Goal: Task Accomplishment & Management: Manage account settings

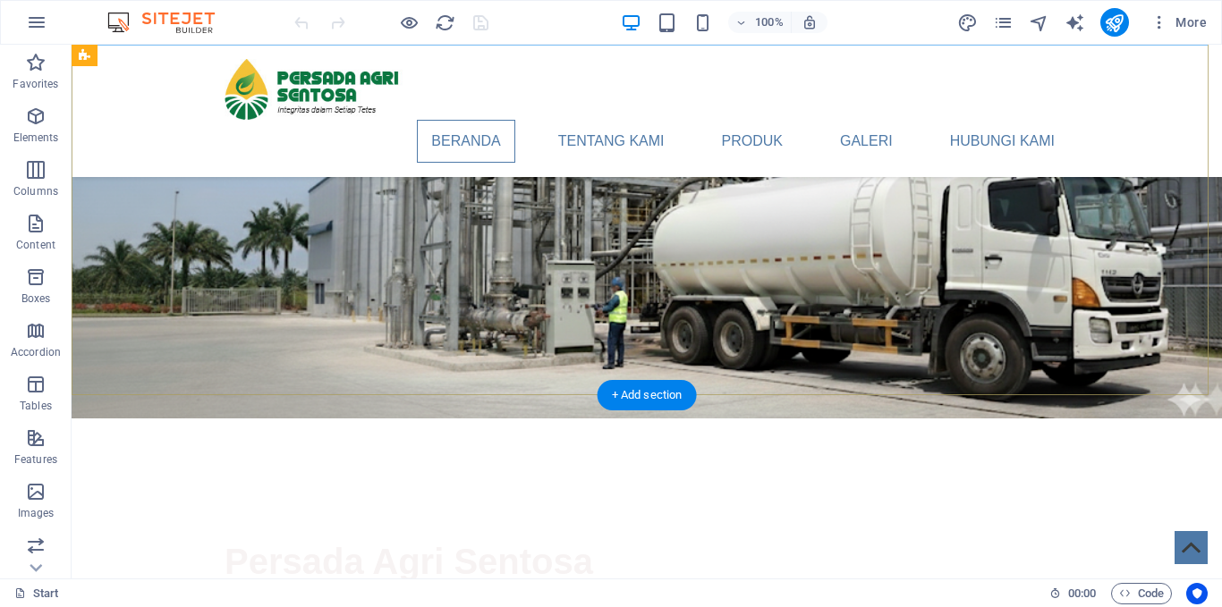
scroll to position [268, 0]
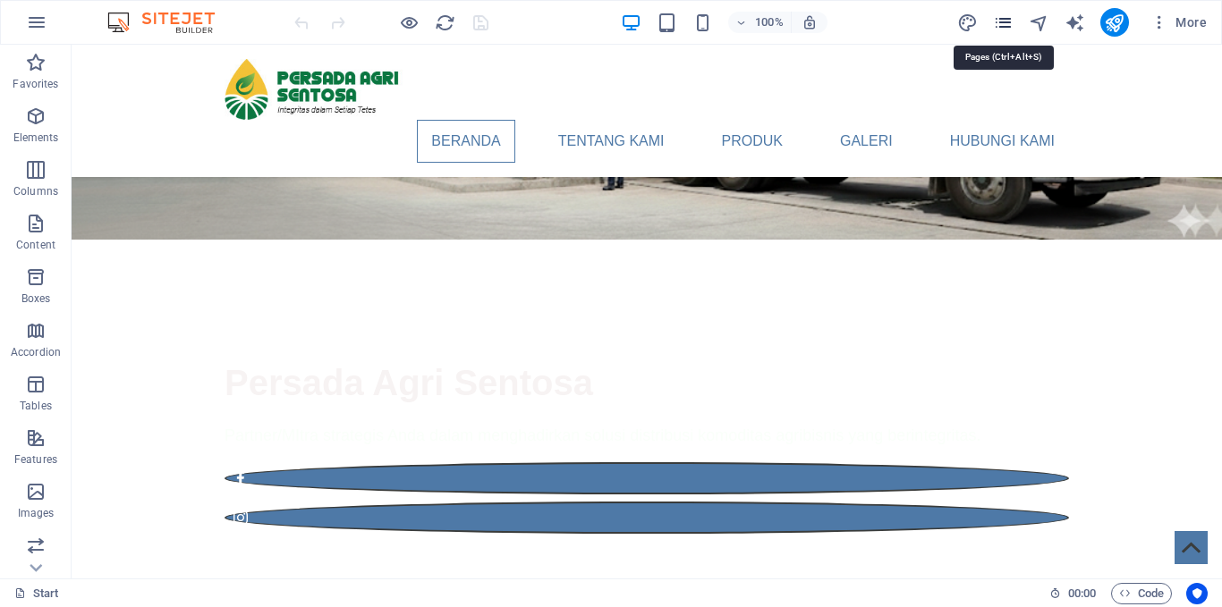
click at [1003, 24] on icon "pages" at bounding box center [1003, 23] width 21 height 21
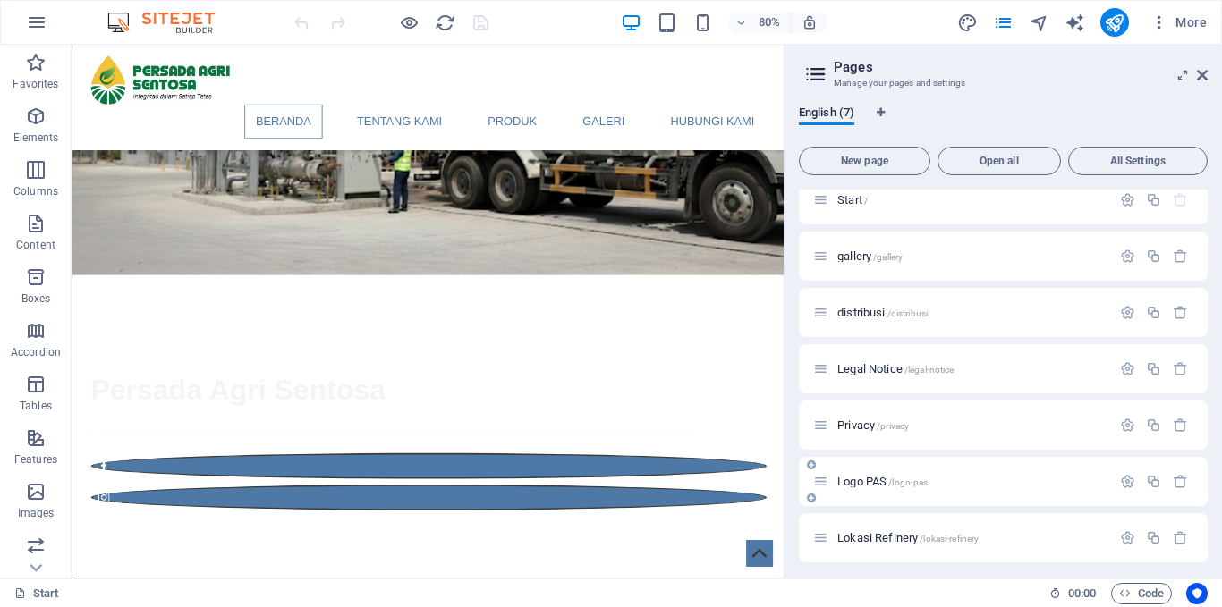
scroll to position [20, 0]
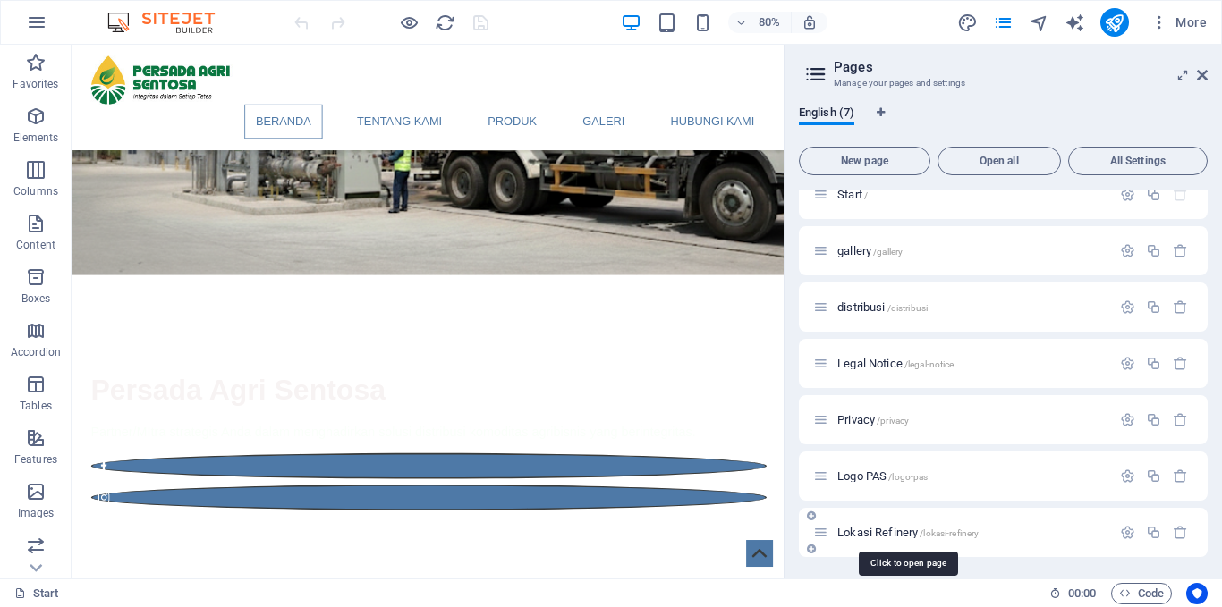
click at [855, 535] on span "Lokasi Refinery /lokasi-refinery" at bounding box center [907, 532] width 141 height 13
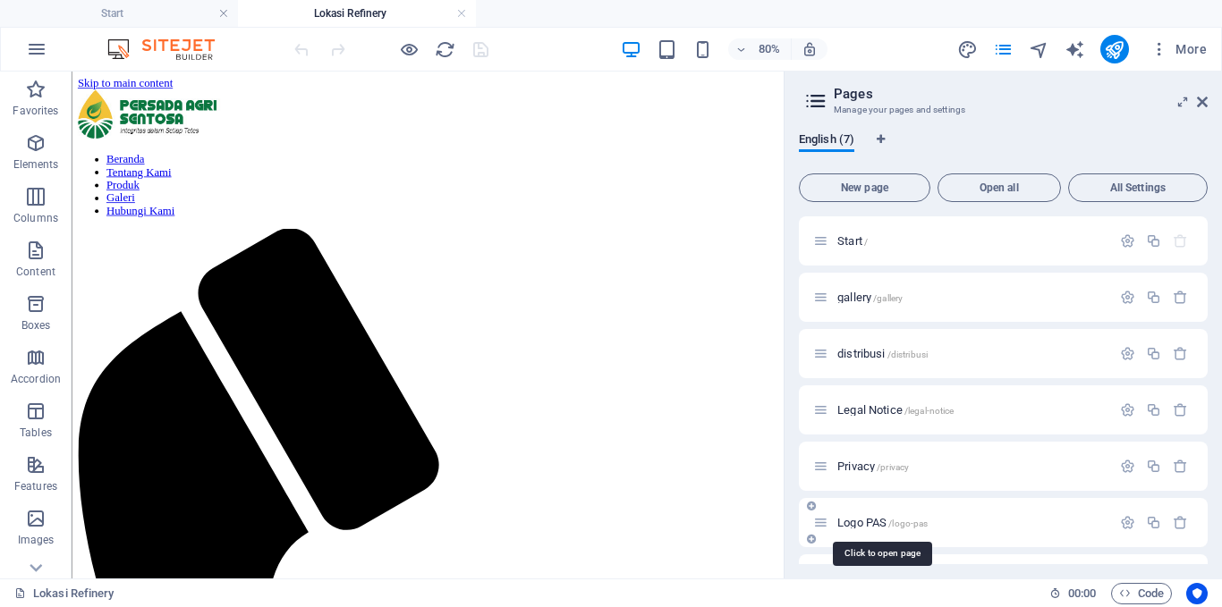
scroll to position [0, 0]
click at [116, 194] on span "Iframe" at bounding box center [118, 192] width 24 height 9
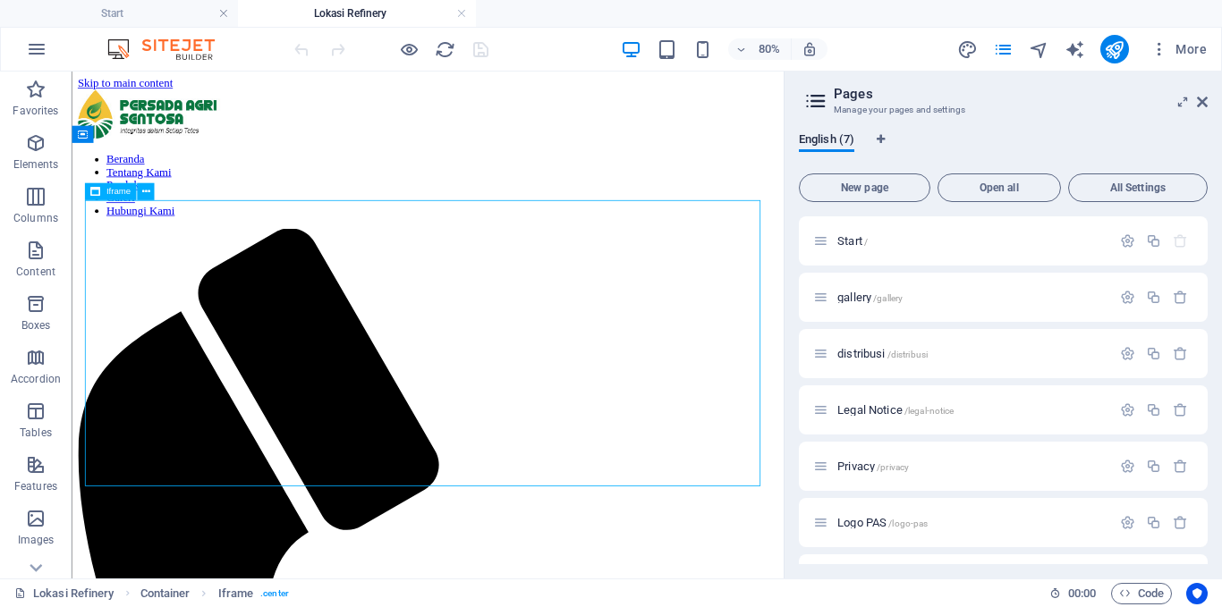
click at [116, 194] on span "Iframe" at bounding box center [118, 192] width 24 height 9
select select "%"
select select "px"
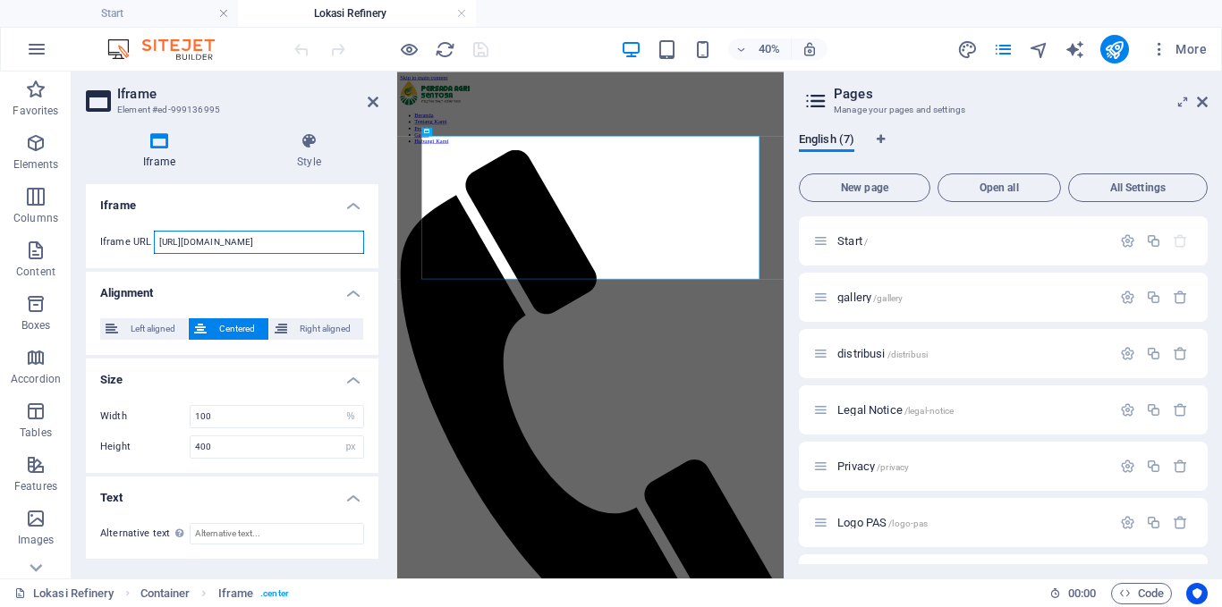
click at [252, 240] on input "https://public.tableau.com/views/LokasiRefinery/LokasiRefinery?:language=en-US&…" at bounding box center [259, 242] width 210 height 23
paste input "iteracyRates_17243394670400/WorldLiteracyRatesOverview"
type input "https://public.tableau.com/views/LiteracyRates_17243394670400/WorldLiteracyRate…"
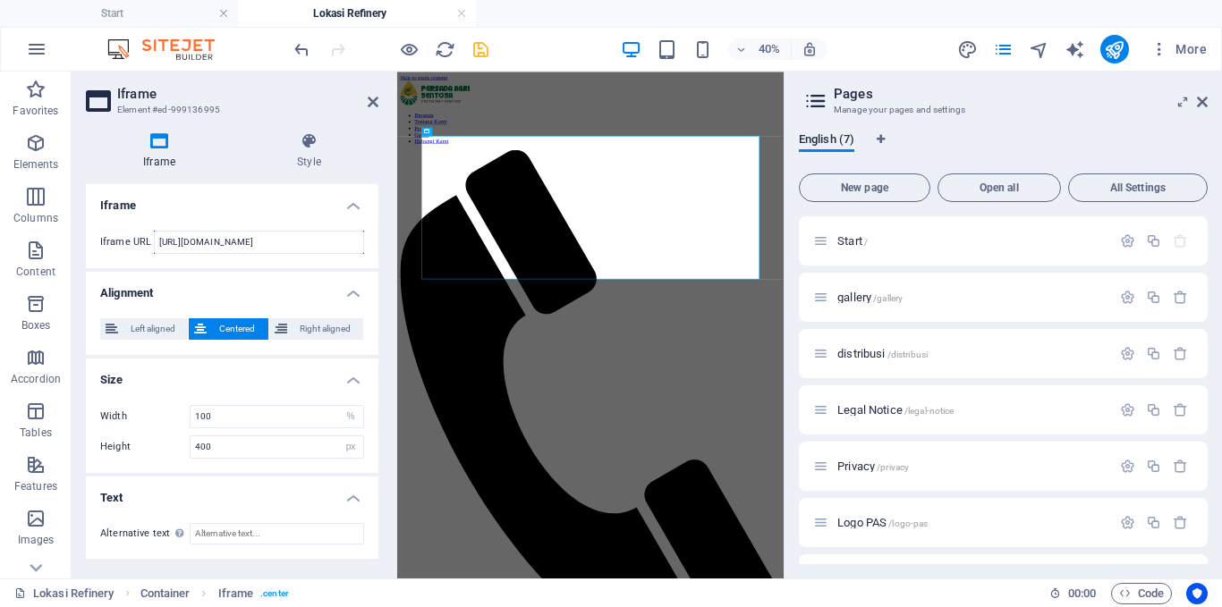
click at [482, 50] on icon "save" at bounding box center [480, 49] width 21 height 21
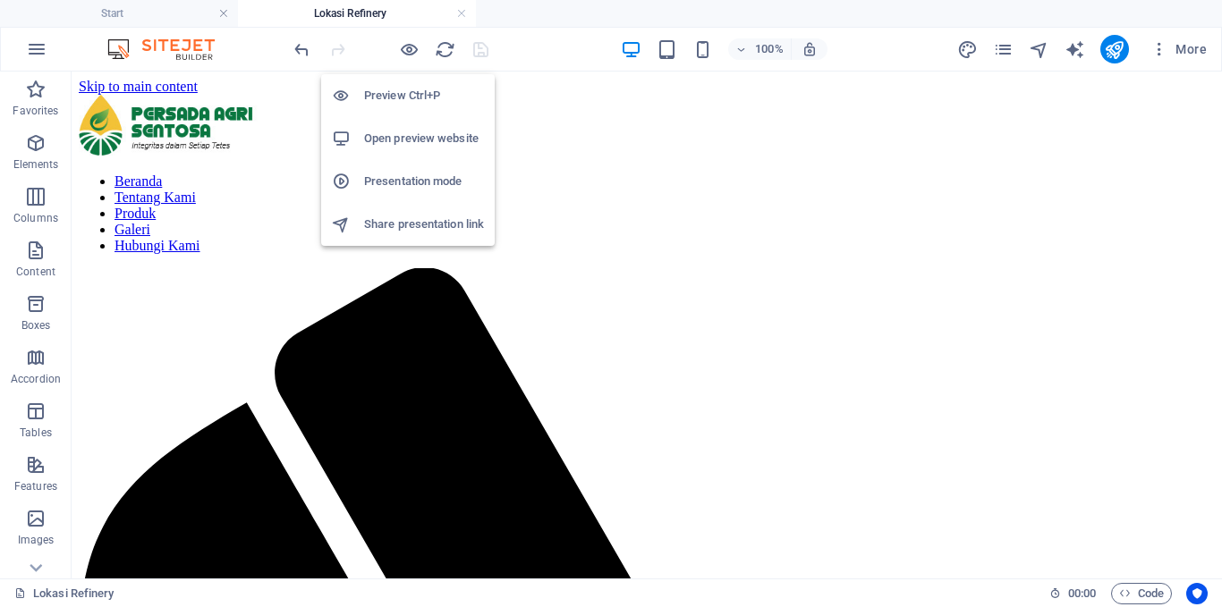
click at [414, 133] on h6 "Open preview website" at bounding box center [424, 138] width 120 height 21
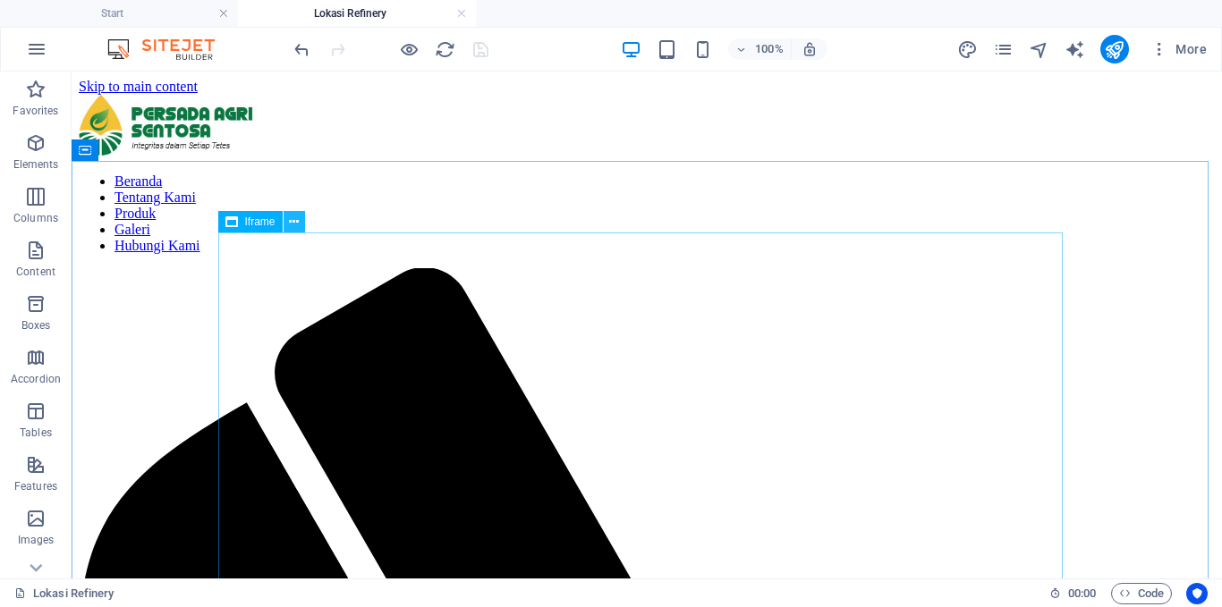
click at [291, 224] on icon at bounding box center [294, 222] width 10 height 19
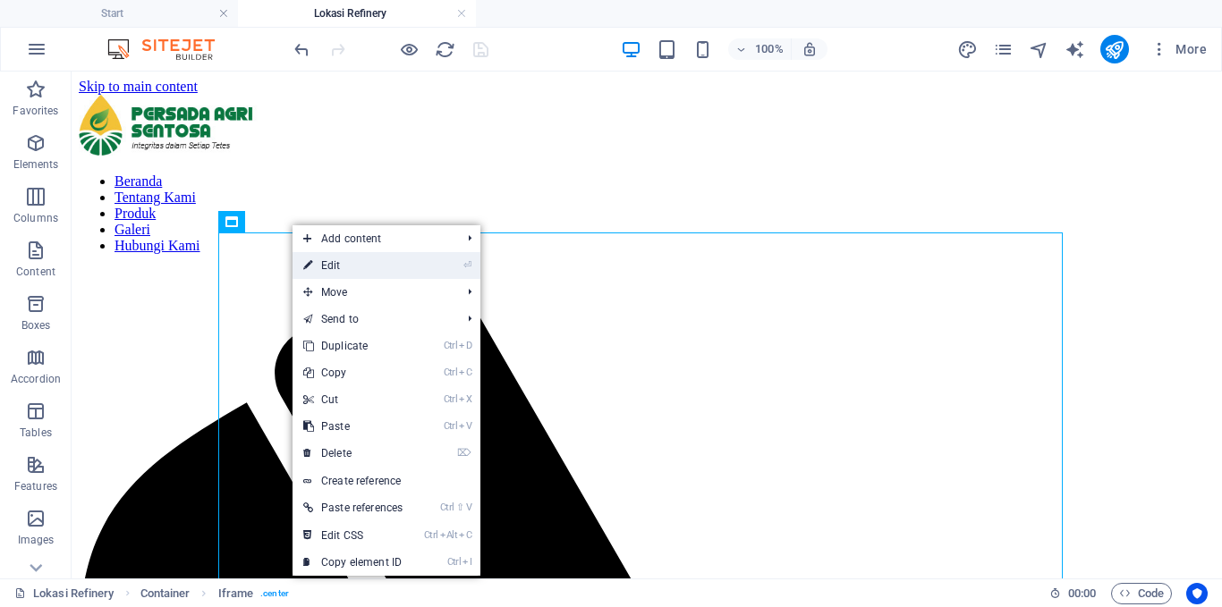
click at [355, 262] on link "⏎ Edit" at bounding box center [352, 265] width 121 height 27
select select "%"
select select "px"
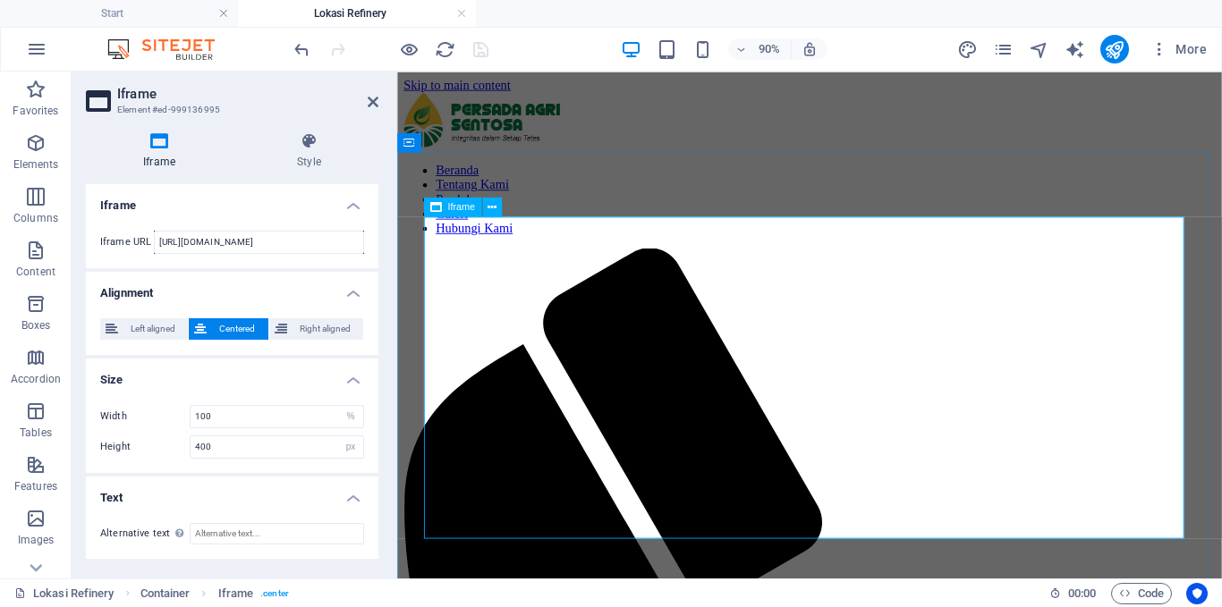
click at [210, 241] on input "https://public.tableau.com/views/LiteracyRates_17243394670400/WorldLiteracyRate…" at bounding box center [259, 242] width 210 height 23
drag, startPoint x: 690, startPoint y: 315, endPoint x: 498, endPoint y: 266, distance: 198.5
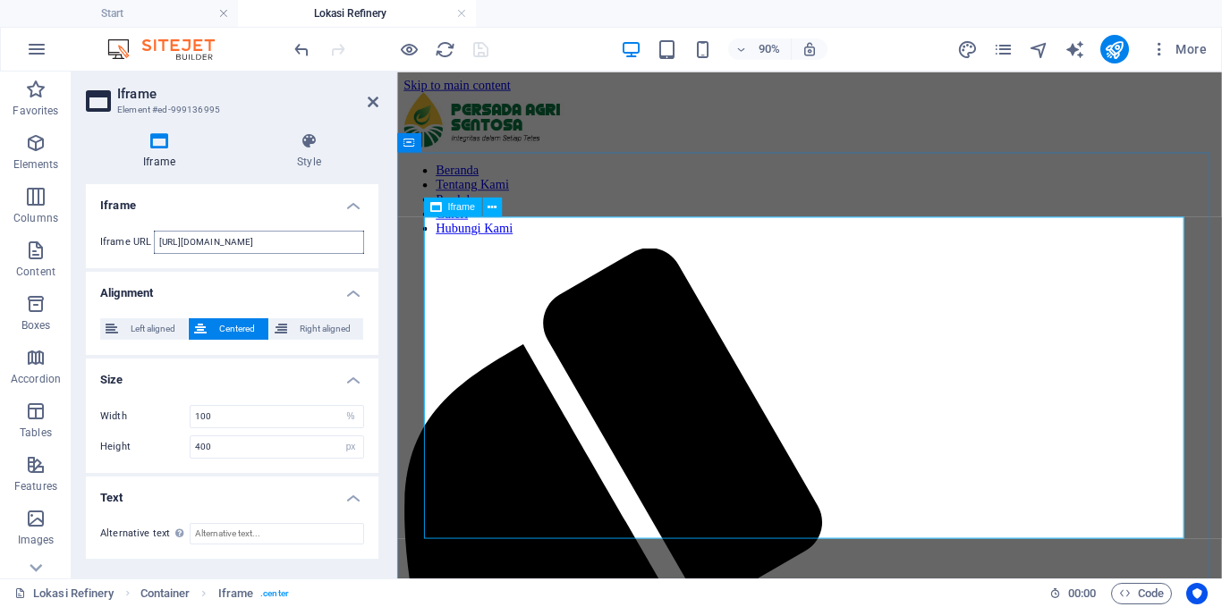
scroll to position [0, 0]
click at [289, 250] on input "https://public.tableau.com/views/LiteracyRates_17243394670400/WorldLiteracyRate…" at bounding box center [259, 242] width 210 height 23
drag, startPoint x: 301, startPoint y: 248, endPoint x: 69, endPoint y: 241, distance: 231.8
click at [69, 241] on section "Favorites Elements Columns Content Boxes Accordion Tables Features Images Slide…" at bounding box center [611, 325] width 1222 height 507
click at [186, 241] on input "https://public.tableau.com/views/LiteracyRates_17243394670400/WorldLiteracyRate…" at bounding box center [259, 242] width 210 height 23
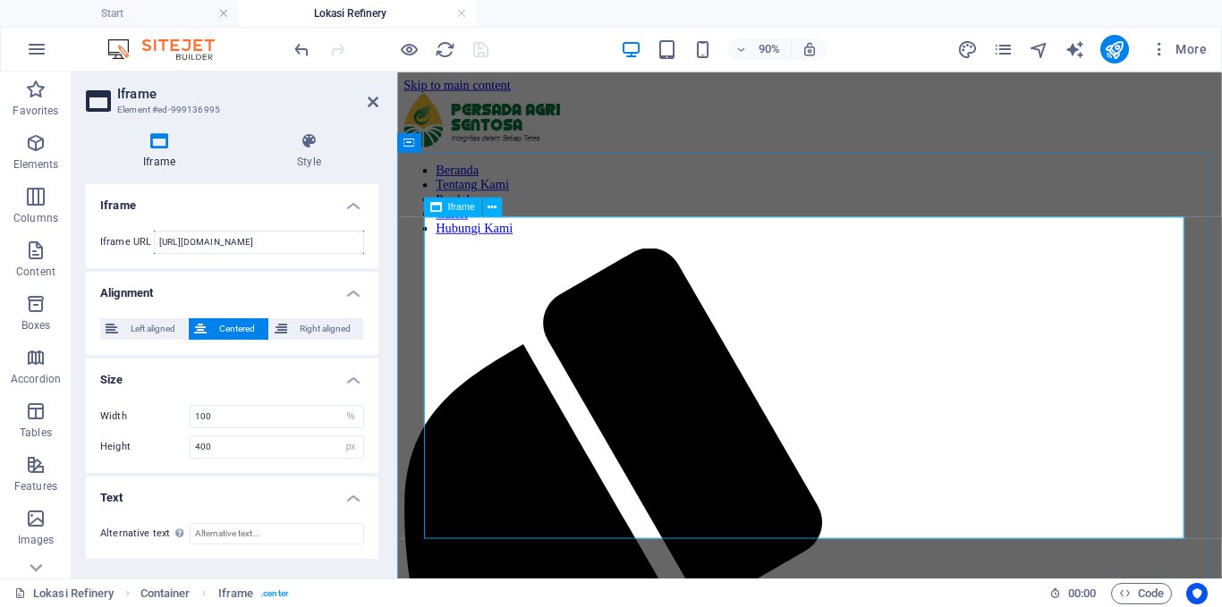
click at [43, 209] on span "Columns" at bounding box center [36, 207] width 72 height 43
click at [38, 159] on p "Elements" at bounding box center [36, 164] width 46 height 14
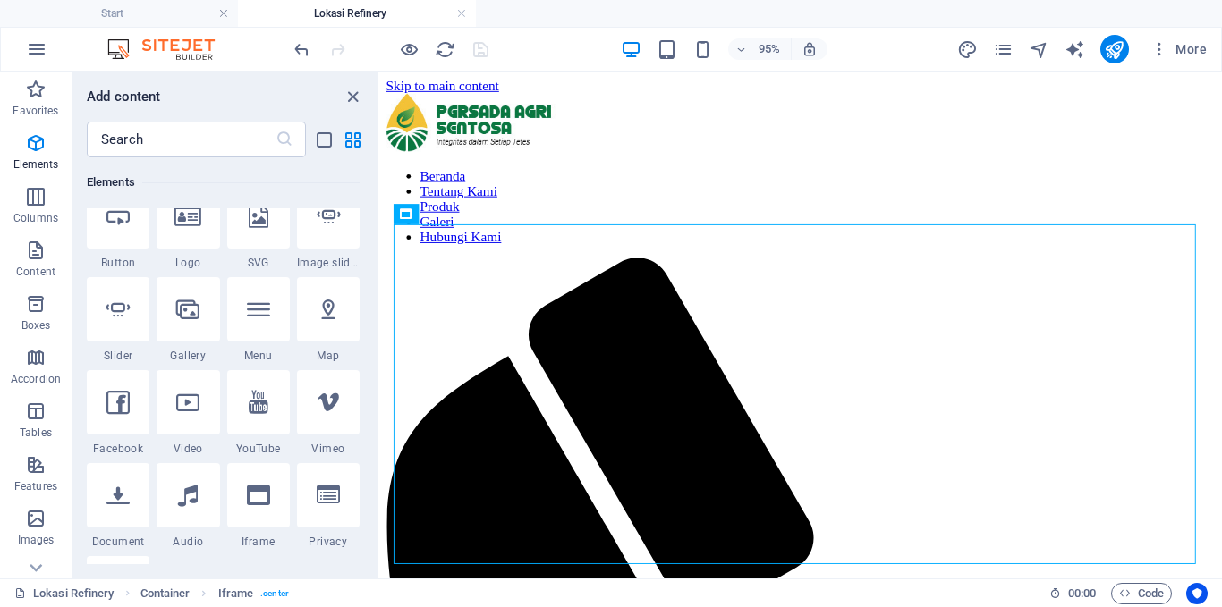
scroll to position [459, 0]
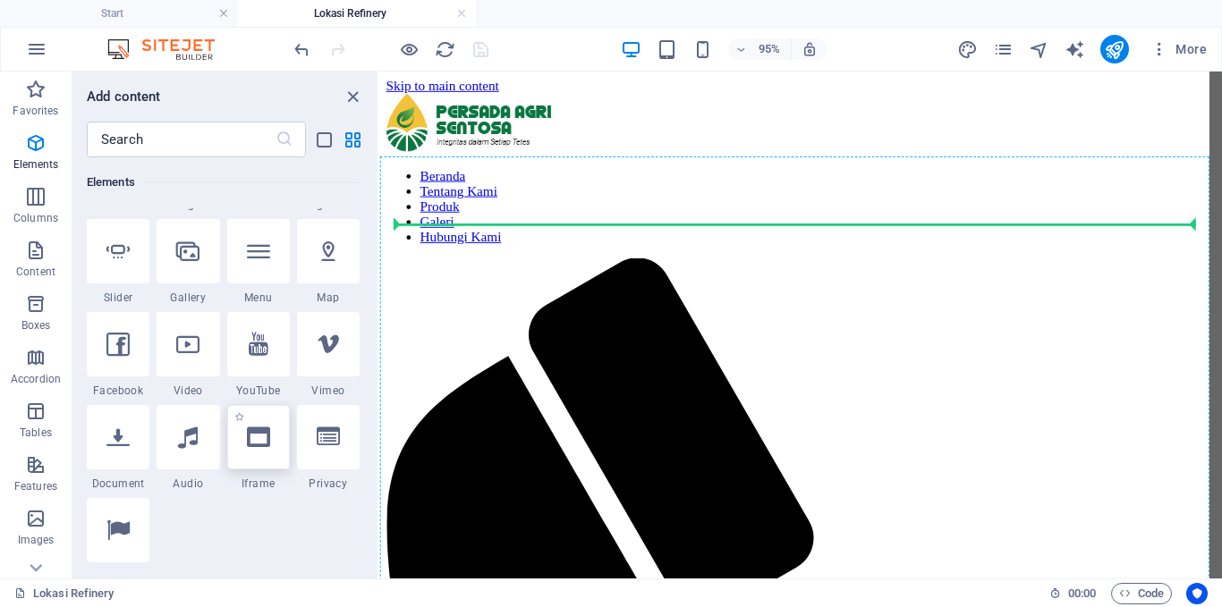
select select "%"
select select "px"
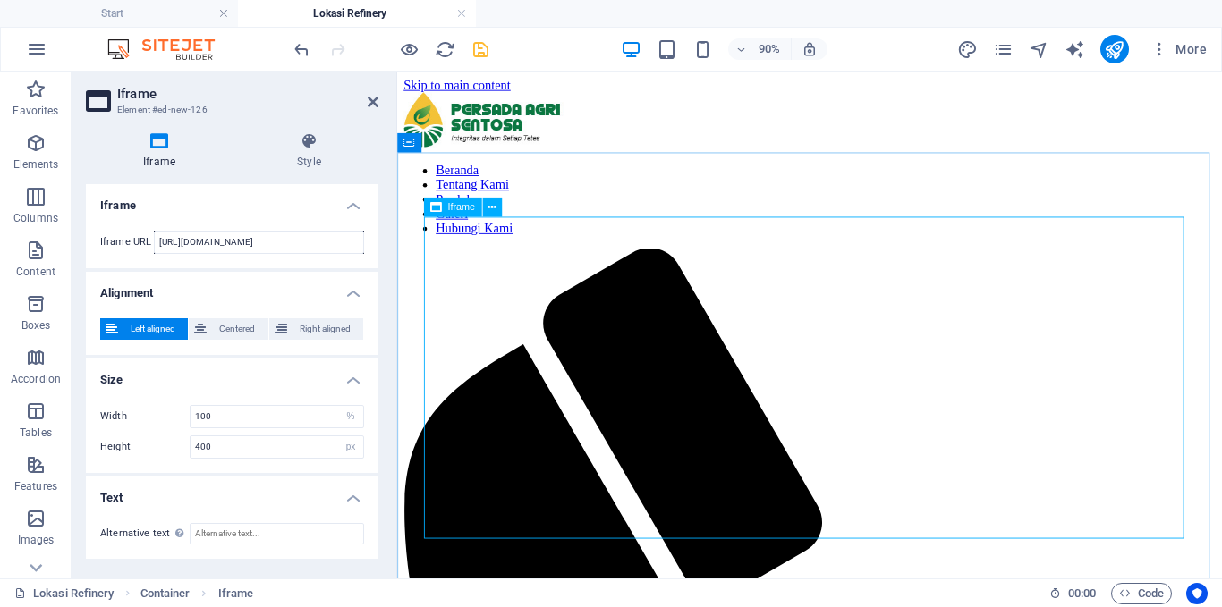
click at [468, 209] on span "Iframe" at bounding box center [461, 207] width 28 height 10
drag, startPoint x: 309, startPoint y: 241, endPoint x: 140, endPoint y: 232, distance: 170.2
click at [140, 232] on div "Iframe URL https://template-wireframe.de.rs/" at bounding box center [232, 242] width 264 height 23
paste input "<div class='tableauPlaceholder' id='viz1759399617410' style='position: relative…"
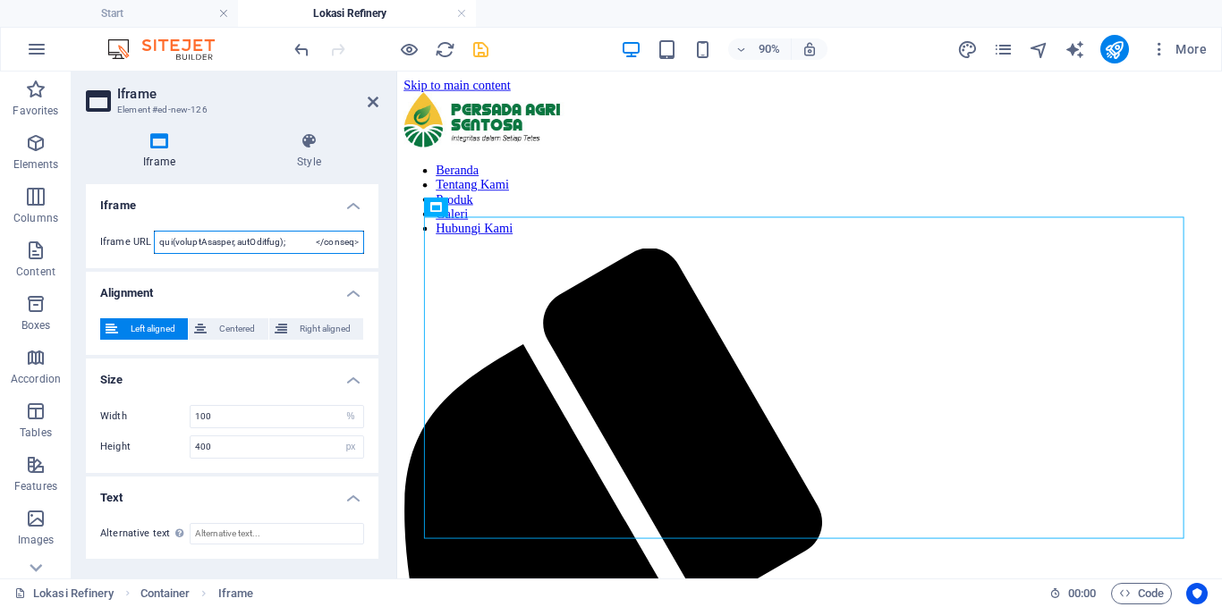
scroll to position [0, 0]
click at [242, 232] on input "text" at bounding box center [259, 242] width 210 height 23
paste input "https://public.tableau.com/views/LiteracyRates_17243394670400/WorldLiteracyRate…"
type input "https://public.tableau.com/views/LiteracyRates_17243394670400/WorldLiteracyRate…"
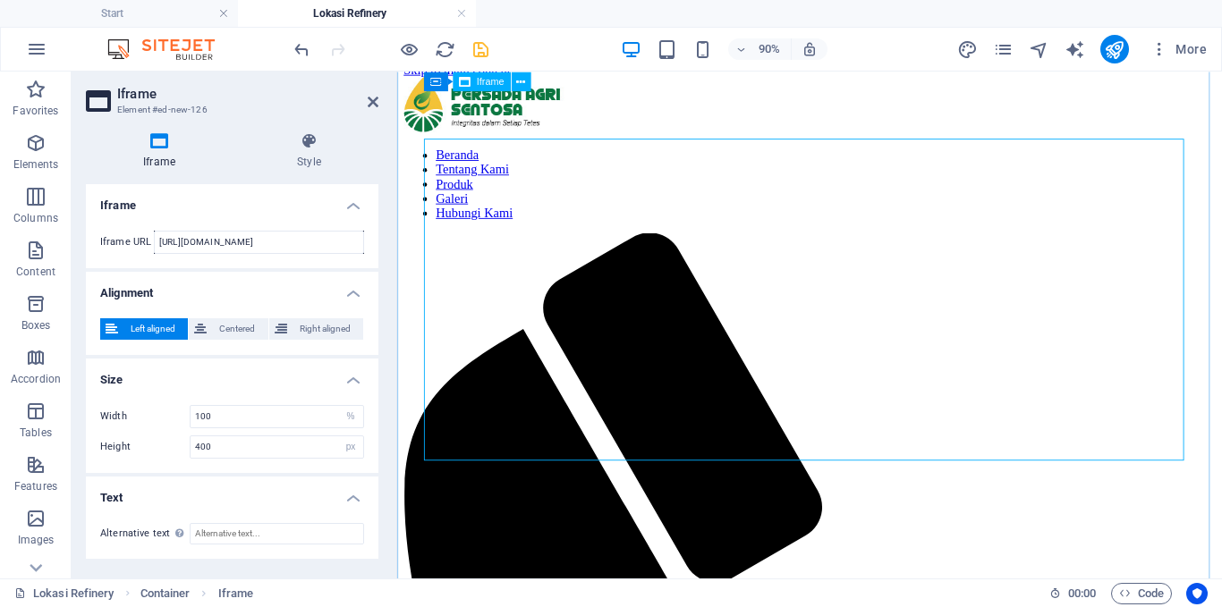
scroll to position [0, 0]
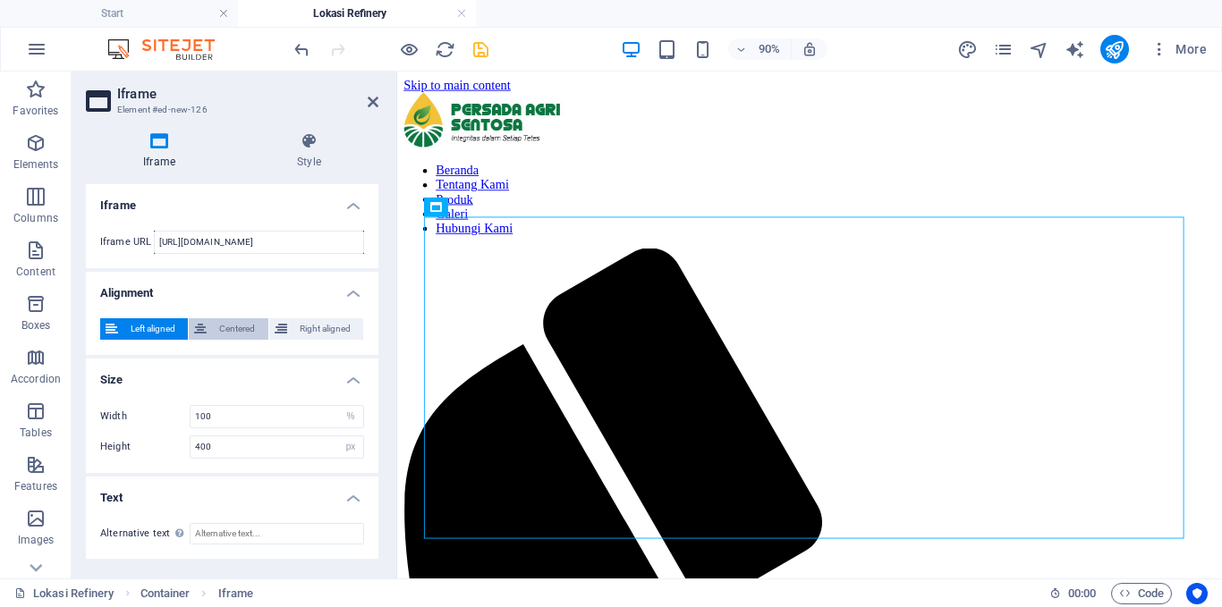
click at [226, 331] on span "Centered" at bounding box center [237, 328] width 50 height 21
click at [165, 151] on h4 "Iframe" at bounding box center [163, 151] width 154 height 38
click at [317, 155] on h4 "Style" at bounding box center [309, 151] width 139 height 38
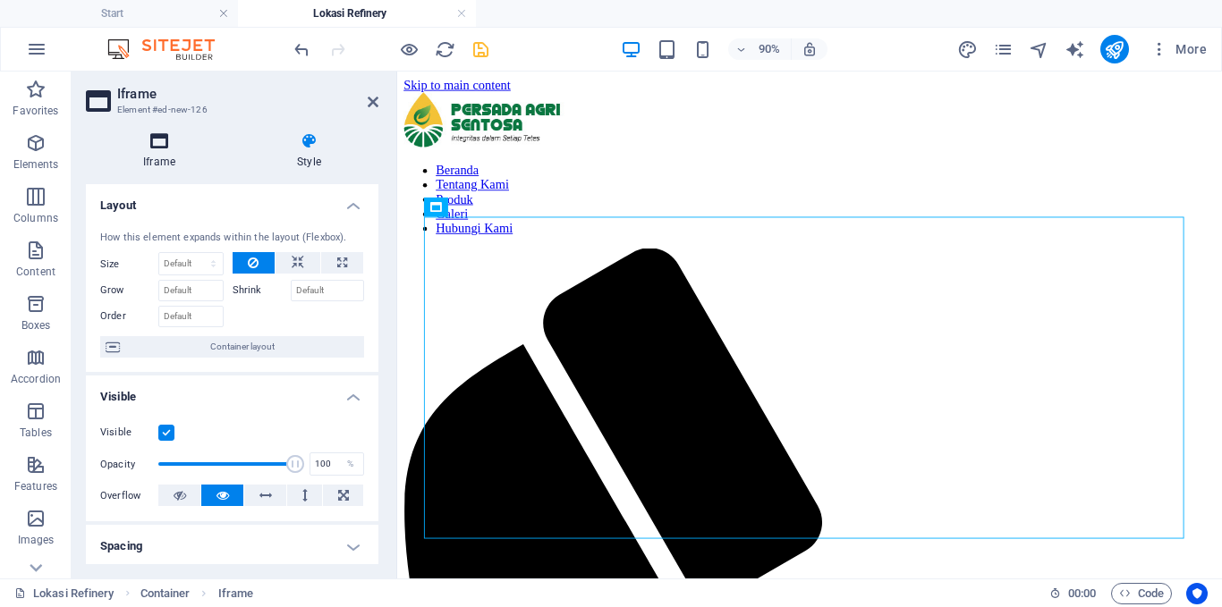
click at [165, 141] on icon at bounding box center [159, 141] width 147 height 18
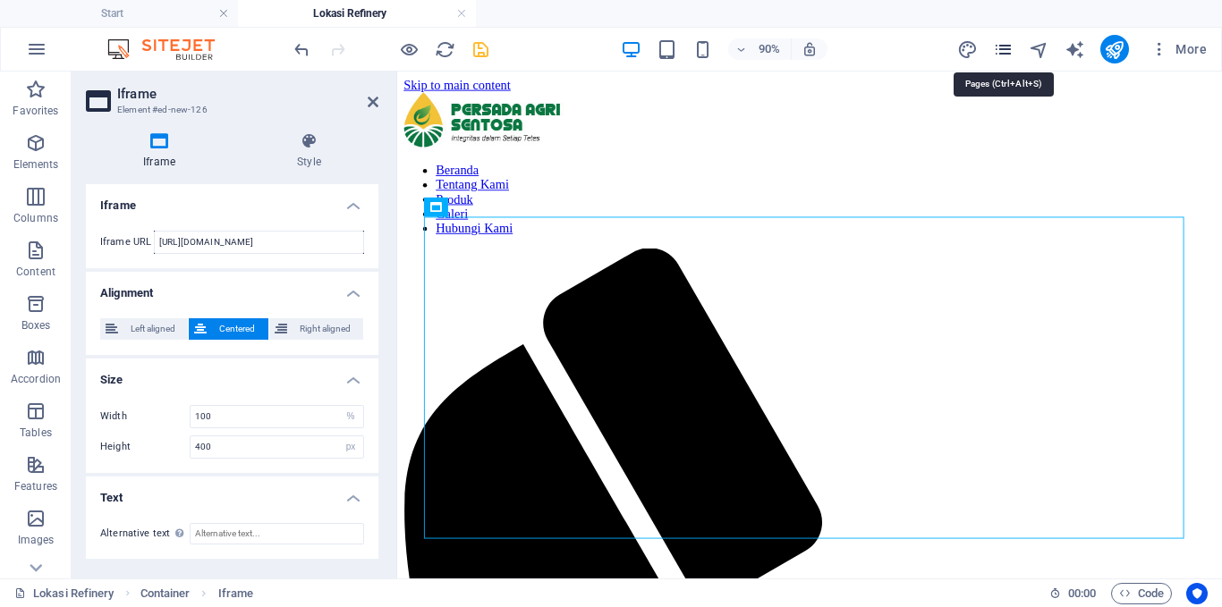
drag, startPoint x: 1012, startPoint y: 54, endPoint x: 998, endPoint y: 47, distance: 15.6
drag, startPoint x: 1395, startPoint y: 119, endPoint x: 584, endPoint y: 209, distance: 816.2
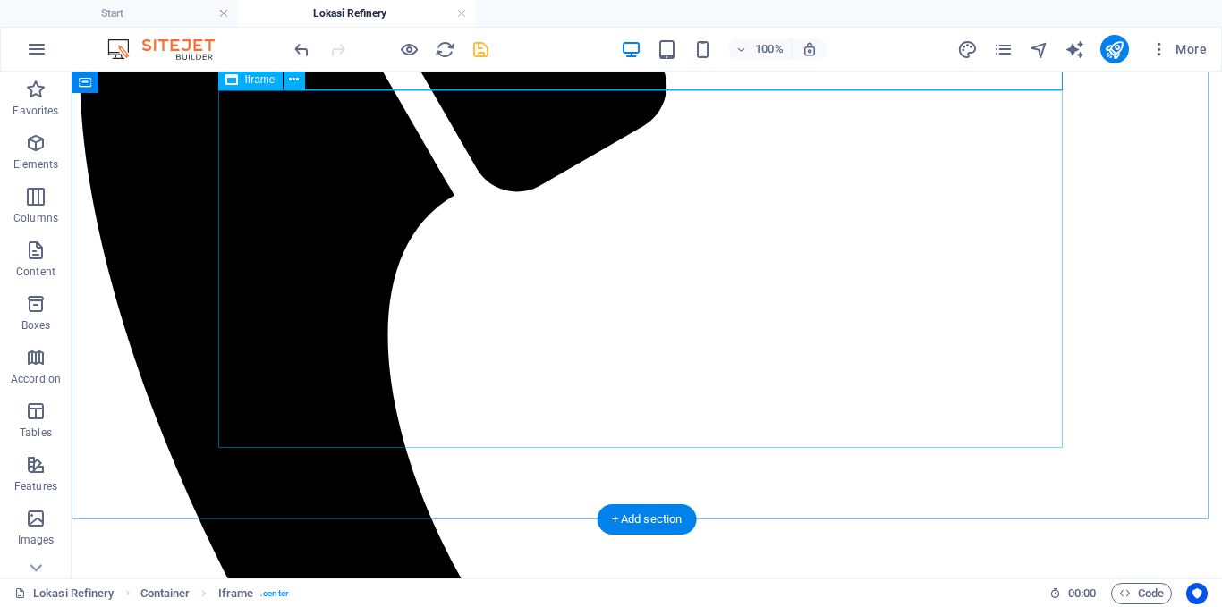
scroll to position [709, 0]
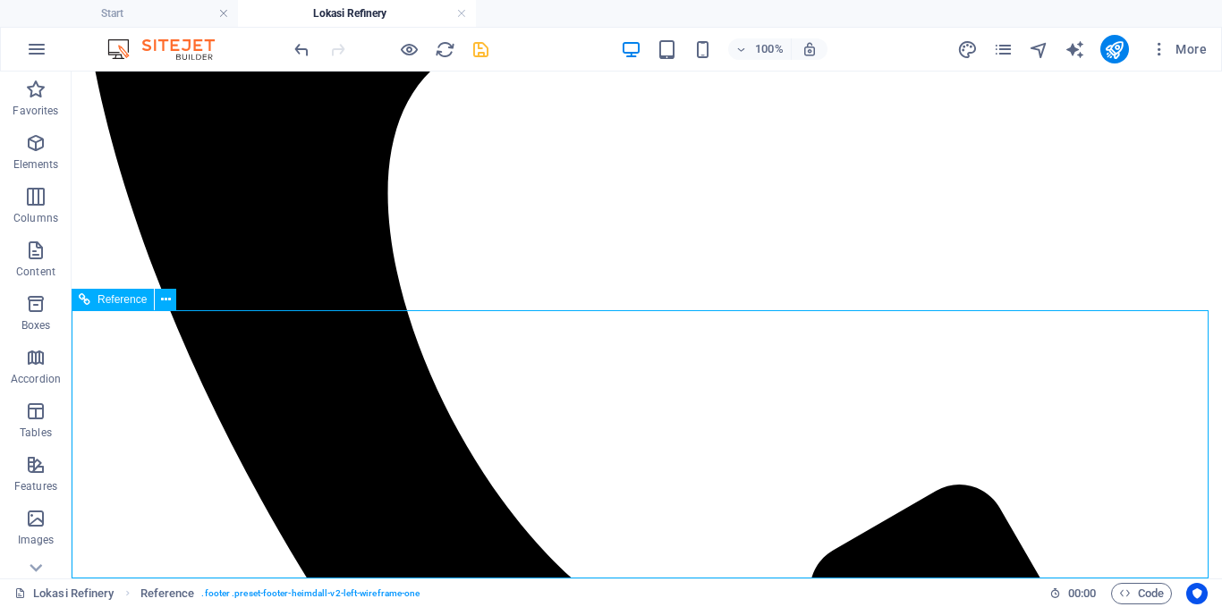
click at [123, 303] on span "Reference" at bounding box center [121, 299] width 49 height 11
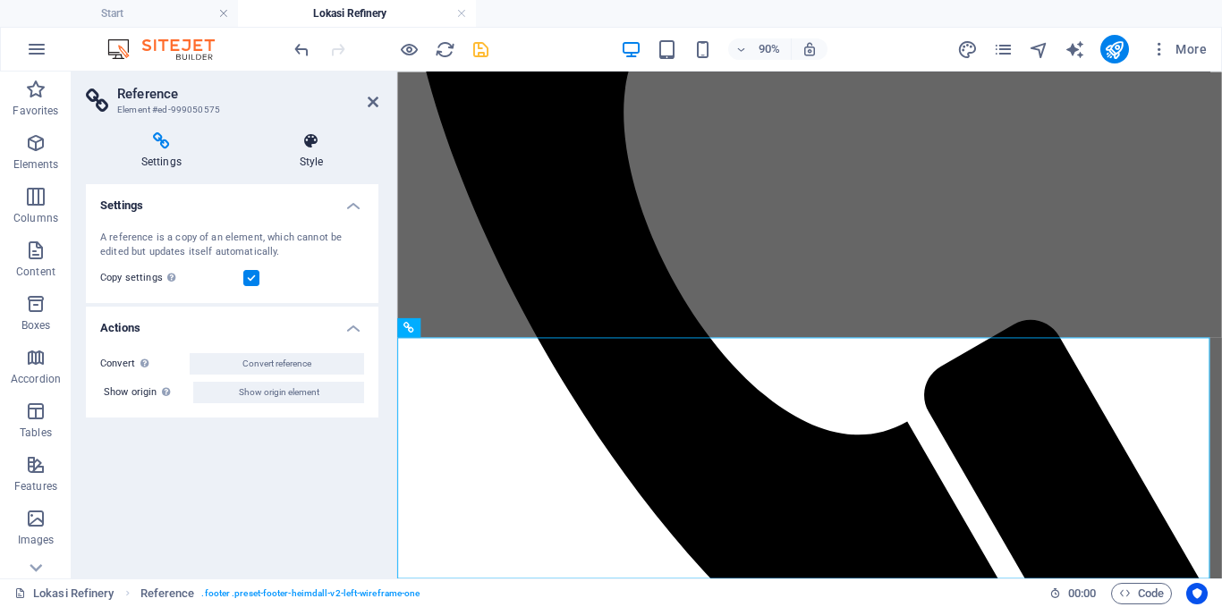
click at [315, 139] on icon at bounding box center [311, 141] width 134 height 18
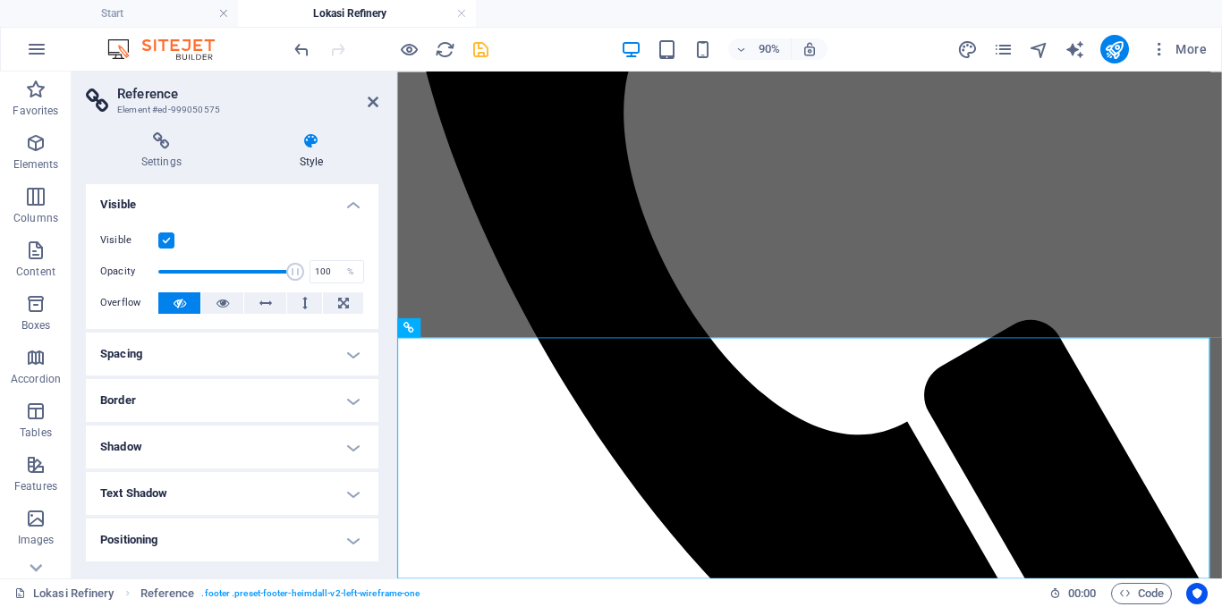
scroll to position [0, 0]
click at [158, 148] on icon at bounding box center [161, 141] width 151 height 18
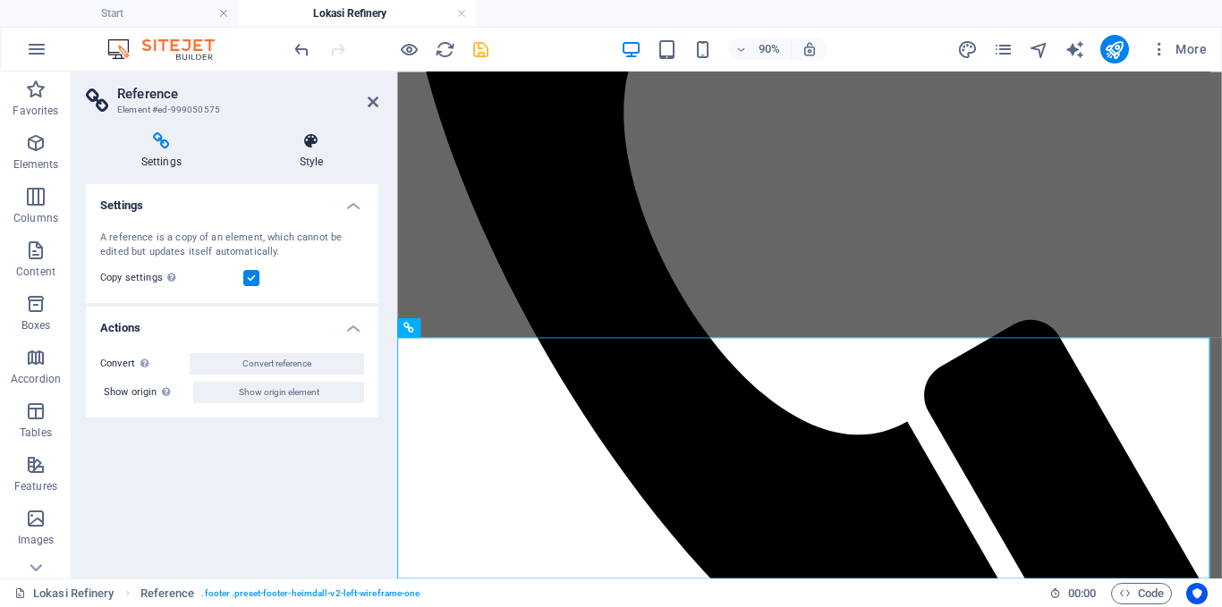
click at [312, 156] on h4 "Style" at bounding box center [311, 151] width 134 height 38
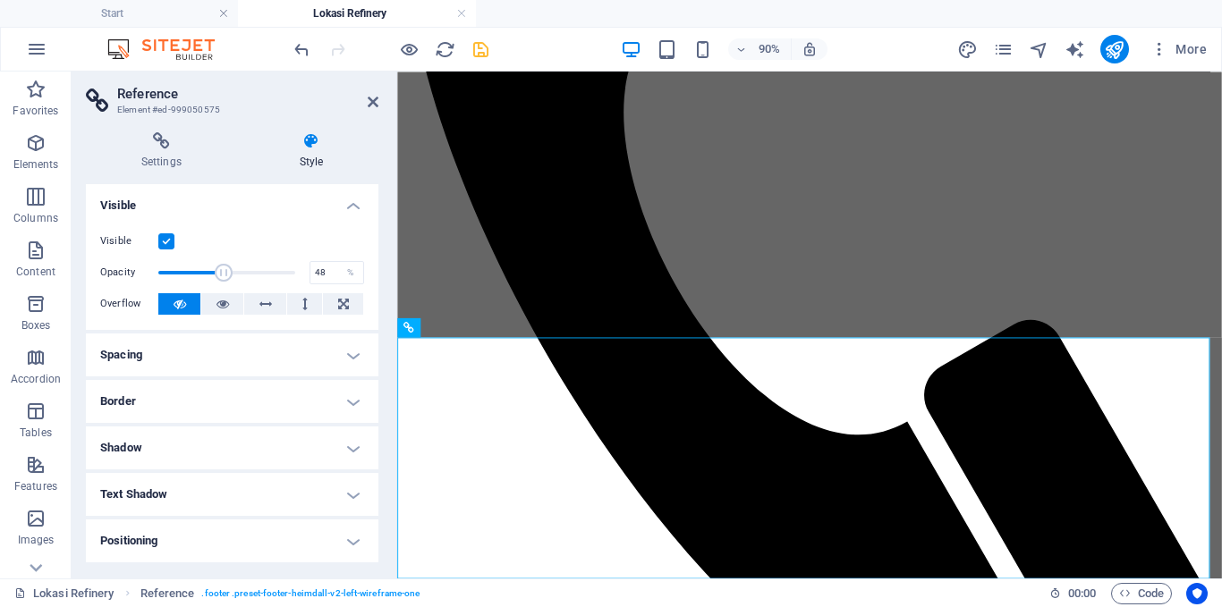
drag, startPoint x: 275, startPoint y: 269, endPoint x: 222, endPoint y: 267, distance: 52.8
click at [222, 267] on span at bounding box center [224, 273] width 18 height 18
type input "100"
drag, startPoint x: 235, startPoint y: 267, endPoint x: 311, endPoint y: 276, distance: 76.7
click at [311, 276] on div "Opacity 100 %" at bounding box center [232, 272] width 264 height 27
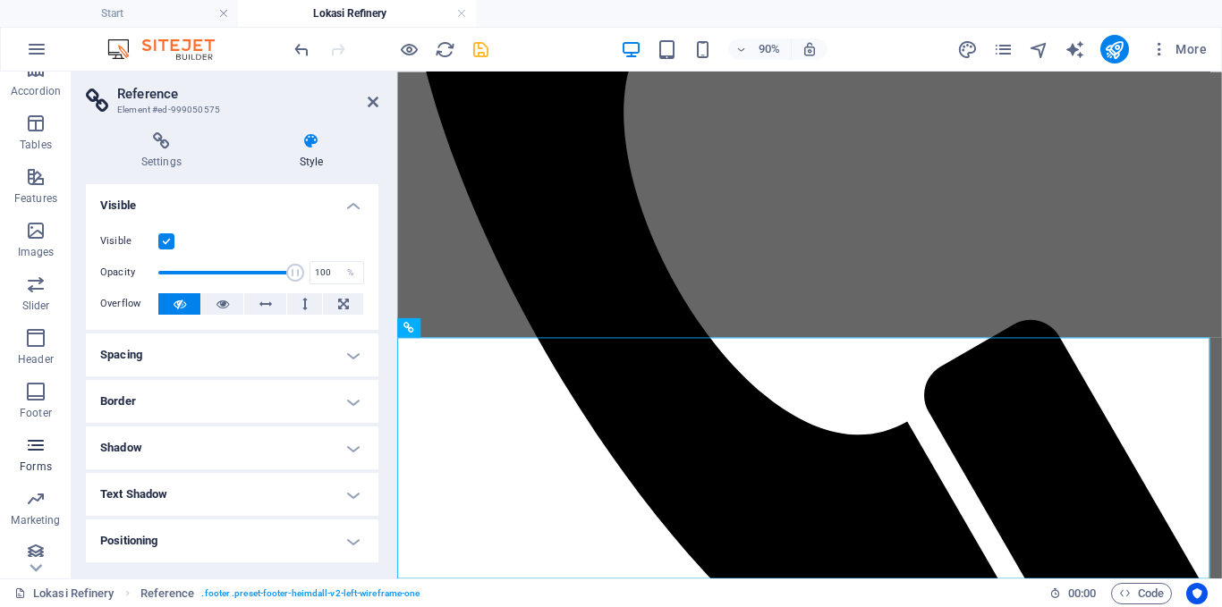
scroll to position [298, 0]
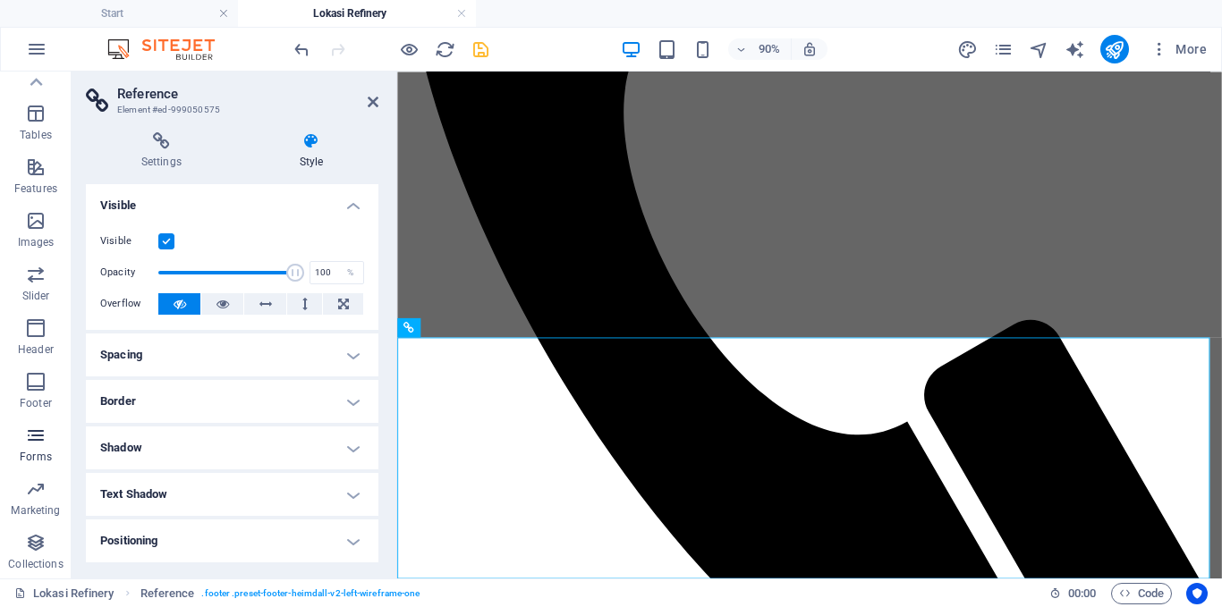
click at [39, 449] on span "Forms" at bounding box center [36, 446] width 72 height 43
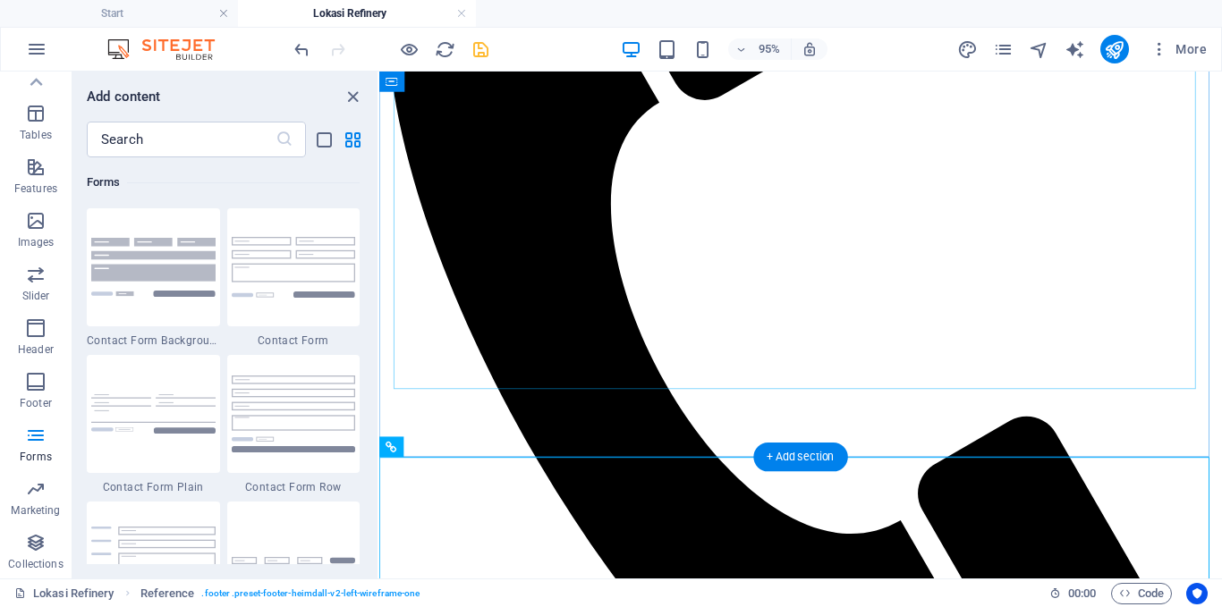
scroll to position [593, 0]
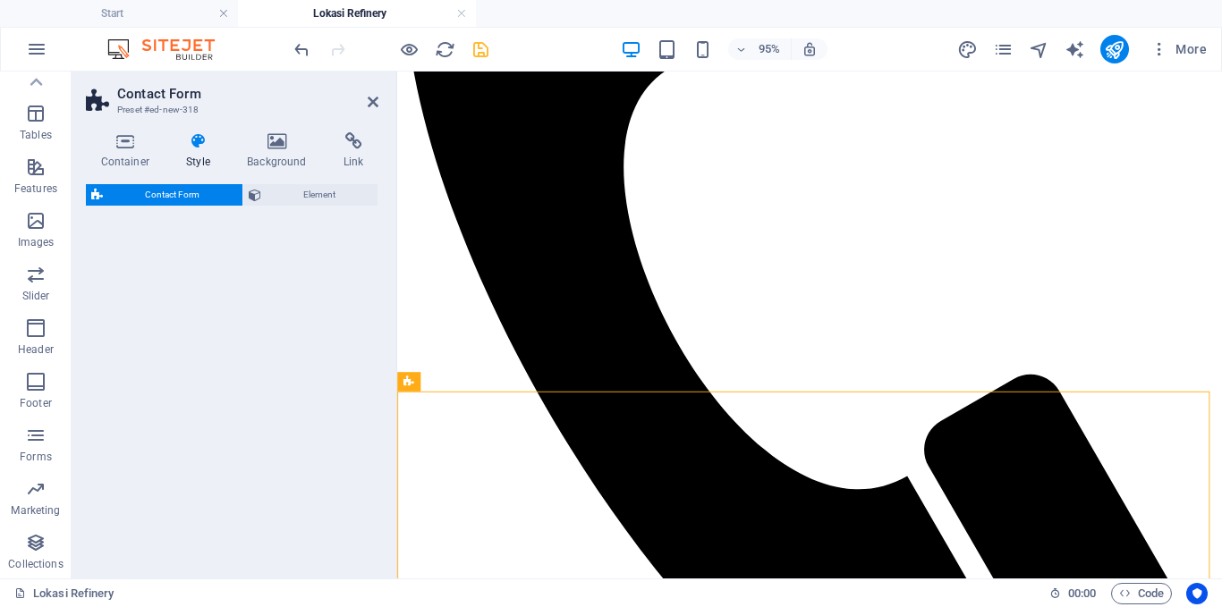
select select "rem"
select select "preset-contact-form-v3-default"
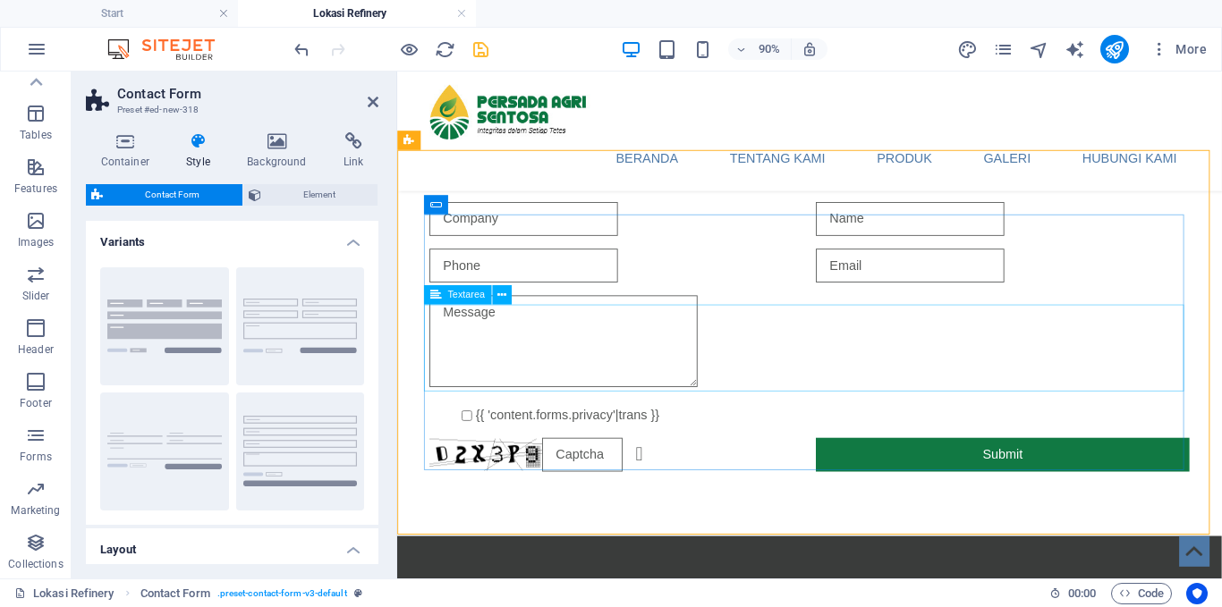
scroll to position [861, 0]
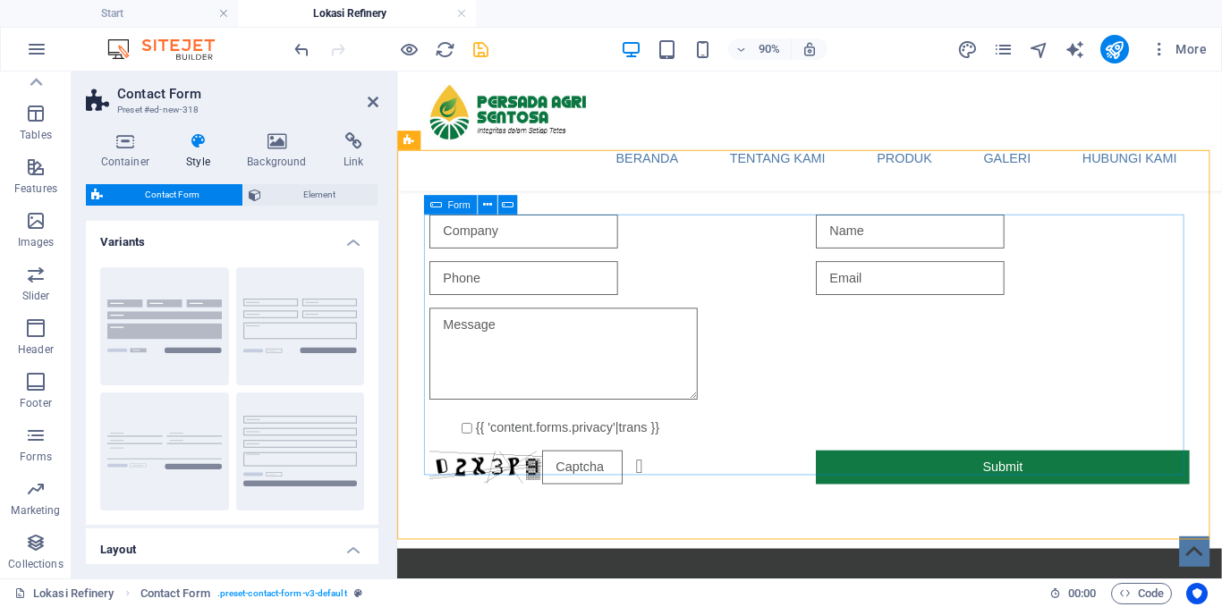
click at [452, 205] on span "Form" at bounding box center [458, 204] width 22 height 10
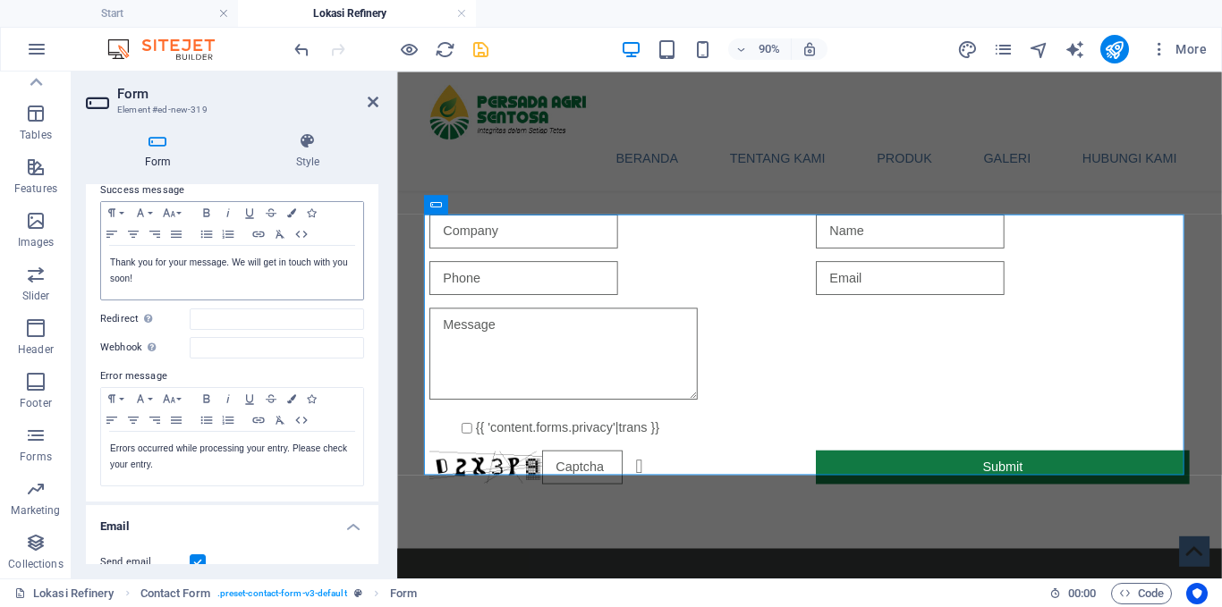
scroll to position [179, 0]
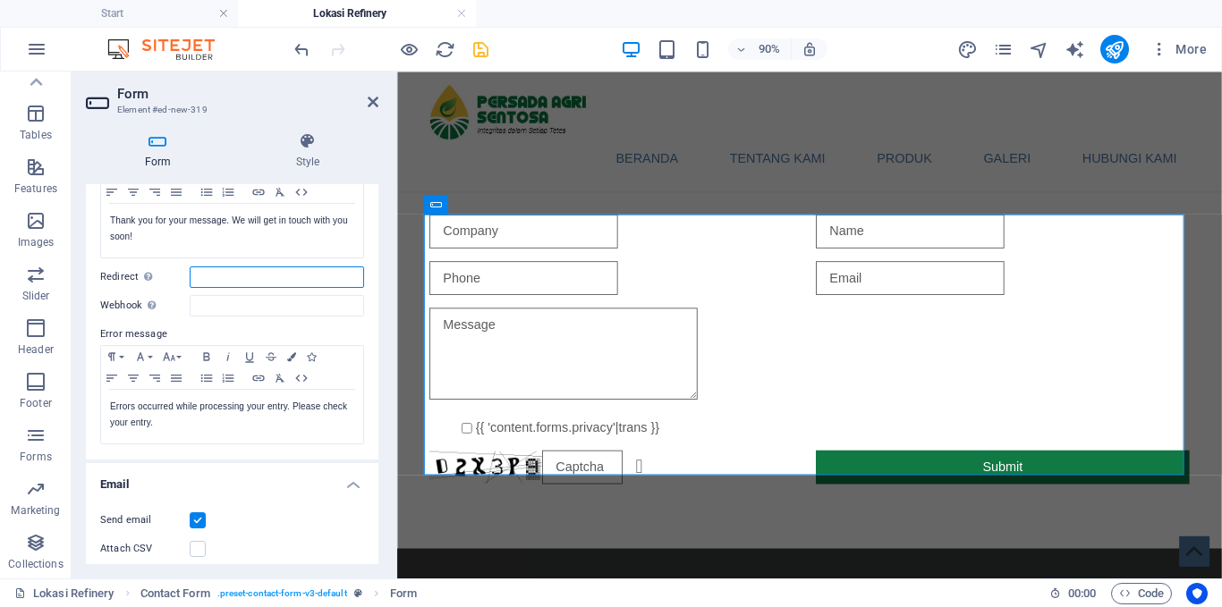
click at [213, 280] on input "Redirect Define a redirect target upon successful form submission; for example,…" at bounding box center [277, 277] width 174 height 21
click at [207, 312] on input "Webhook A webhook is a push notification from this form to another server. Ever…" at bounding box center [277, 305] width 174 height 21
click at [227, 313] on input "Webhook A webhook is a push notification from this form to another server. Ever…" at bounding box center [277, 305] width 174 height 21
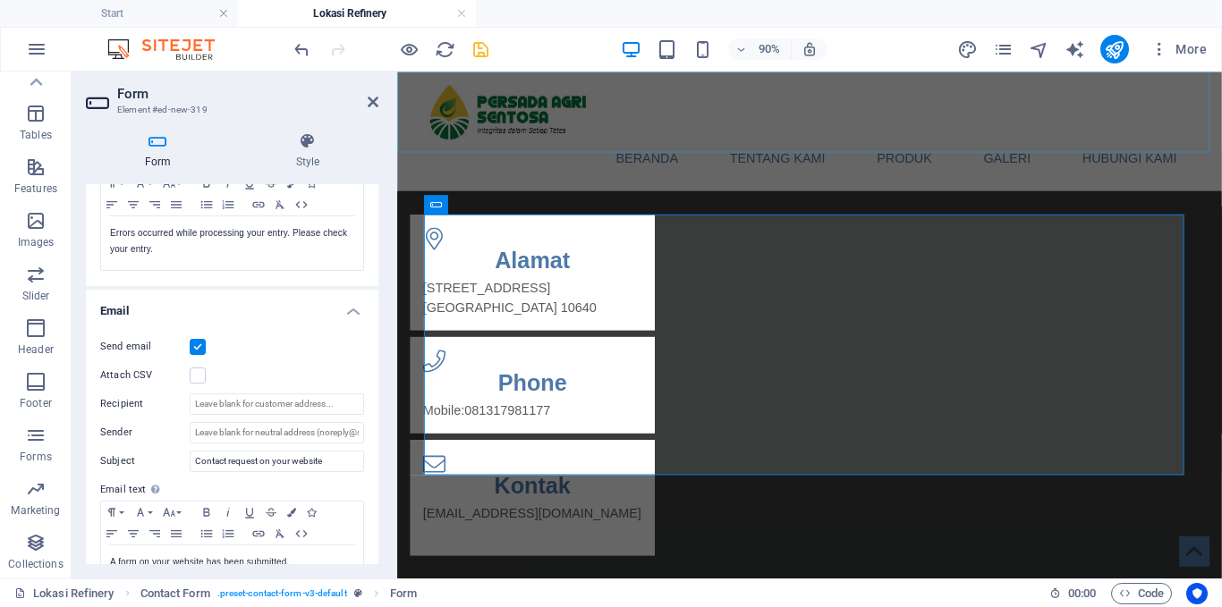
scroll to position [653, 0]
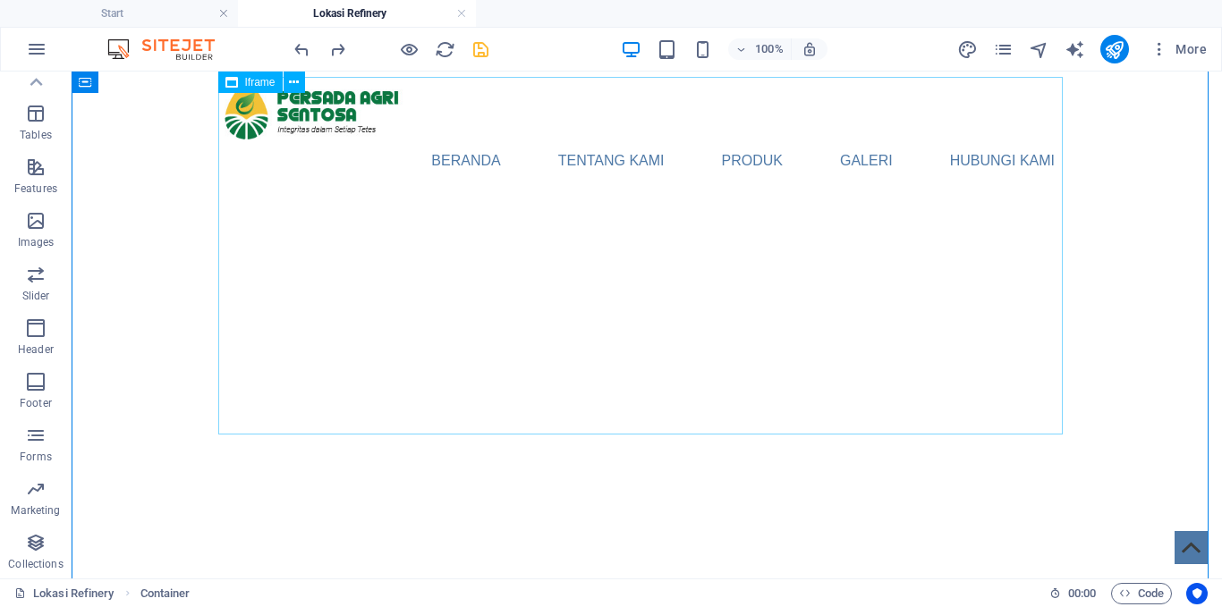
scroll to position [0, 0]
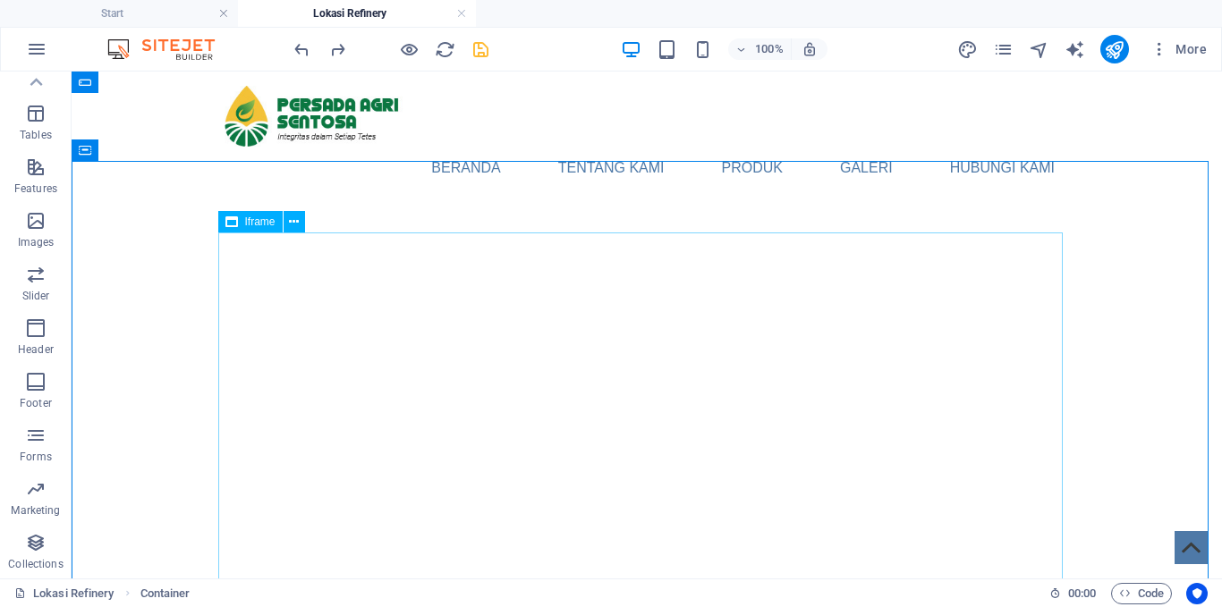
click at [254, 220] on span "Iframe" at bounding box center [260, 221] width 30 height 11
select select "%"
select select "px"
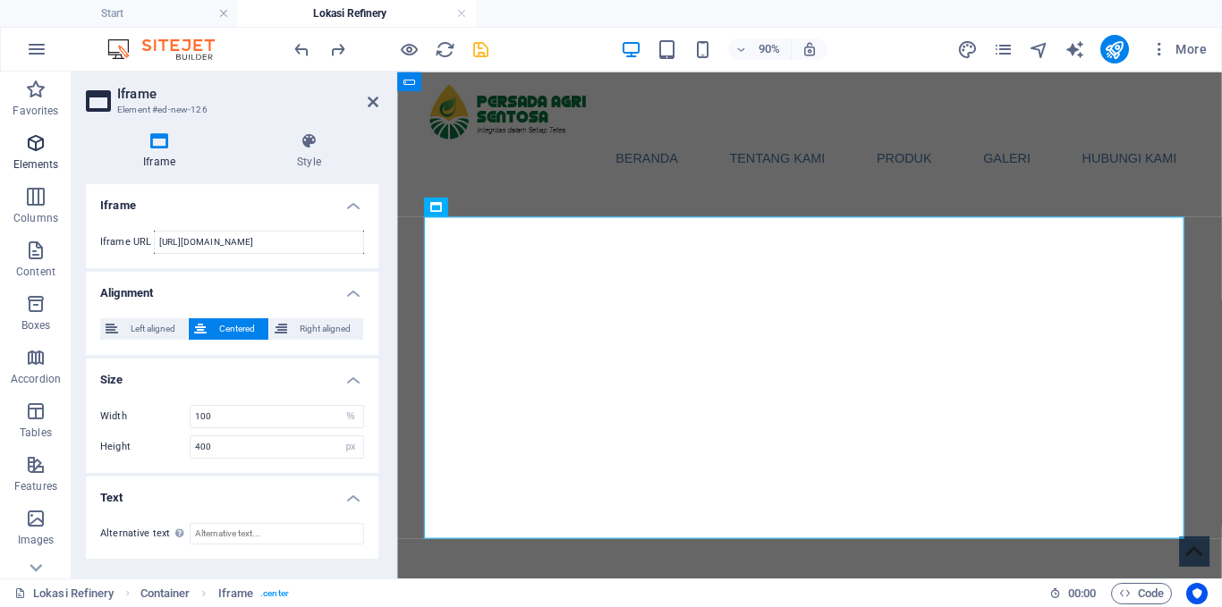
click at [31, 166] on p "Elements" at bounding box center [36, 164] width 46 height 14
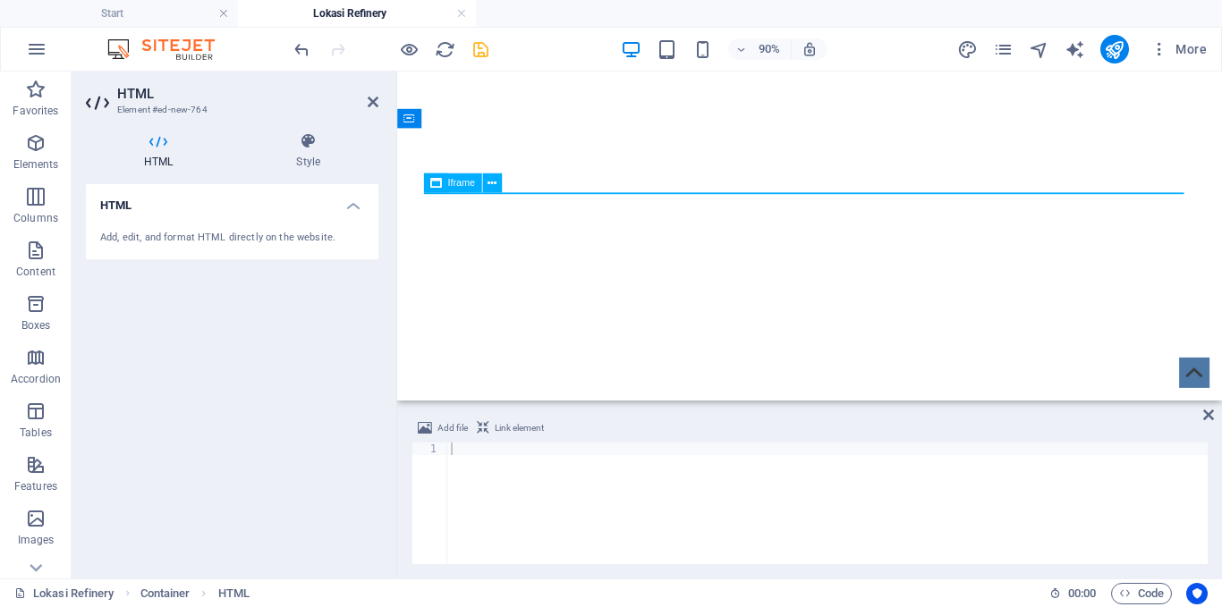
scroll to position [179, 0]
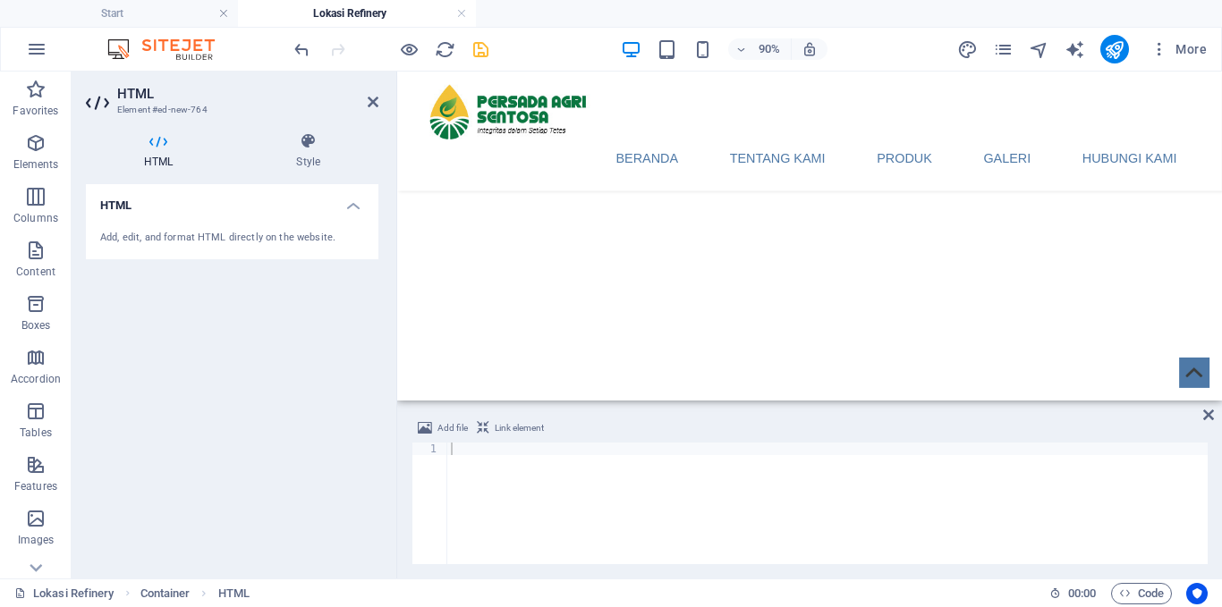
click at [498, 464] on div at bounding box center [827, 516] width 760 height 147
click at [467, 449] on div at bounding box center [827, 516] width 760 height 147
paste textarea
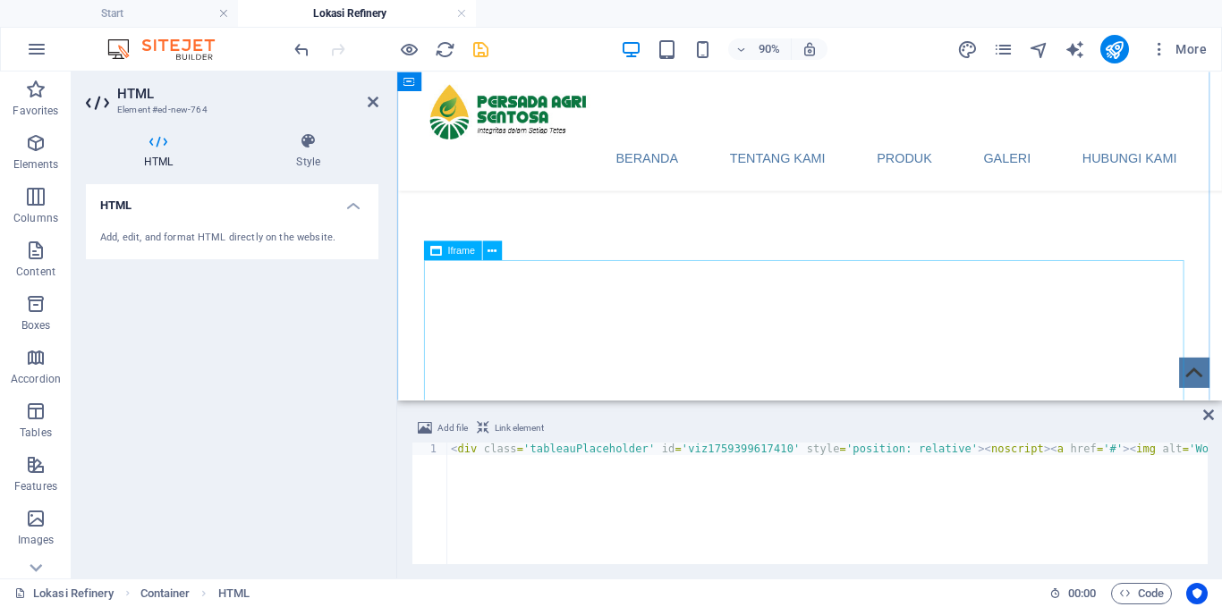
scroll to position [0, 0]
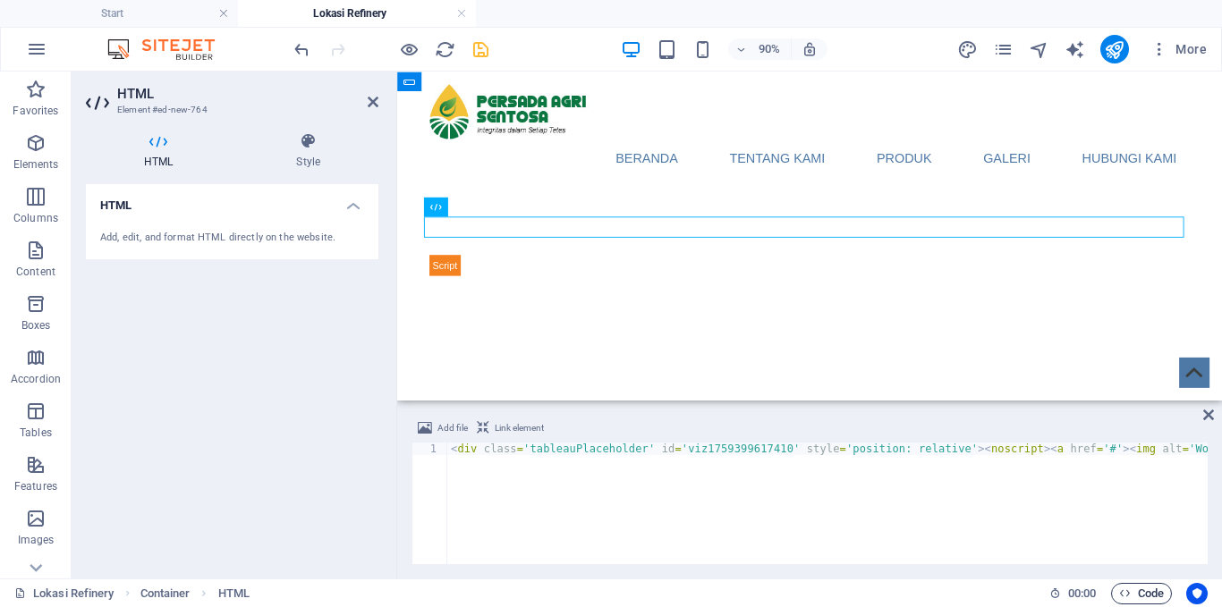
click at [1151, 594] on span "Code" at bounding box center [1141, 593] width 45 height 21
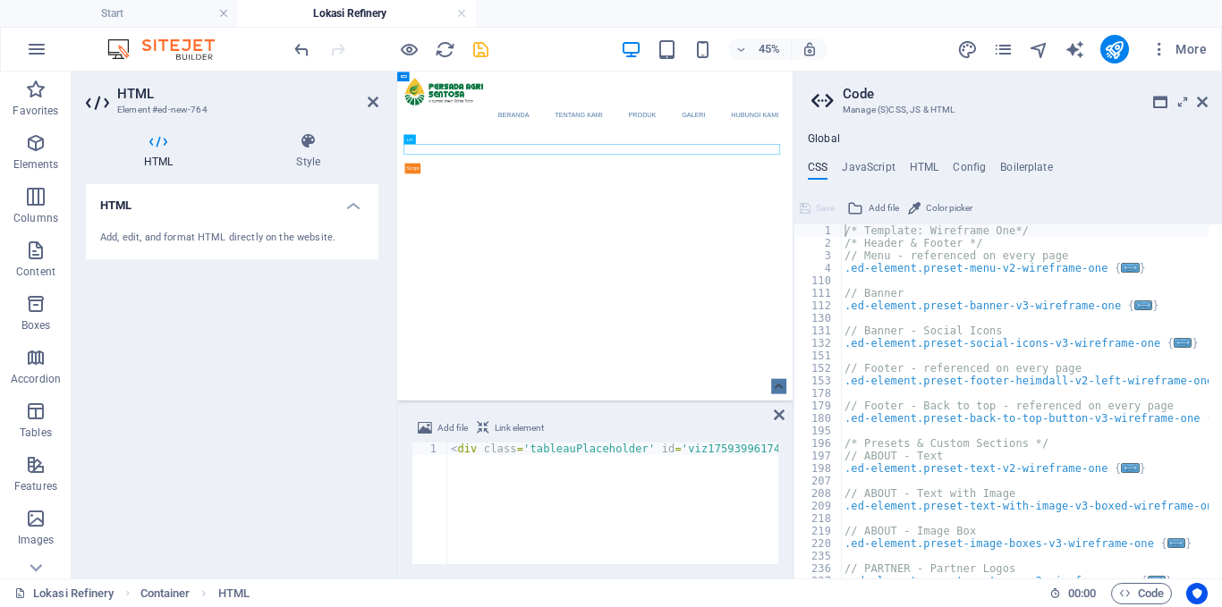
click at [1208, 102] on aside "Code Manage (S)CSS, JS & HTML Global CSS JavaScript HTML Config Boilerplate /* …" at bounding box center [1006, 325] width 429 height 507
click at [1201, 106] on icon at bounding box center [1202, 102] width 11 height 14
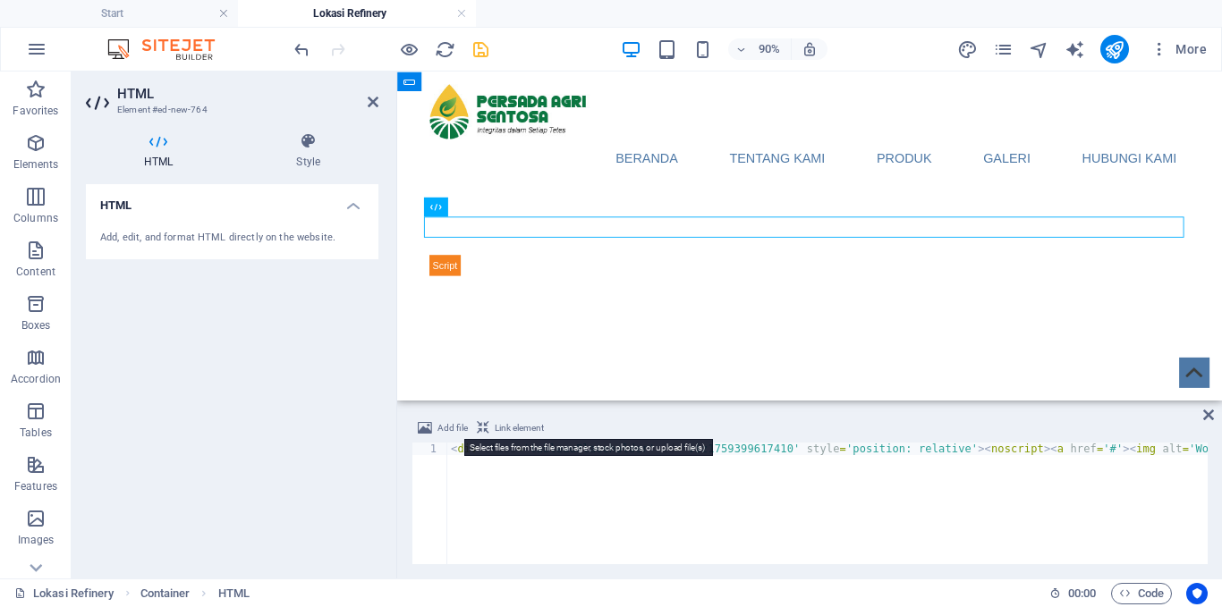
click at [454, 426] on span "Add file" at bounding box center [452, 428] width 30 height 21
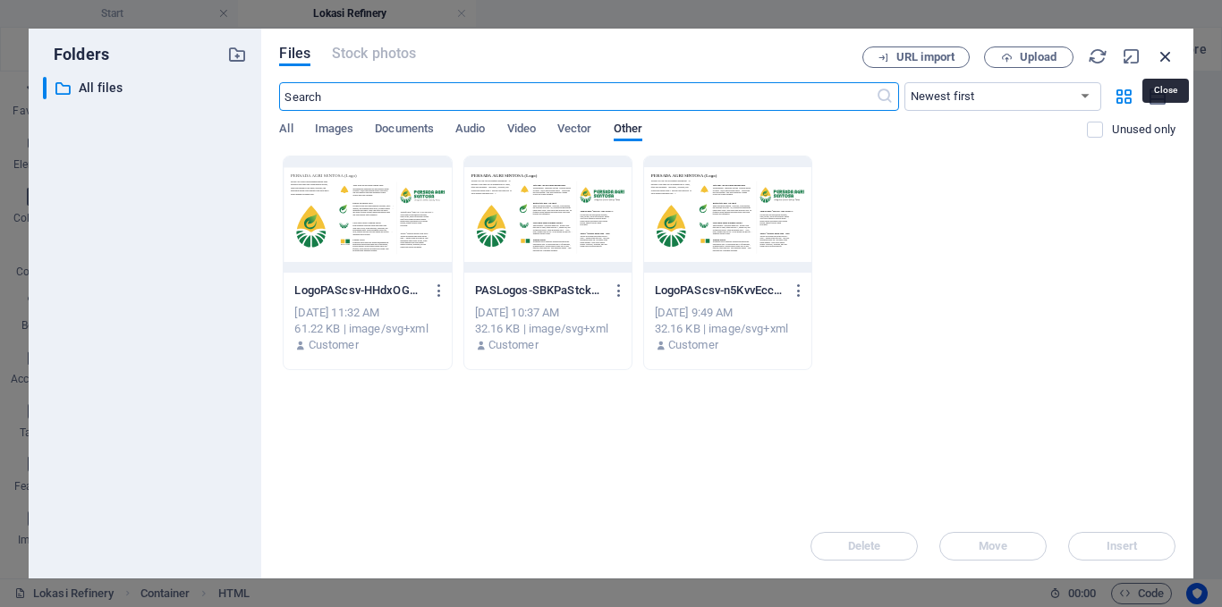
click at [1162, 55] on icon "button" at bounding box center [1166, 57] width 20 height 20
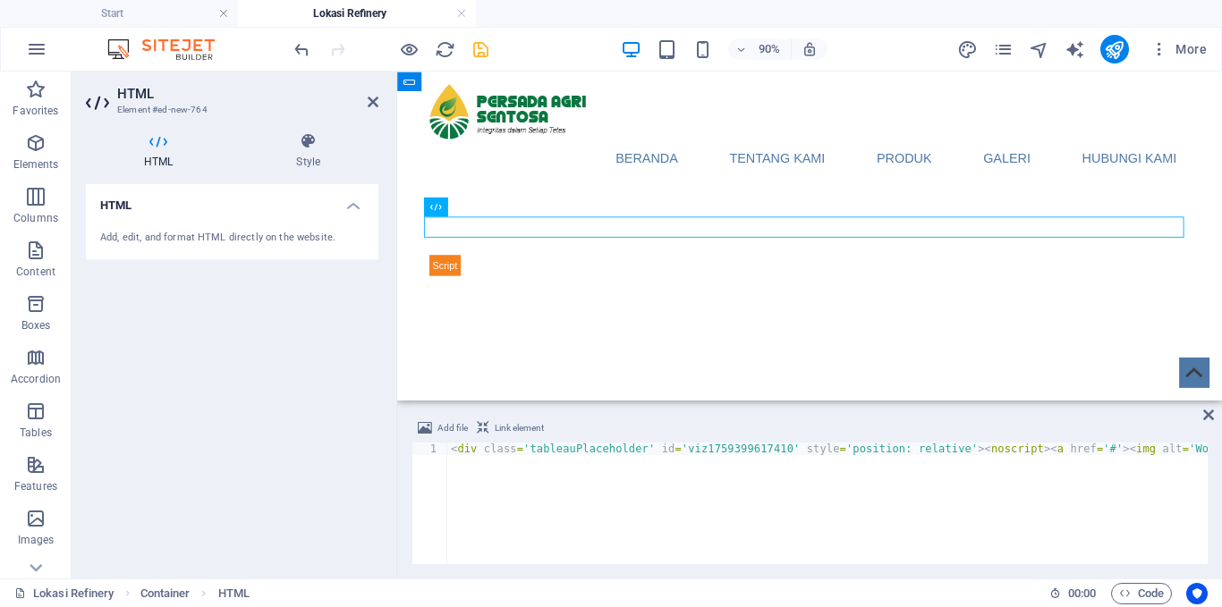
click at [513, 431] on span "Link element" at bounding box center [519, 428] width 49 height 21
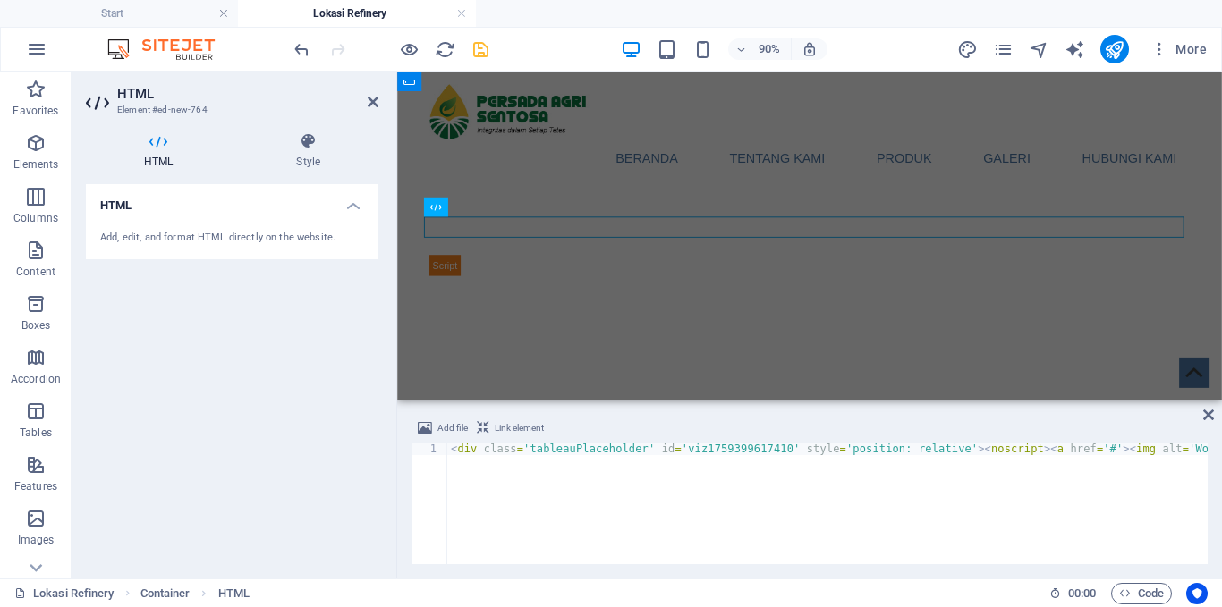
click at [514, 430] on span "Link element" at bounding box center [519, 428] width 49 height 21
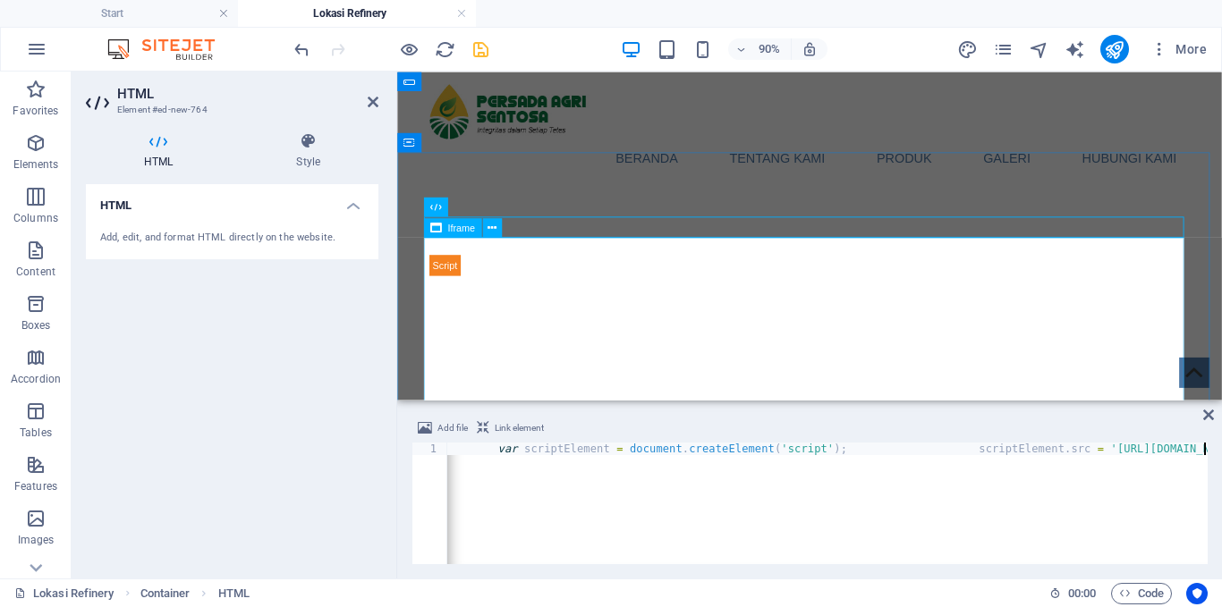
click at [515, 383] on div "</div>" at bounding box center [855, 478] width 844 height 358
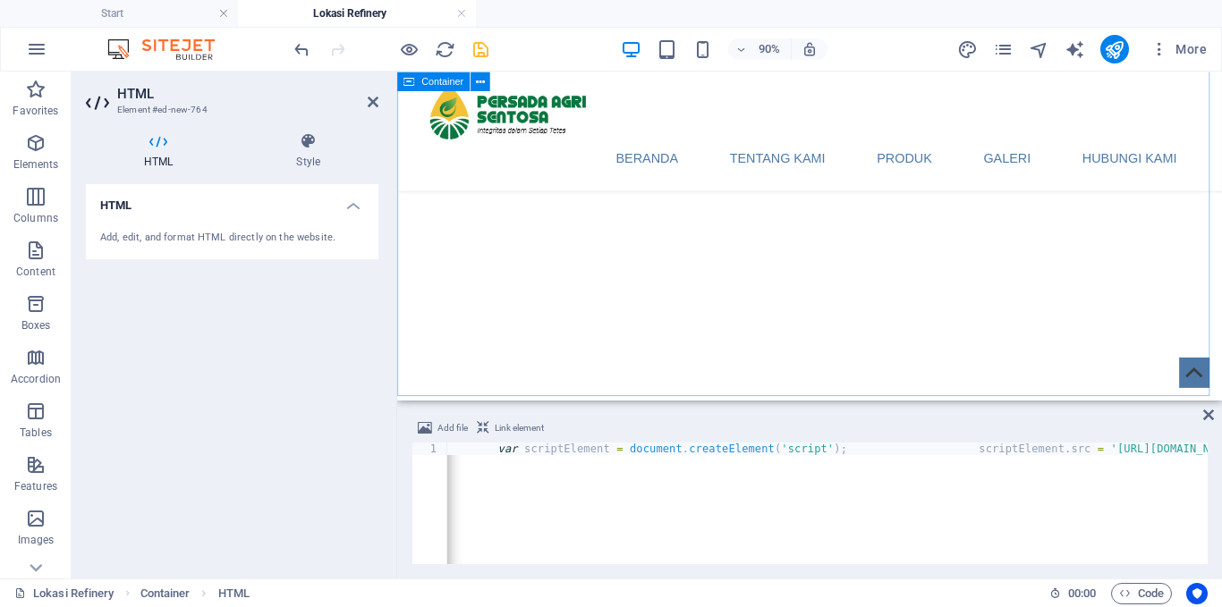
scroll to position [626, 0]
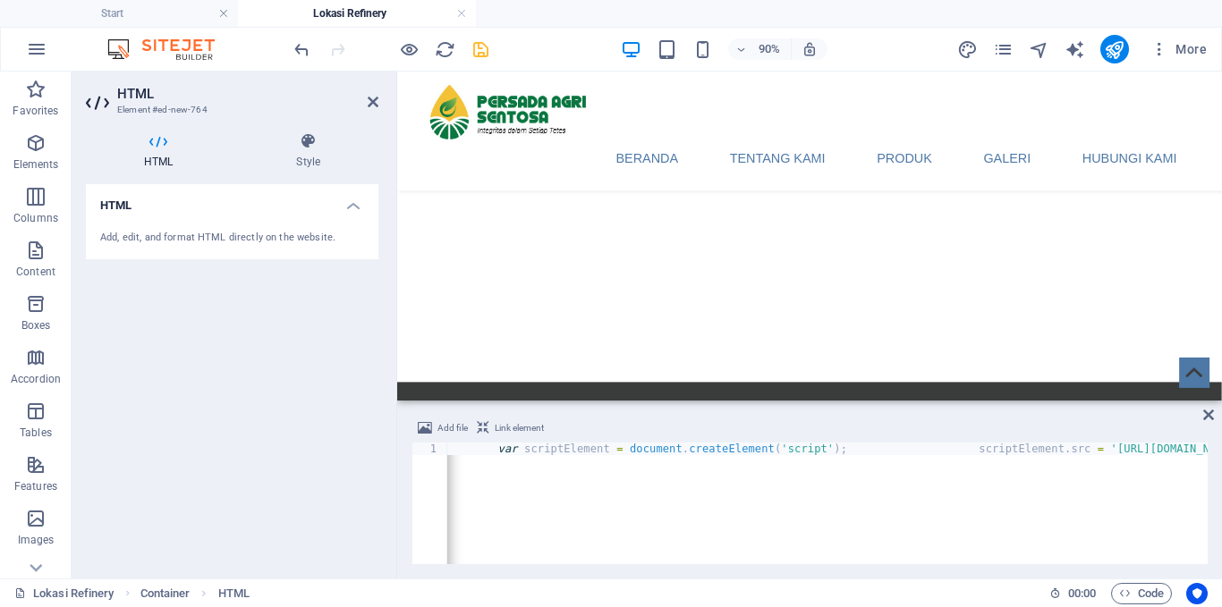
drag, startPoint x: 658, startPoint y: 456, endPoint x: 498, endPoint y: 456, distance: 160.1
click at [443, 456] on div "1 < div class = 'tableauPlaceholder' id = 'viz1759399617410' style = 'position:…" at bounding box center [809, 504] width 796 height 122
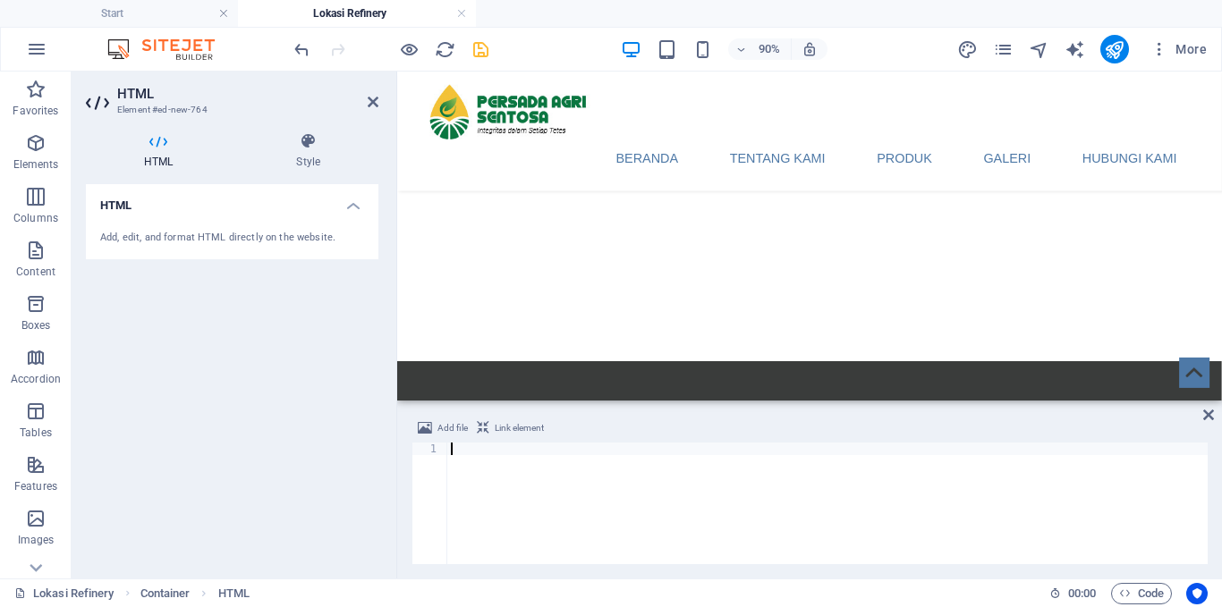
scroll to position [603, 0]
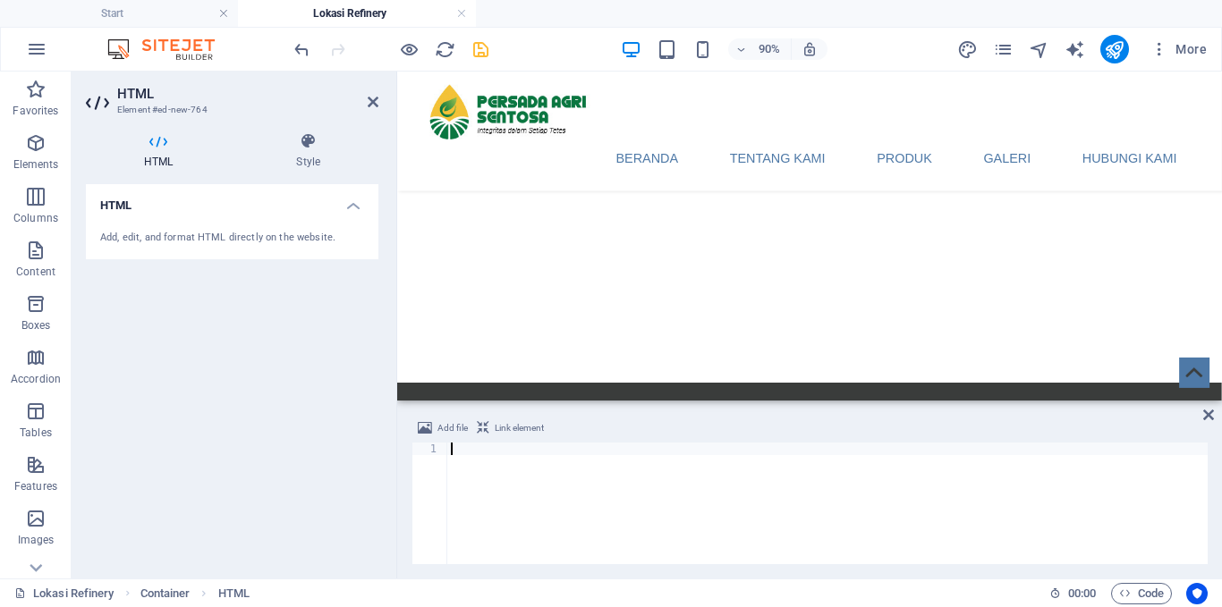
click at [495, 453] on div at bounding box center [827, 514] width 760 height 143
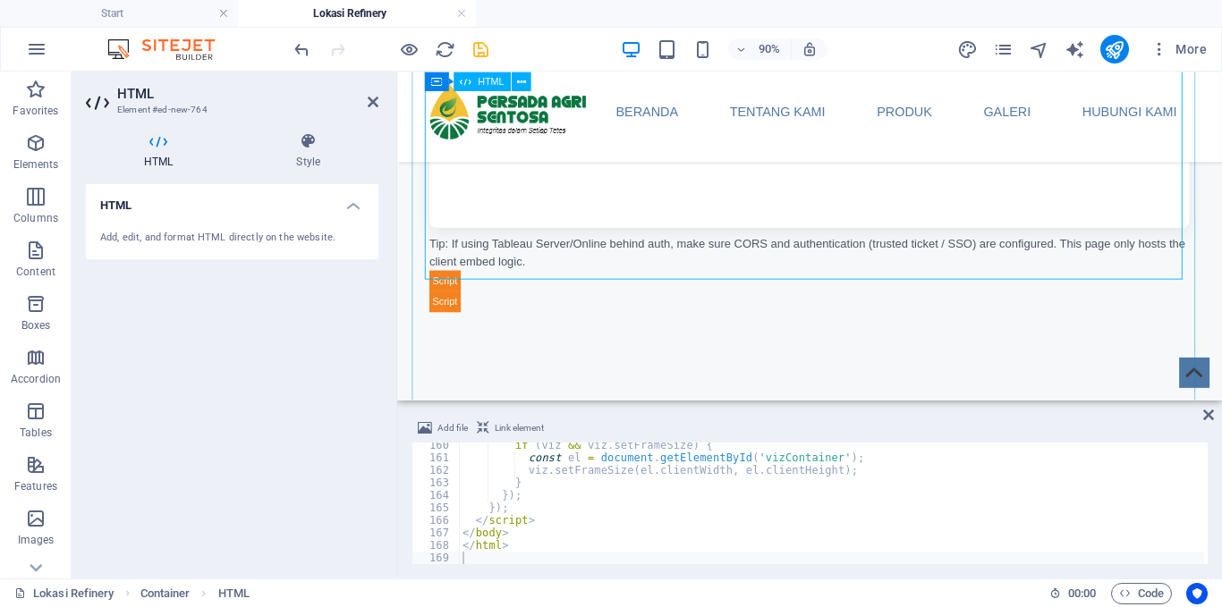
scroll to position [435, 0]
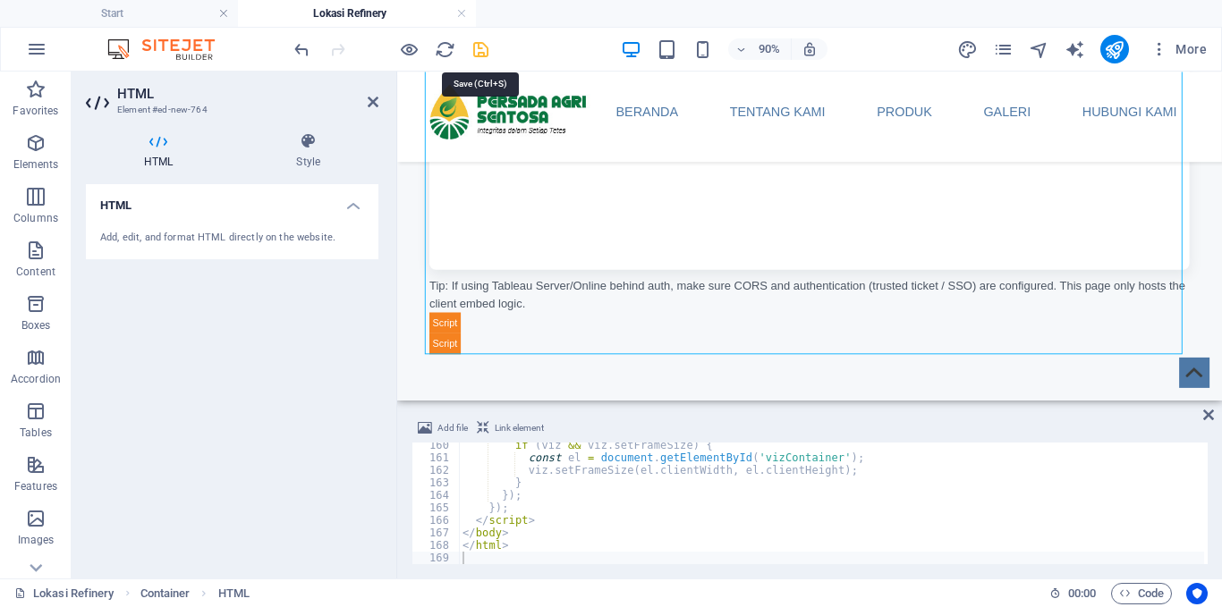
click at [480, 48] on icon "save" at bounding box center [480, 49] width 21 height 21
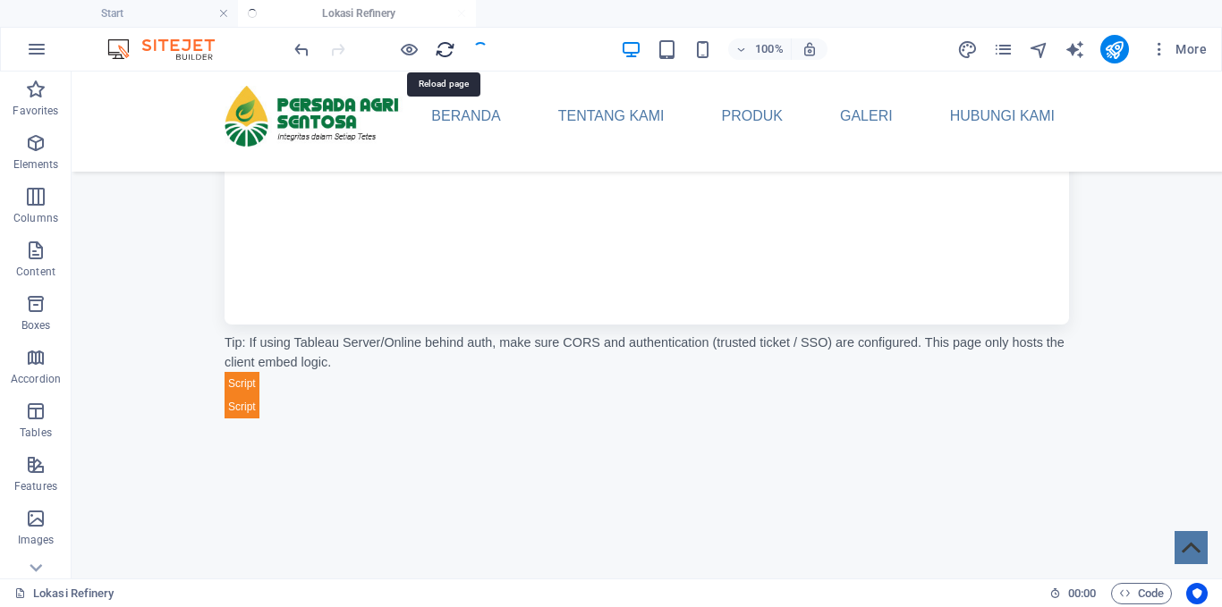
click at [445, 52] on icon "reload" at bounding box center [445, 49] width 21 height 21
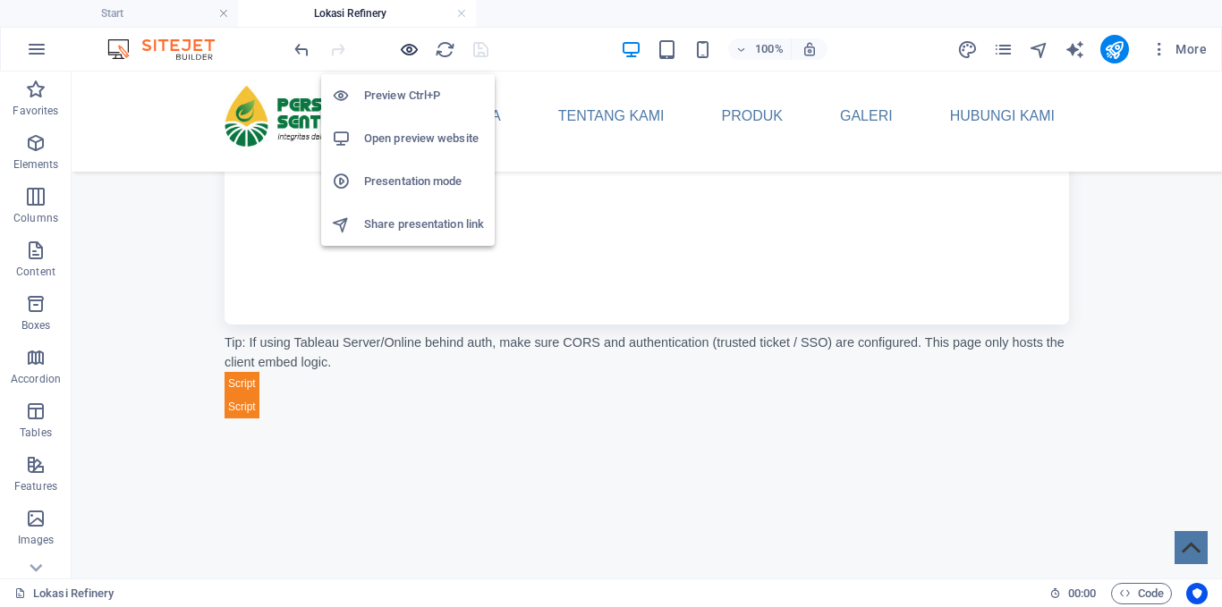
click at [417, 52] on icon "button" at bounding box center [409, 49] width 21 height 21
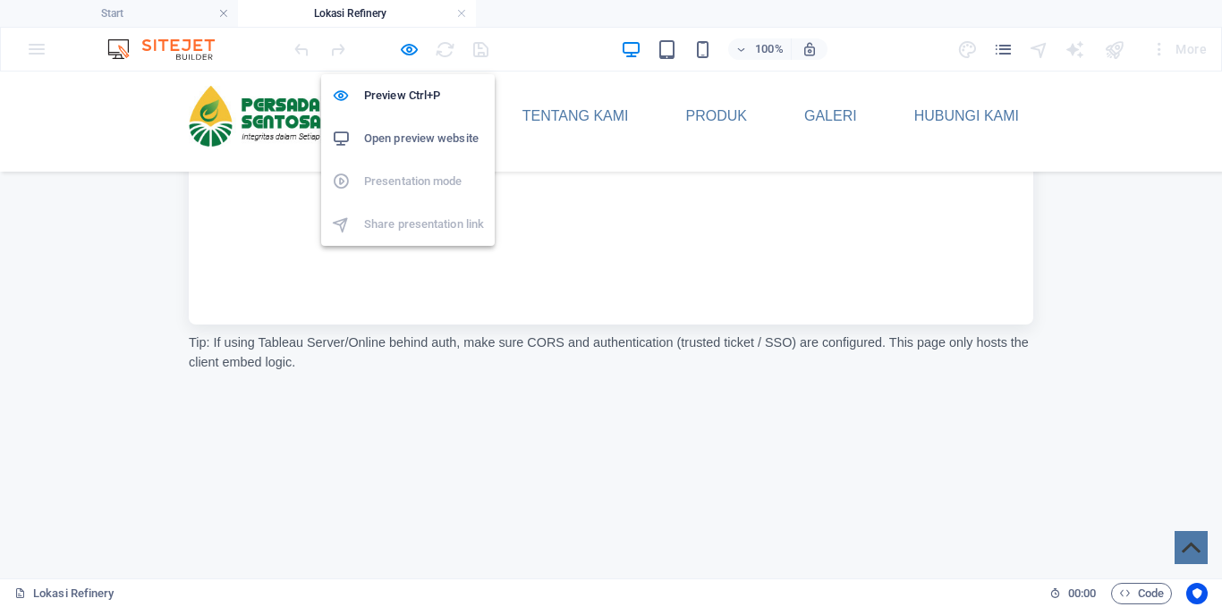
click at [419, 137] on h6 "Open preview website" at bounding box center [424, 138] width 120 height 21
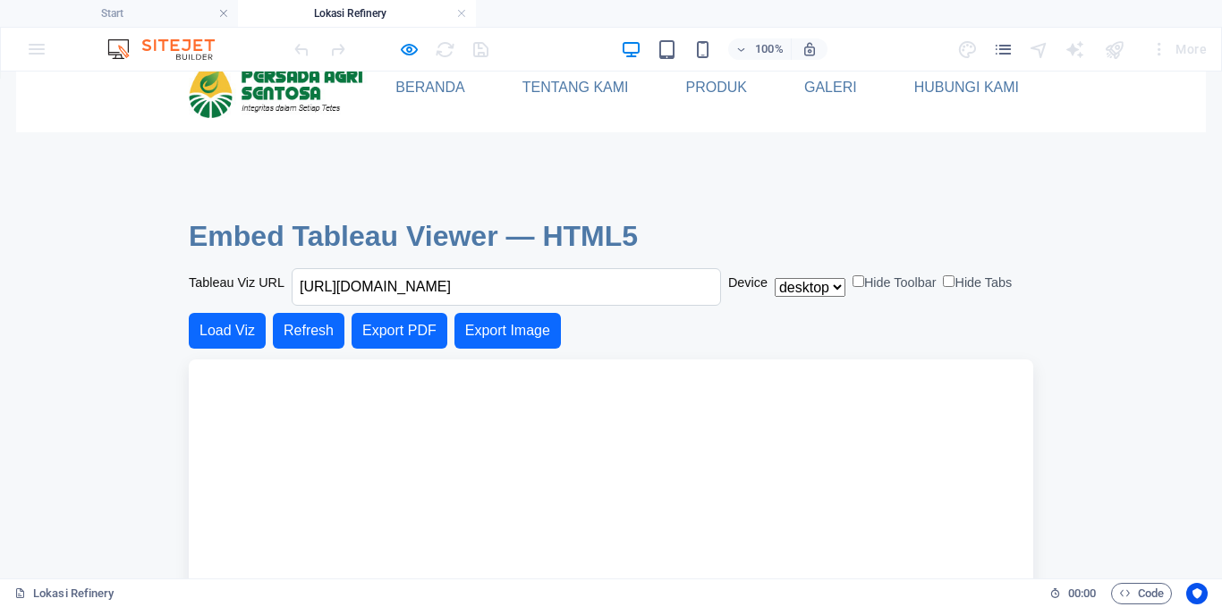
scroll to position [89, 0]
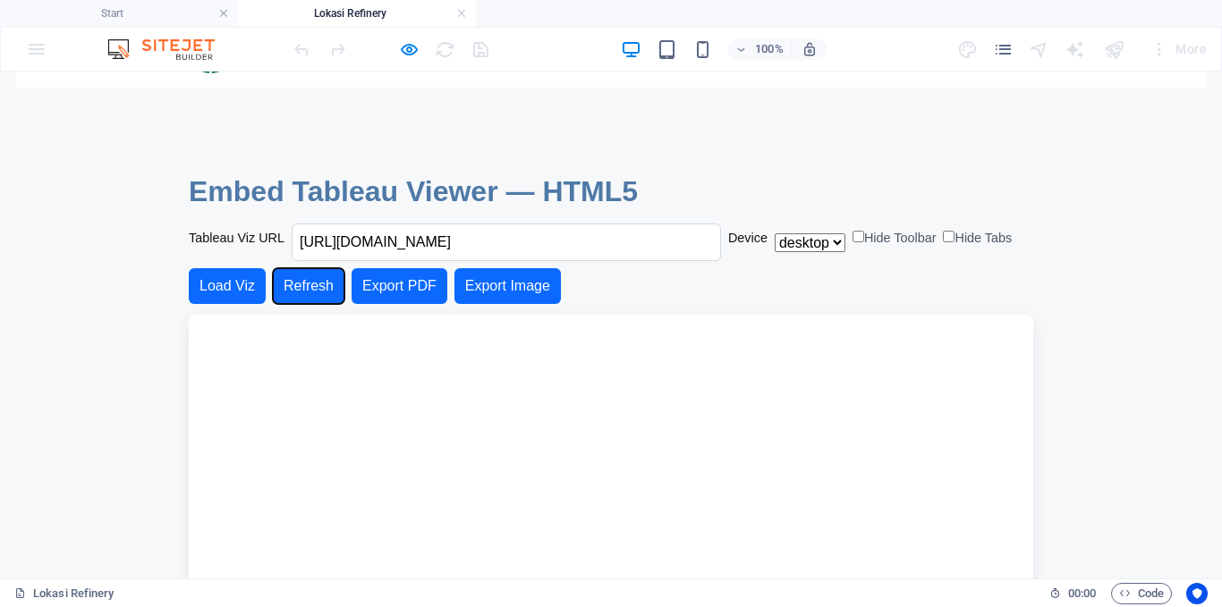
click at [310, 290] on button "Refresh" at bounding box center [309, 286] width 72 height 36
click at [498, 241] on input "https://public.tableau.com/views/YourWorkbook/YourView" at bounding box center [506, 243] width 429 height 38
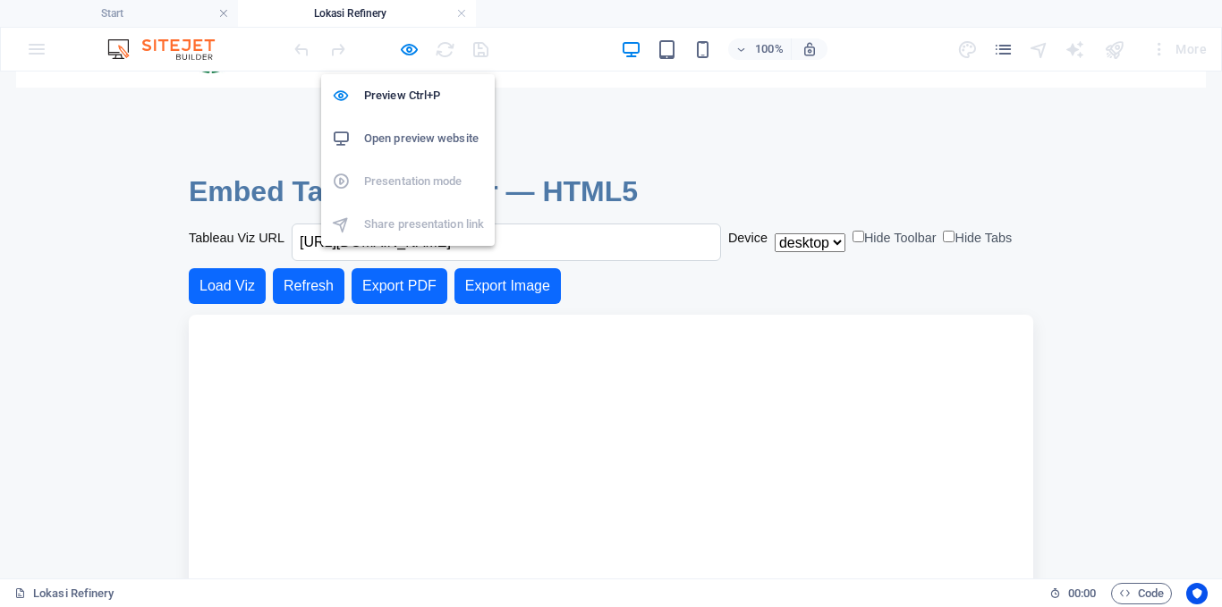
click at [394, 143] on h6 "Open preview website" at bounding box center [424, 138] width 120 height 21
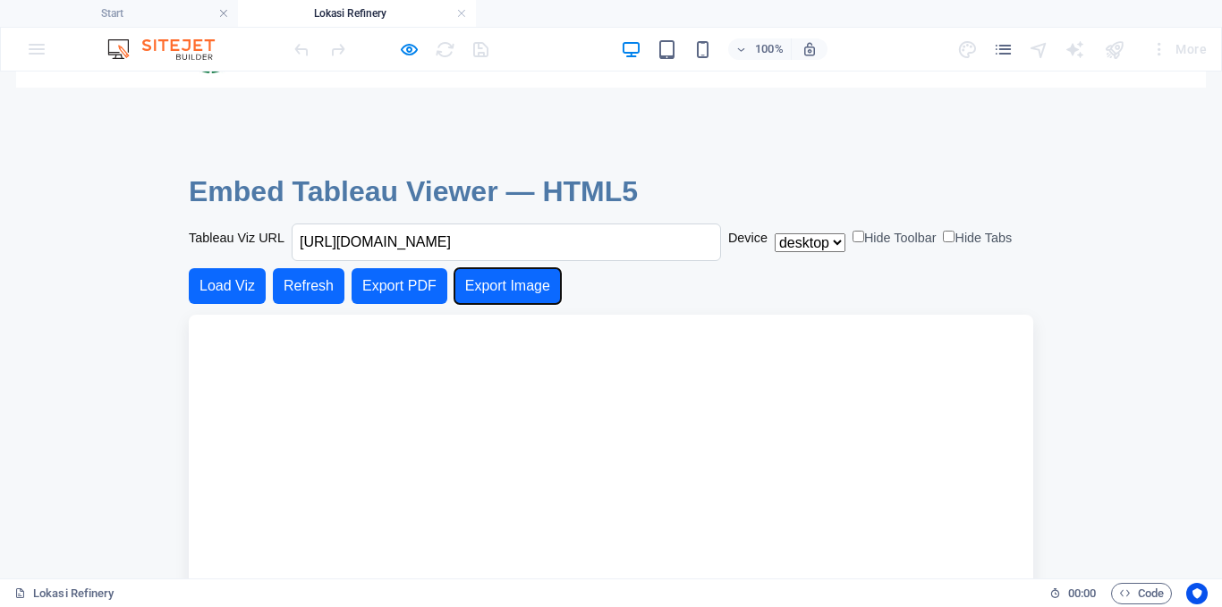
click at [508, 292] on button "Export Image" at bounding box center [507, 286] width 106 height 36
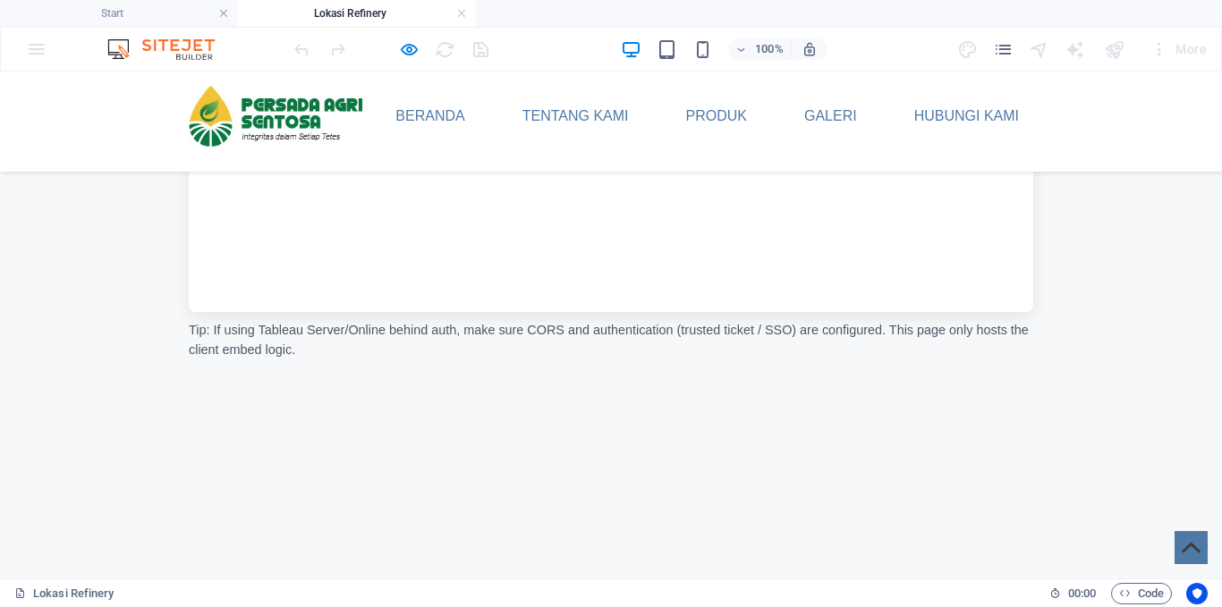
scroll to position [0, 0]
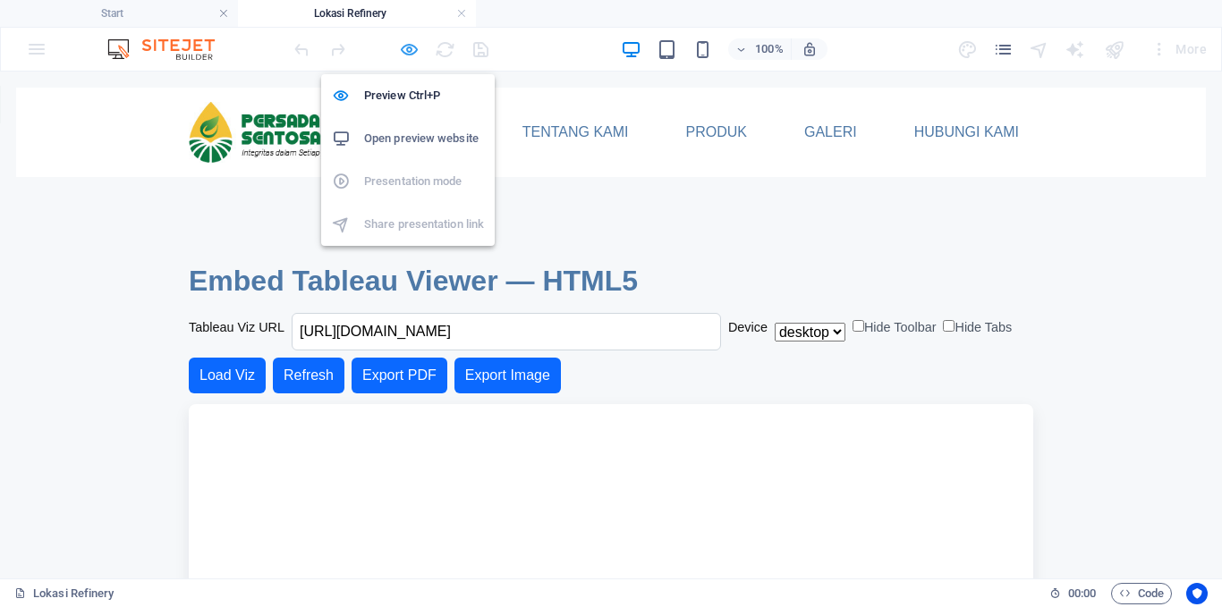
click at [408, 52] on icon "button" at bounding box center [409, 49] width 21 height 21
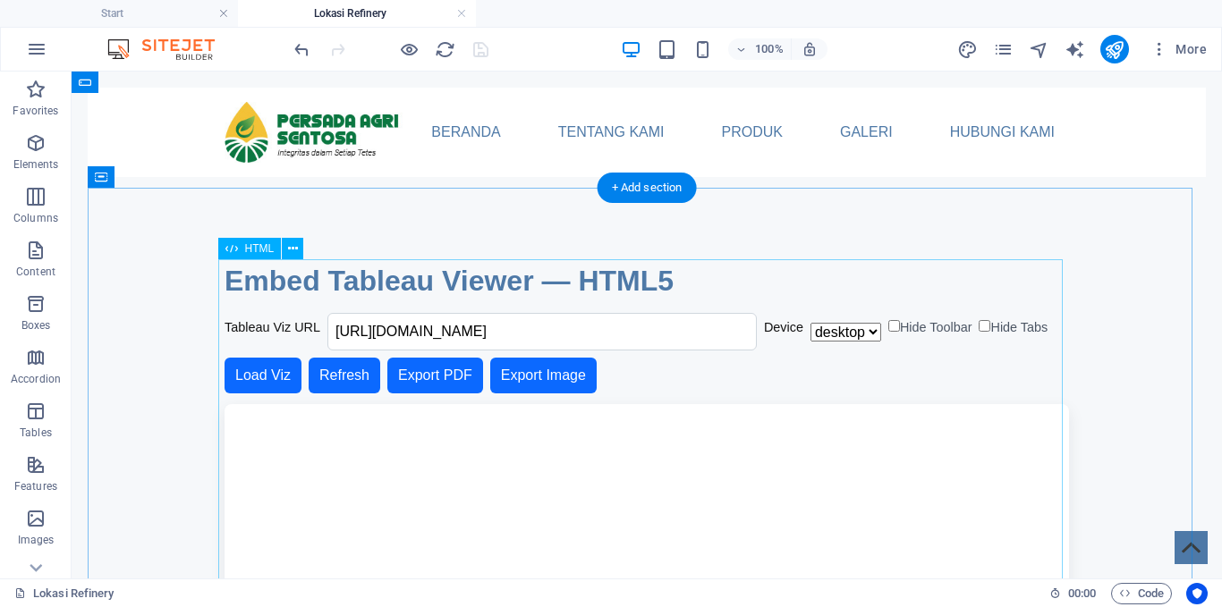
click at [617, 493] on div "Embed Tableau Viz (HTML5) Embed Tableau Viewer — HTML5 Tableau Viz URL https://…" at bounding box center [646, 556] width 844 height 594
click at [261, 248] on span "HTML" at bounding box center [260, 248] width 30 height 11
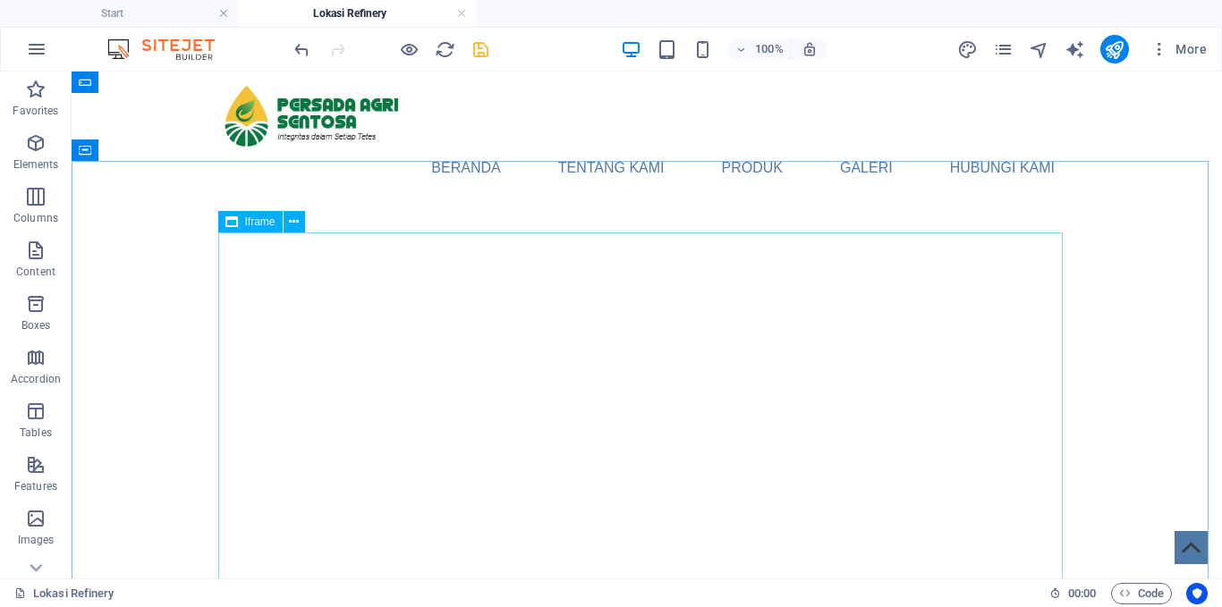
click at [260, 222] on span "Iframe" at bounding box center [260, 221] width 30 height 11
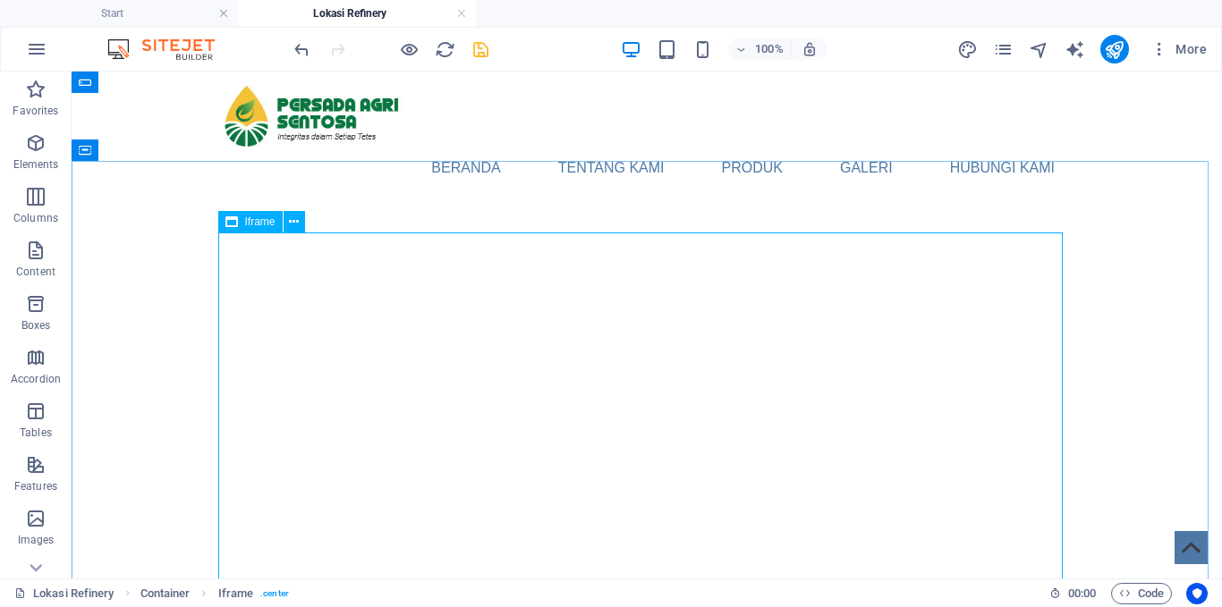
click at [261, 222] on span "Iframe" at bounding box center [260, 221] width 30 height 11
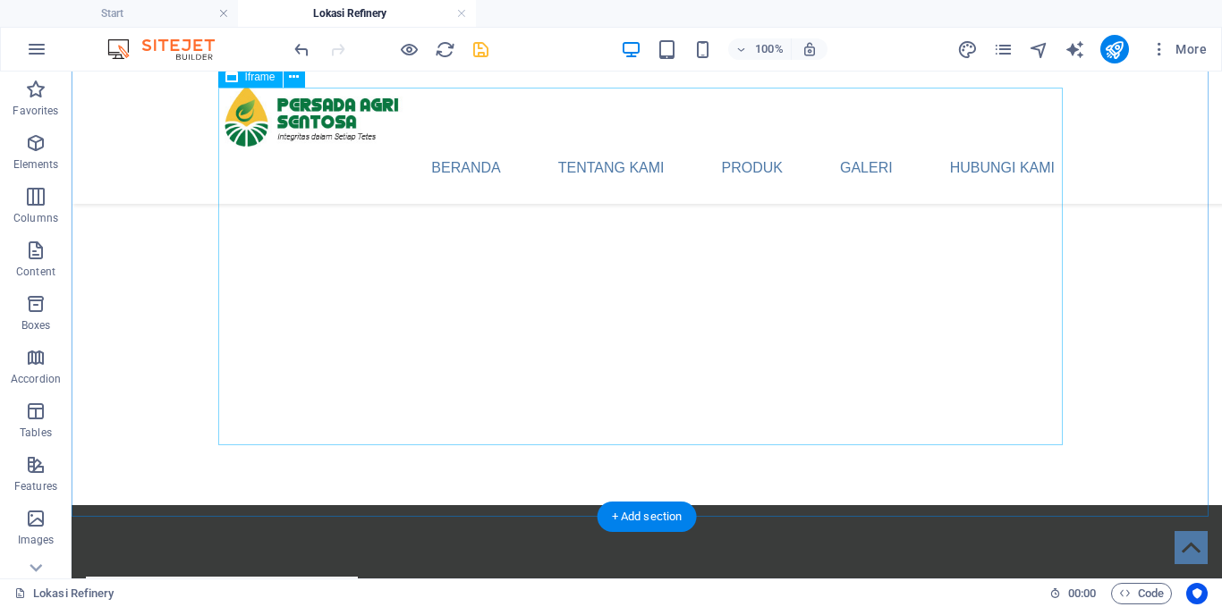
scroll to position [179, 0]
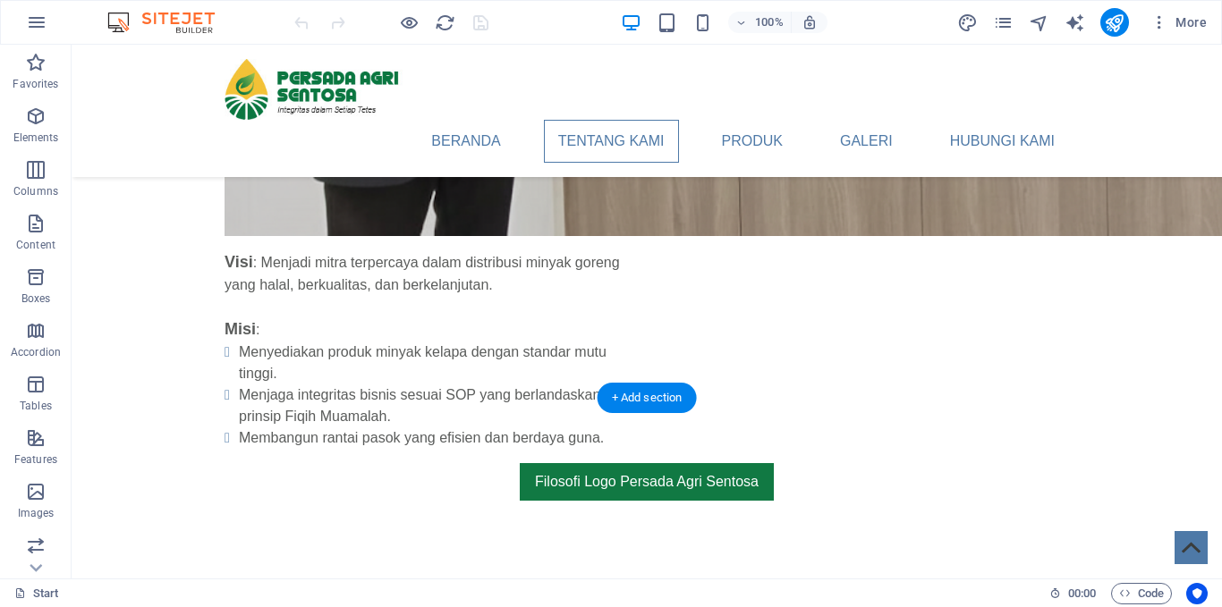
scroll to position [1431, 0]
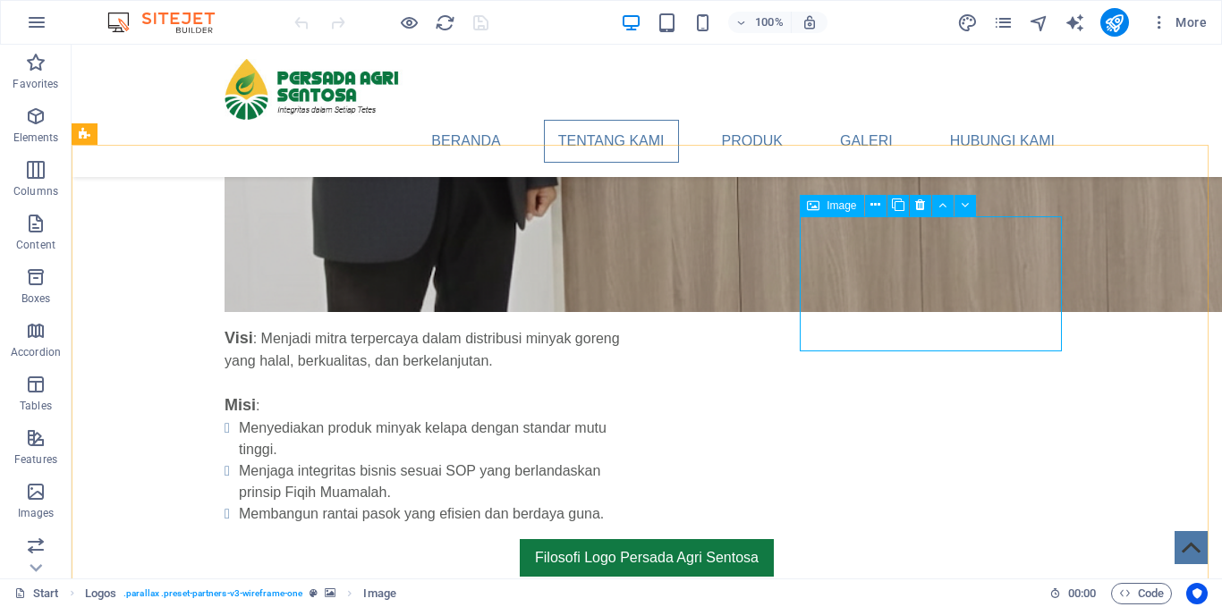
click at [839, 204] on span "Image" at bounding box center [841, 205] width 30 height 11
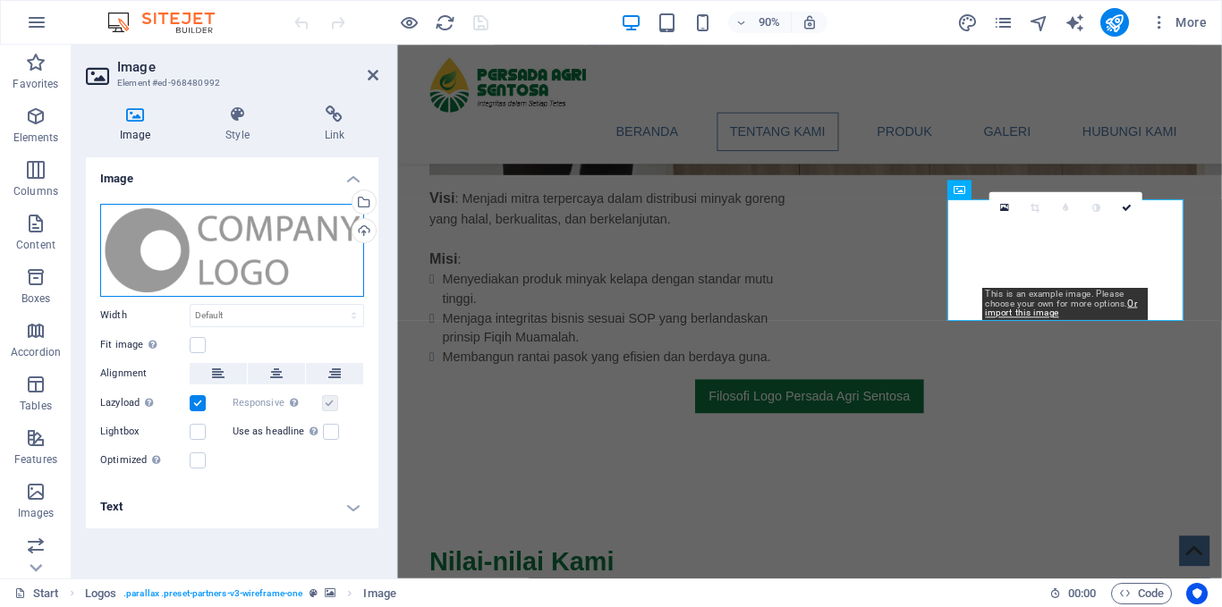
click at [242, 246] on div "Drag files here, click to choose files or select files from Files or our free s…" at bounding box center [232, 250] width 264 height 93
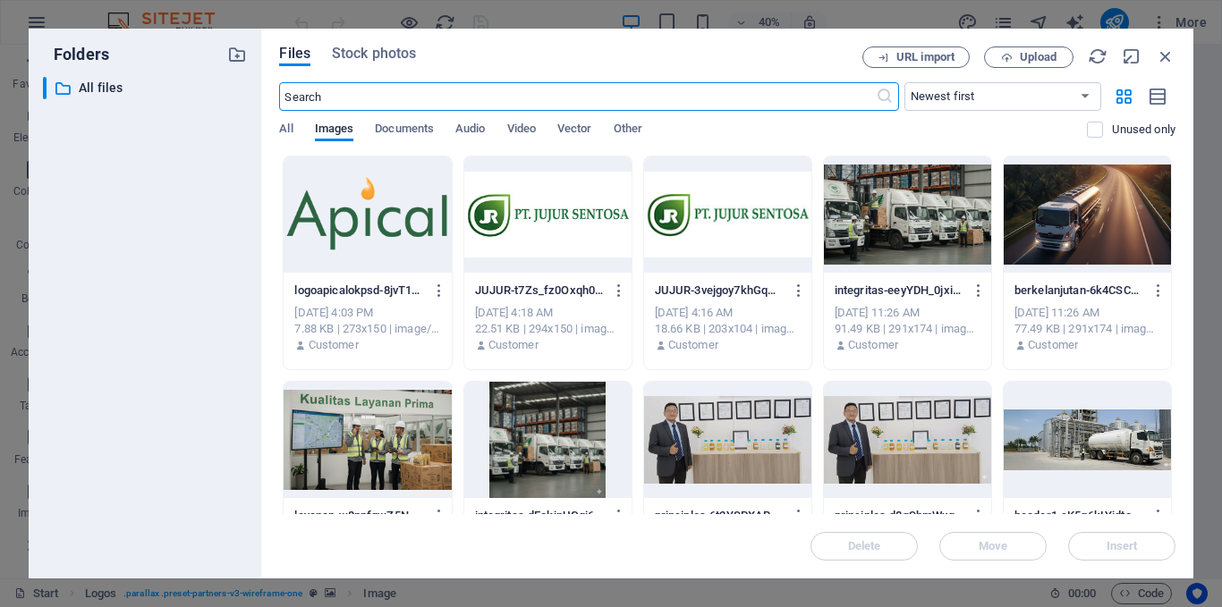
scroll to position [1926, 0]
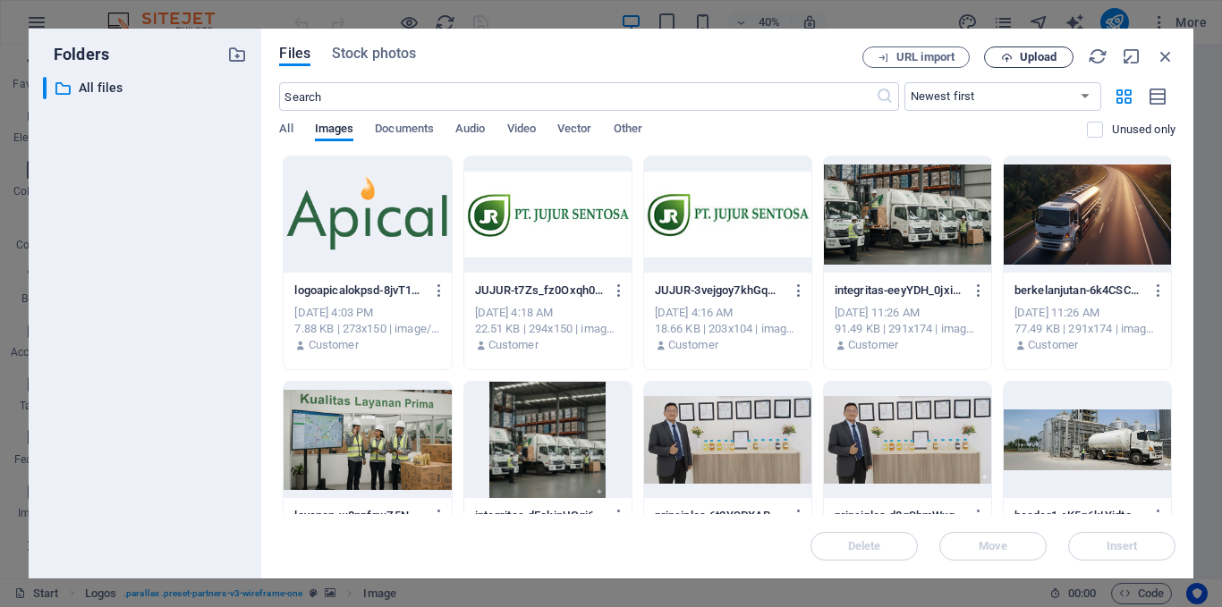
click at [1029, 57] on span "Upload" at bounding box center [1038, 57] width 37 height 11
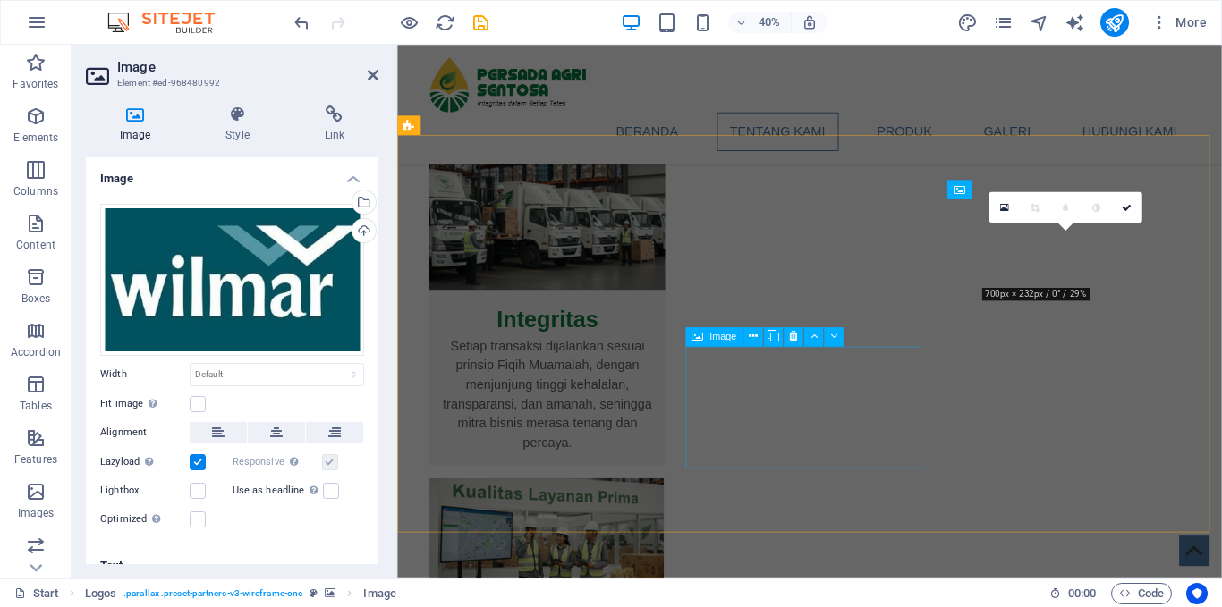
scroll to position [1431, 0]
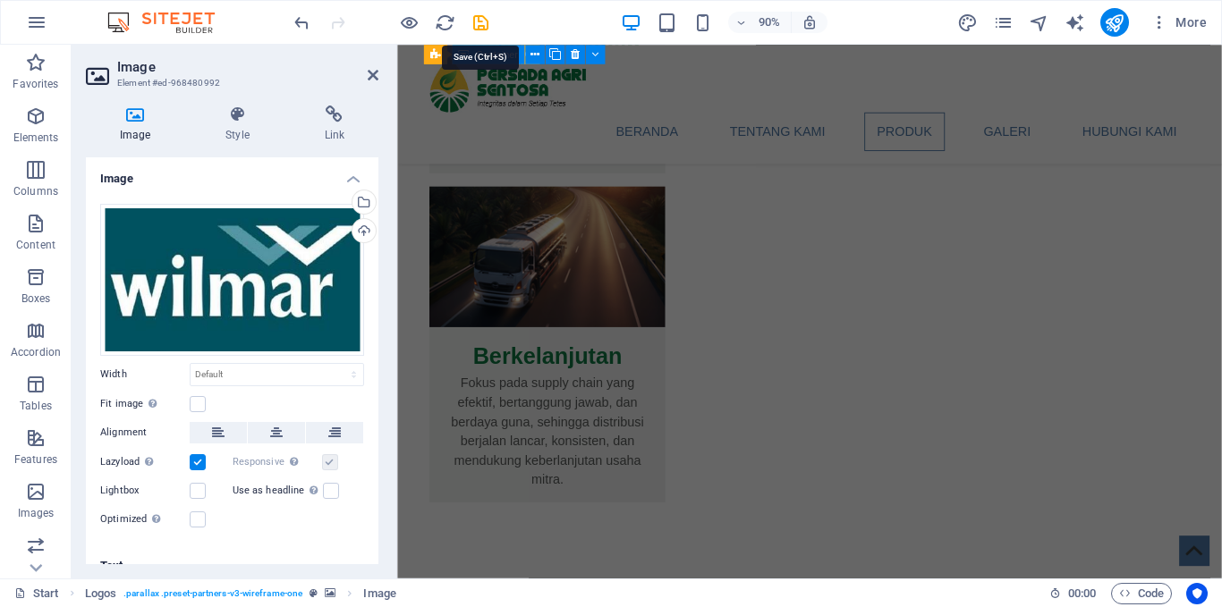
click at [482, 20] on icon "save" at bounding box center [480, 23] width 21 height 21
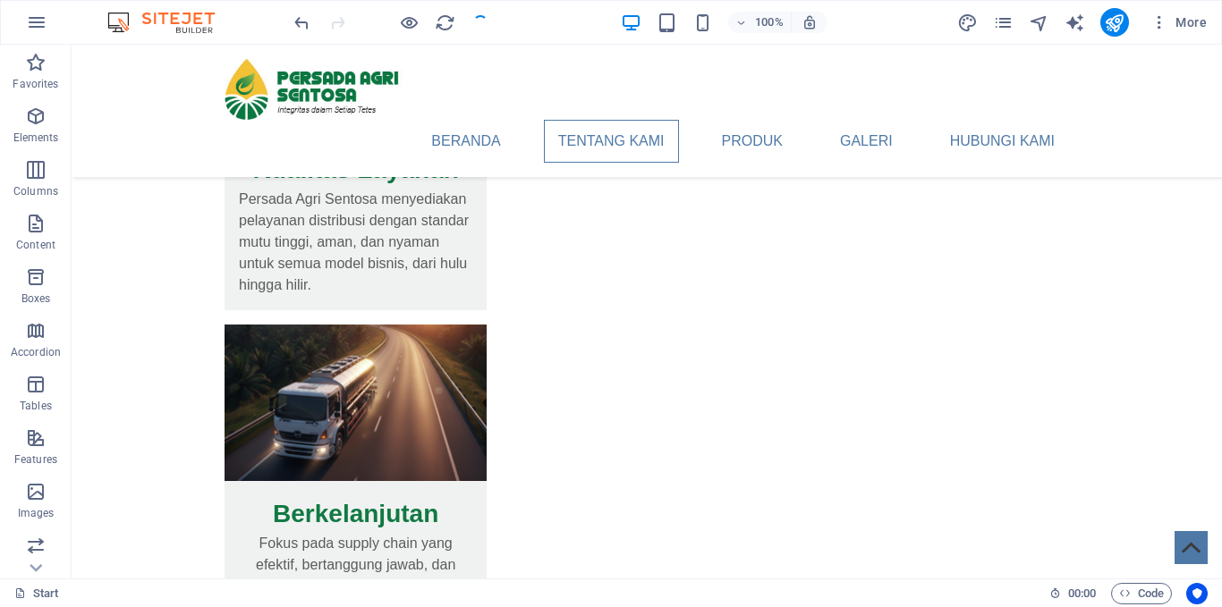
scroll to position [1403, 0]
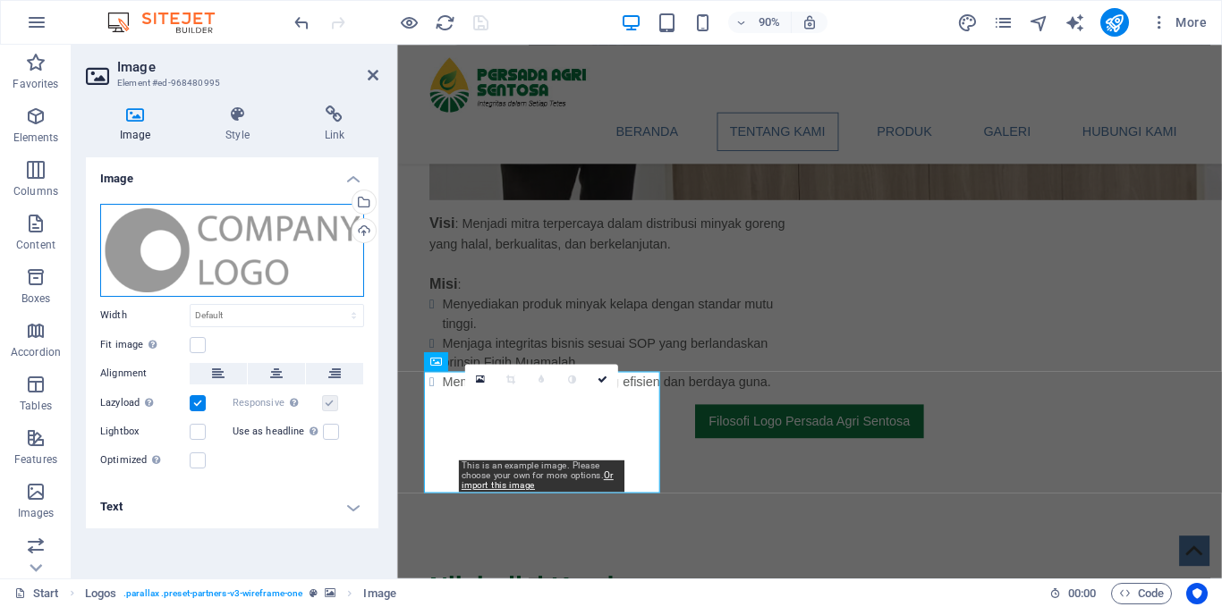
click at [254, 236] on div "Drag files here, click to choose files or select files from Files or our free s…" at bounding box center [232, 250] width 264 height 93
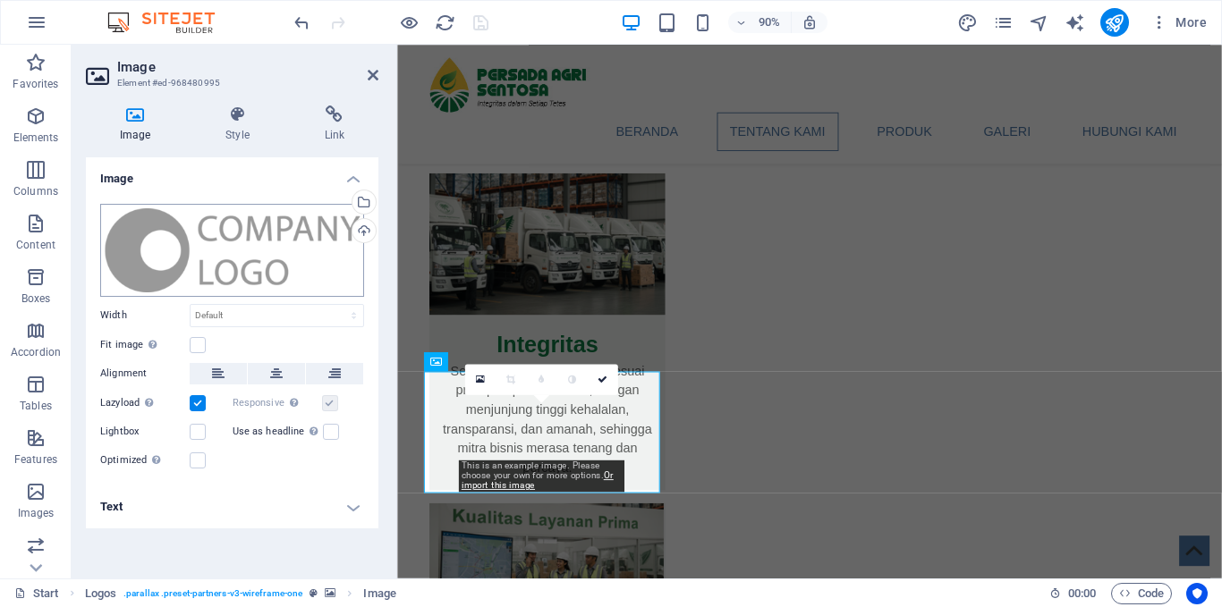
click at [254, 236] on body "Persada Agri Sentosa Start Favorites Elements Columns Content Boxes Accordion T…" at bounding box center [611, 303] width 1222 height 607
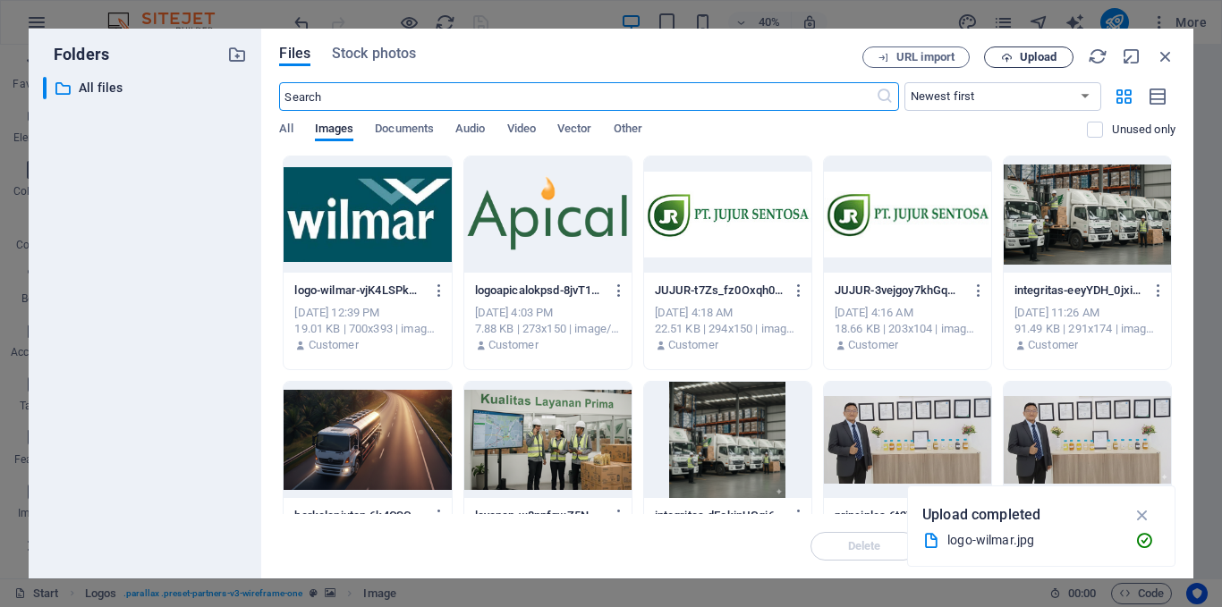
click at [1026, 63] on span "Upload" at bounding box center [1038, 57] width 37 height 11
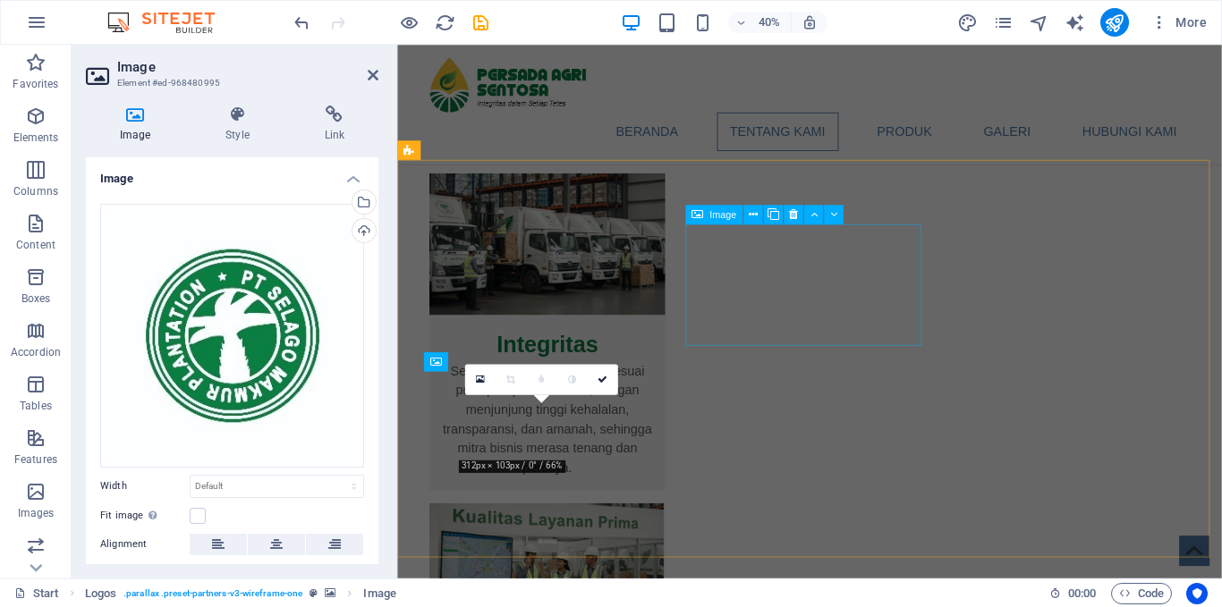
scroll to position [1403, 0]
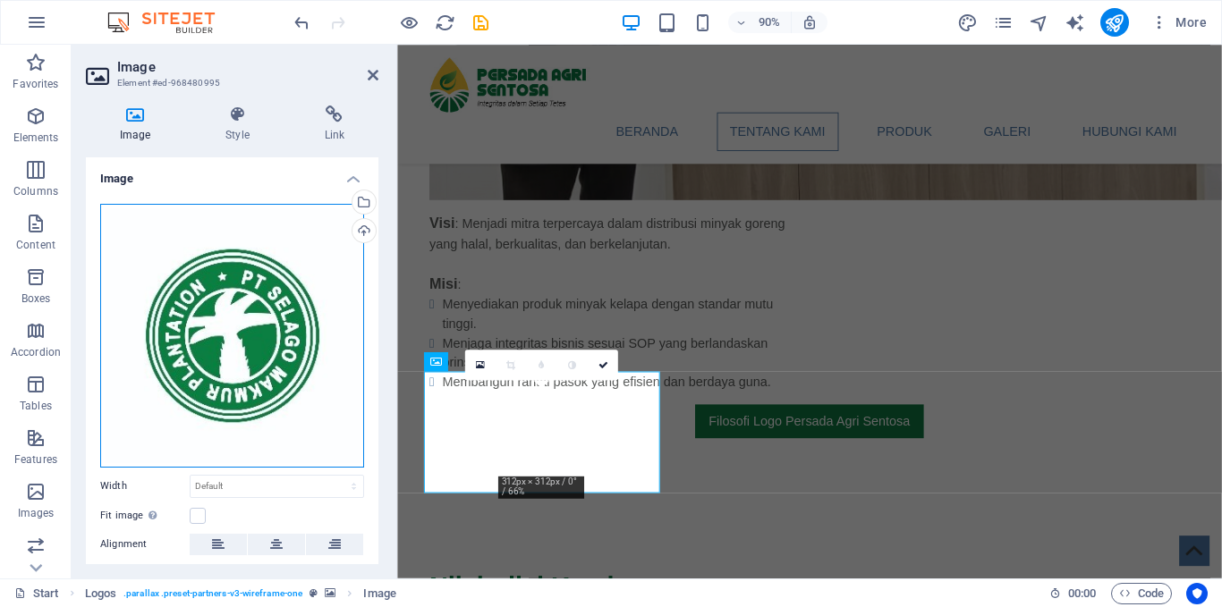
click at [247, 322] on div "Drag files here, click to choose files or select files from Files or our free s…" at bounding box center [232, 336] width 264 height 264
click at [247, 322] on body "Persada Agri Sentosa Start Favorites Elements Columns Content Boxes Accordion T…" at bounding box center [611, 303] width 1222 height 607
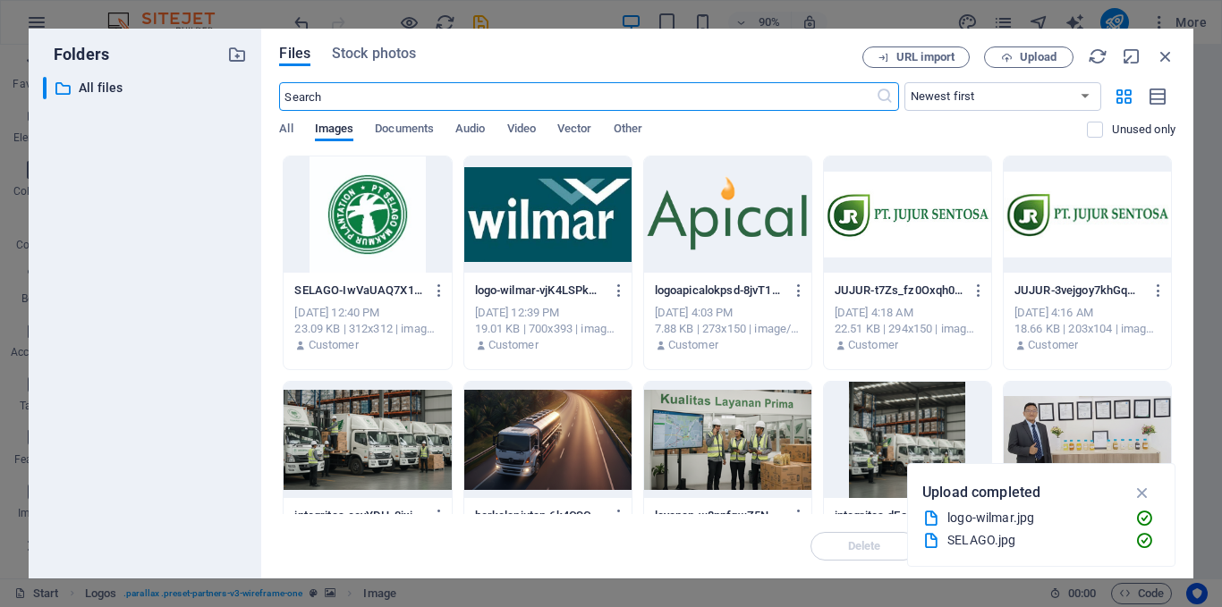
scroll to position [1898, 0]
click at [1058, 57] on span "Upload" at bounding box center [1028, 58] width 73 height 12
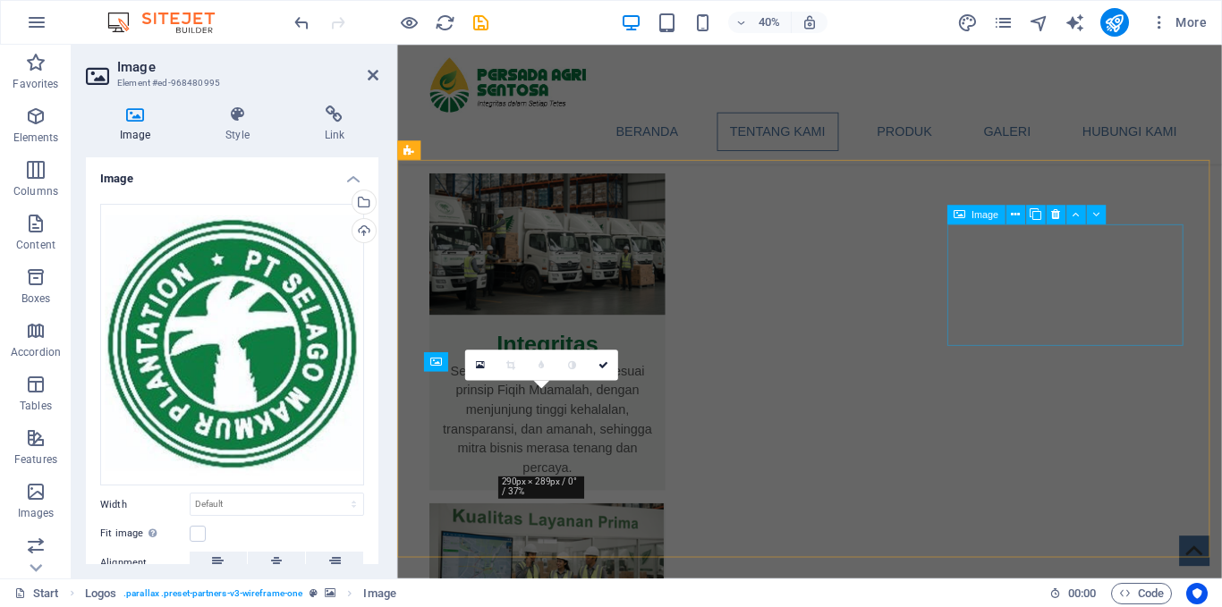
scroll to position [1403, 0]
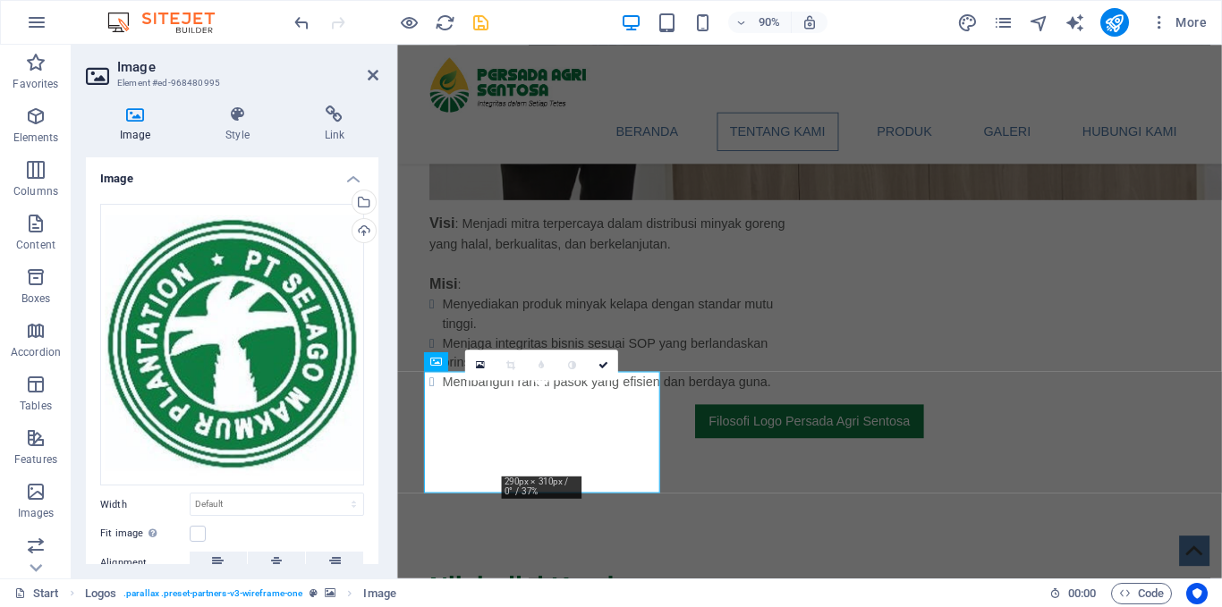
click at [479, 23] on icon "save" at bounding box center [480, 23] width 21 height 21
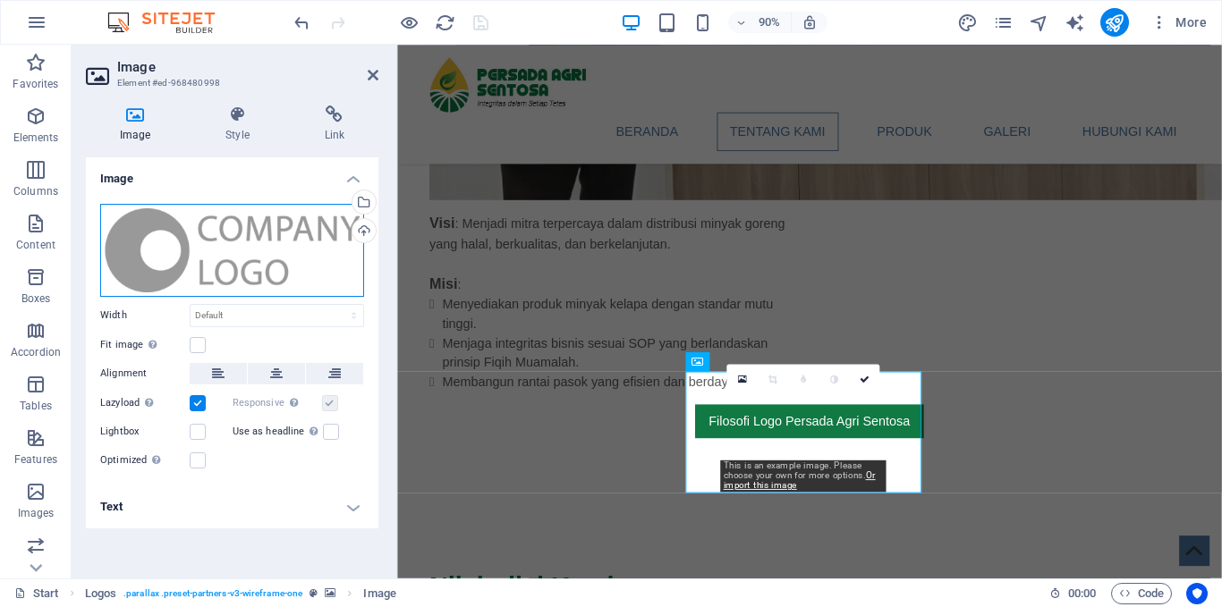
click at [282, 252] on div "Drag files here, click to choose files or select files from Files or our free s…" at bounding box center [232, 250] width 264 height 93
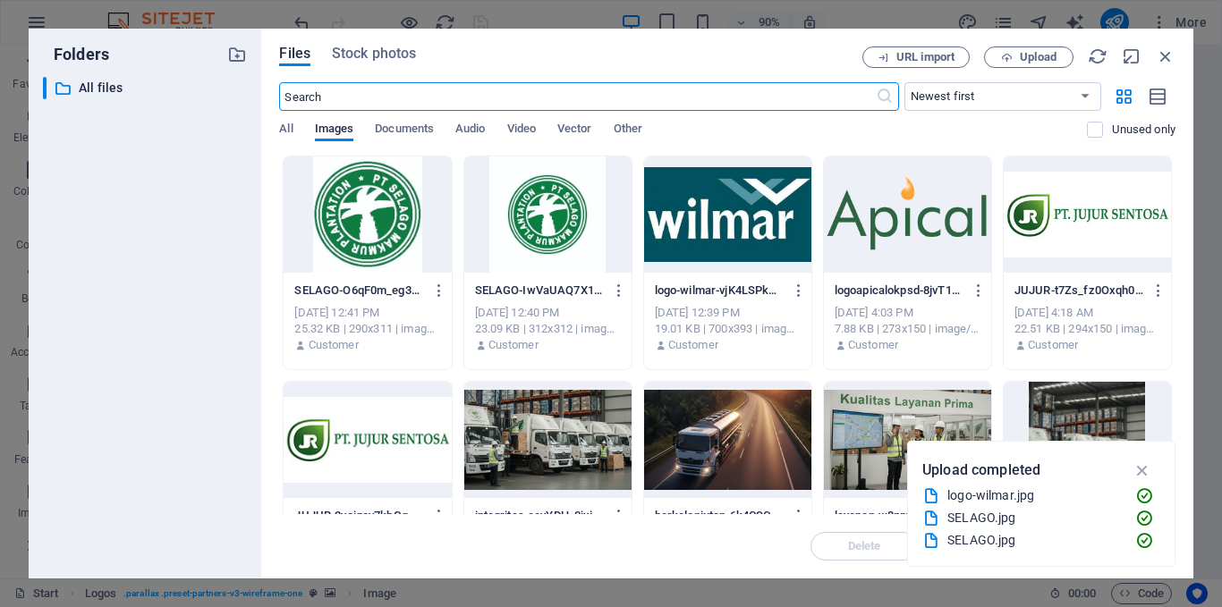
scroll to position [1898, 0]
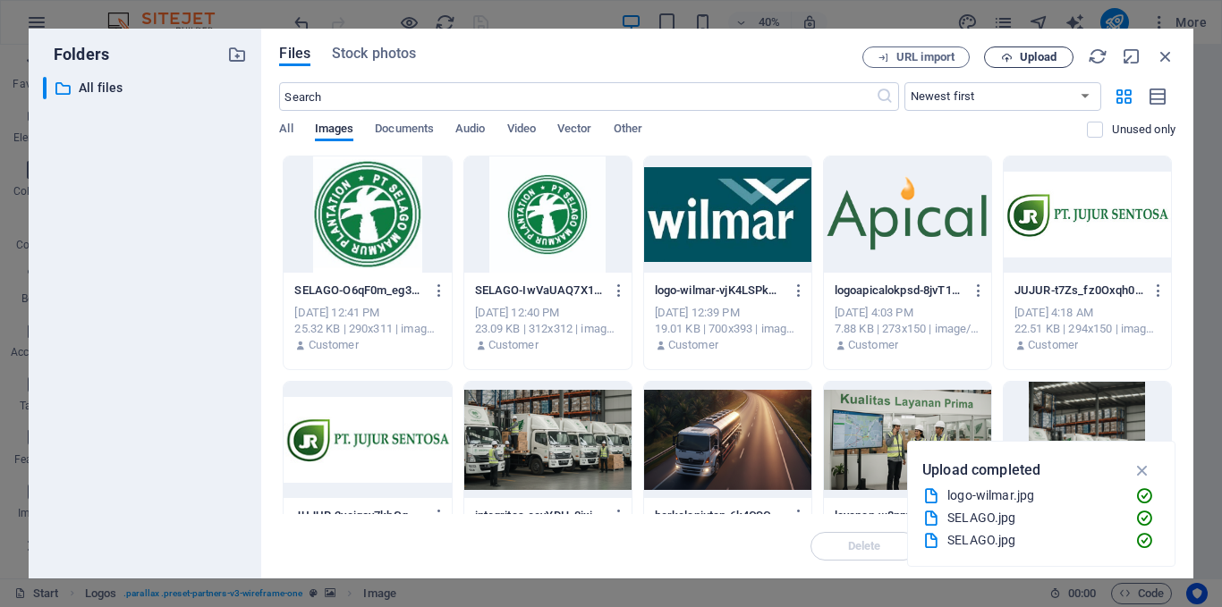
click at [1039, 56] on span "Upload" at bounding box center [1038, 57] width 37 height 11
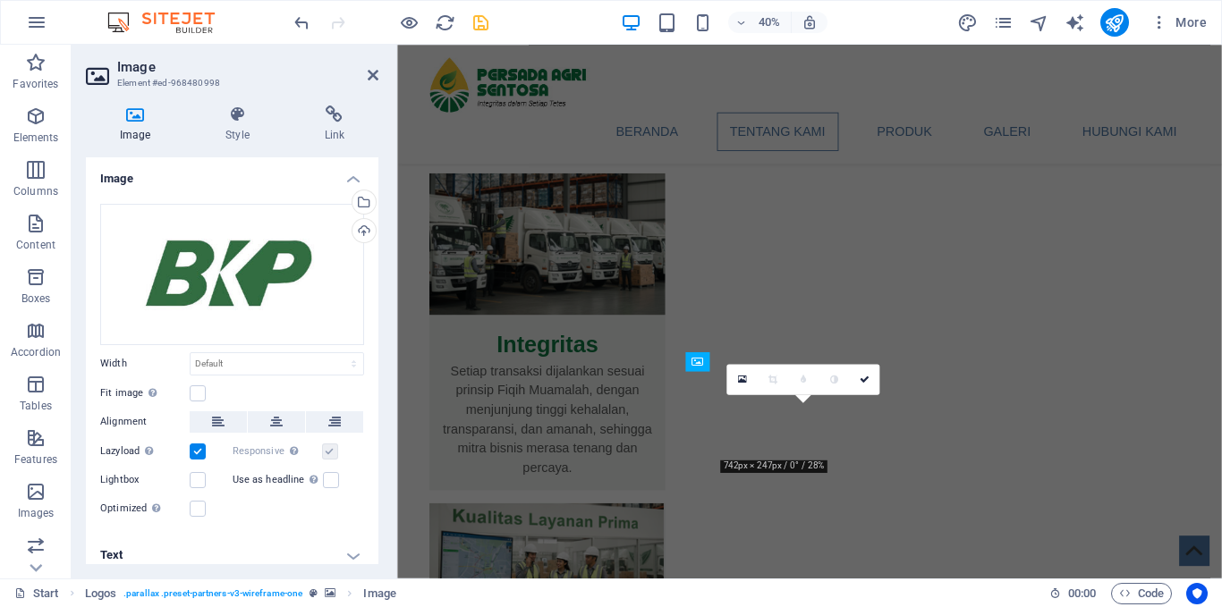
scroll to position [1403, 0]
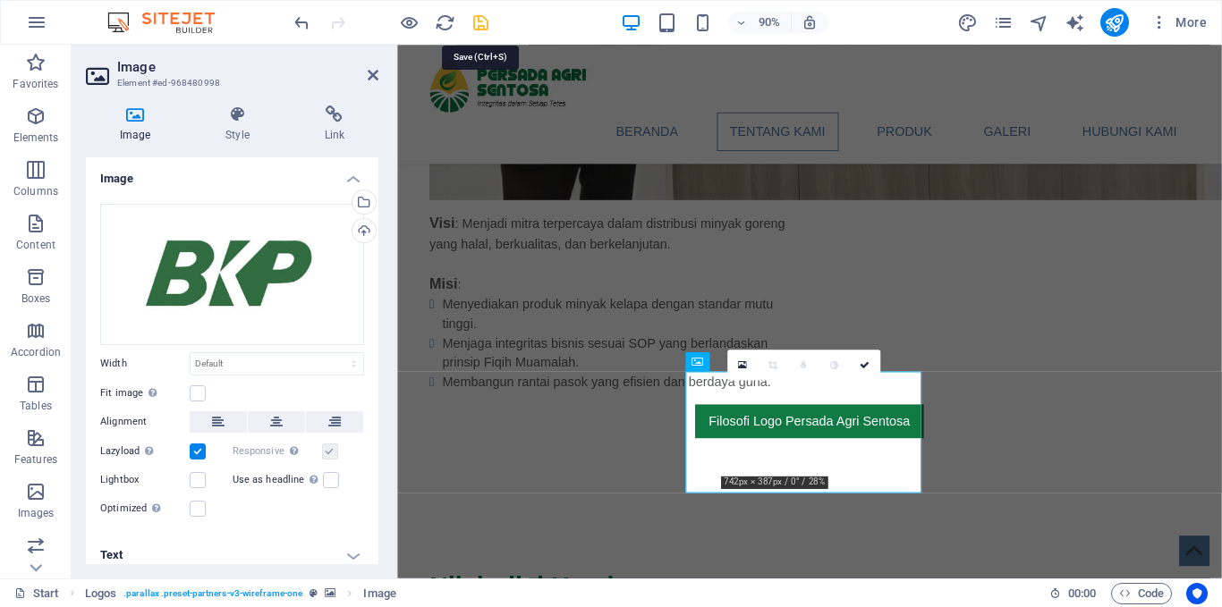
click at [475, 21] on icon "save" at bounding box center [480, 23] width 21 height 21
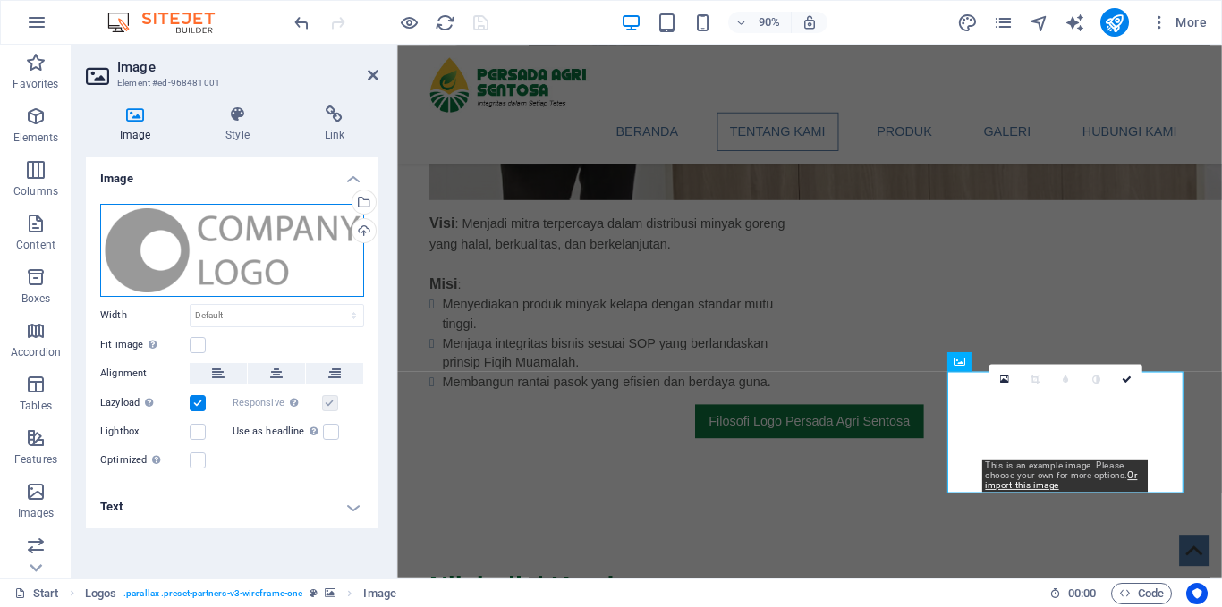
click at [191, 253] on div "Drag files here, click to choose files or select files from Files or our free s…" at bounding box center [232, 250] width 264 height 93
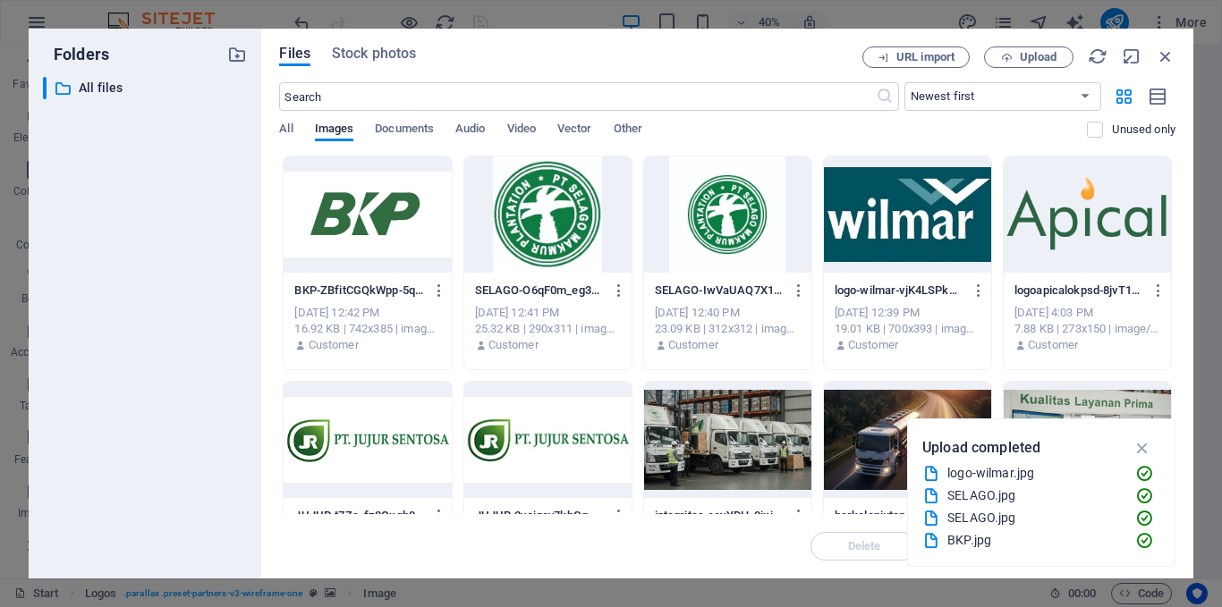
scroll to position [1898, 0]
click at [1037, 59] on span "Upload" at bounding box center [1038, 57] width 37 height 11
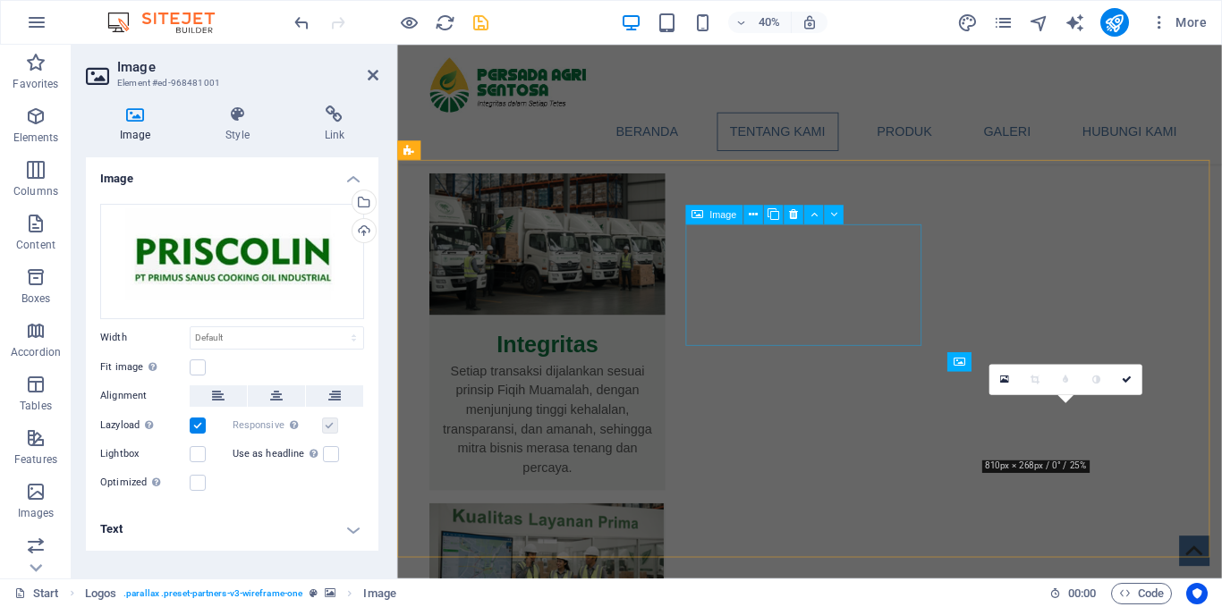
scroll to position [1403, 0]
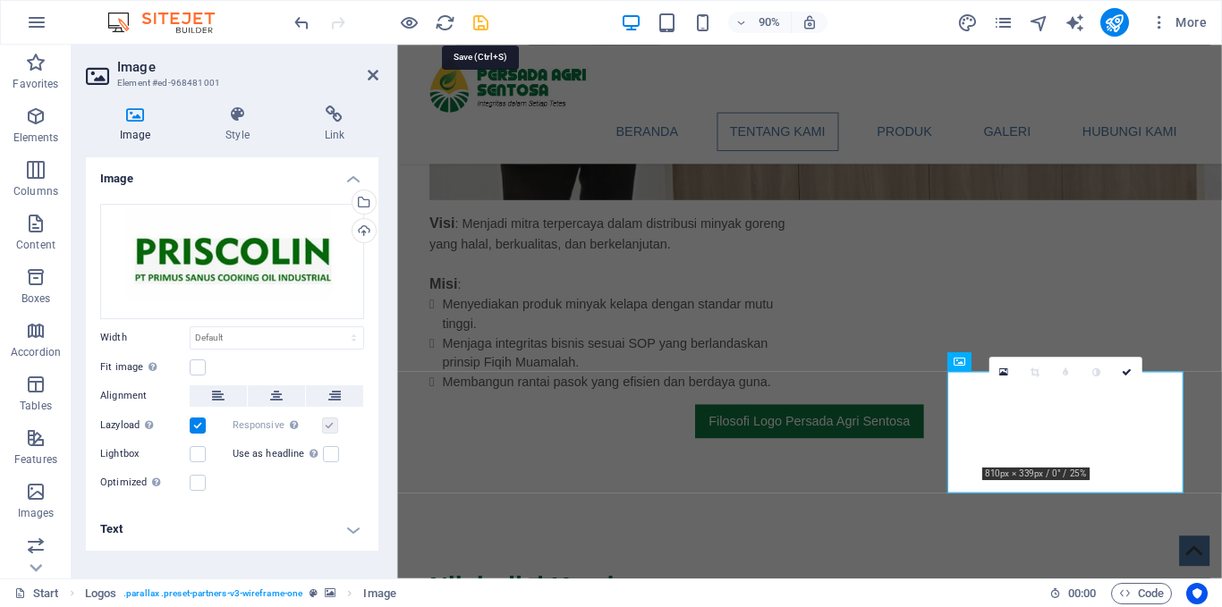
click at [476, 21] on icon "save" at bounding box center [480, 23] width 21 height 21
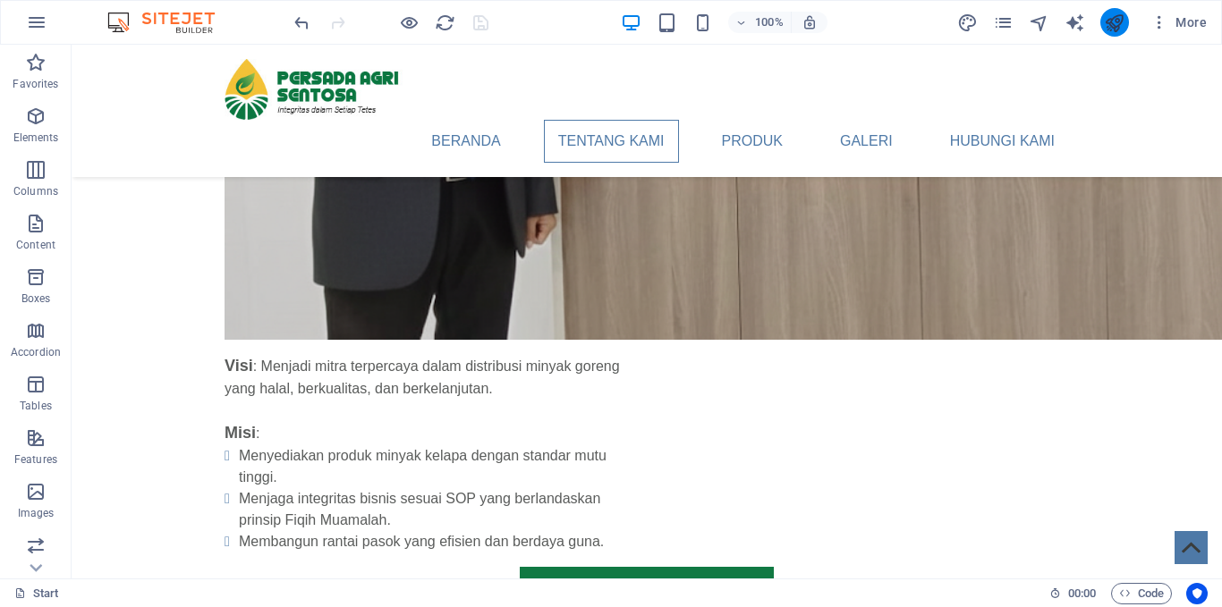
click at [1113, 25] on icon "publish" at bounding box center [1114, 23] width 21 height 21
